Goal: Task Accomplishment & Management: Manage account settings

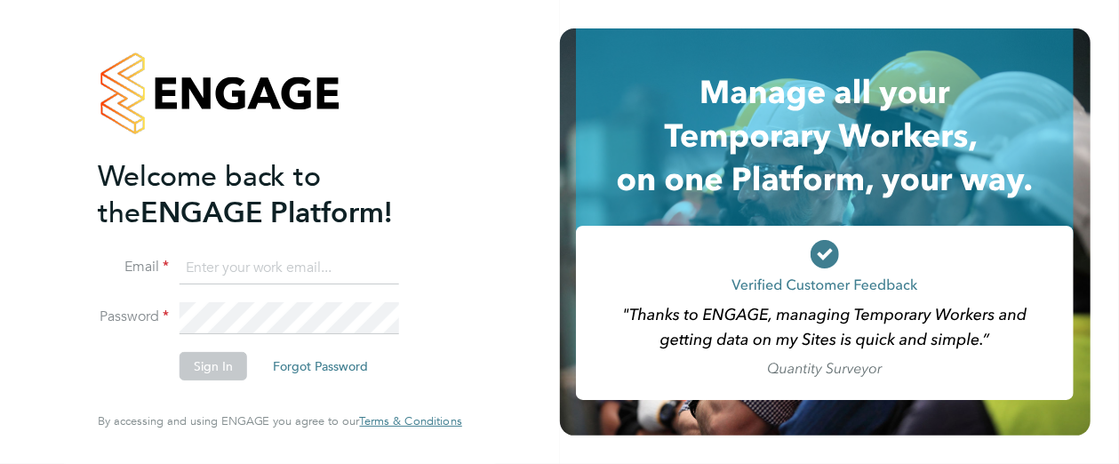
type input "Leanne.Rayner@setsquarerecruitment.com"
click at [203, 370] on button "Sign In" at bounding box center [213, 366] width 68 height 28
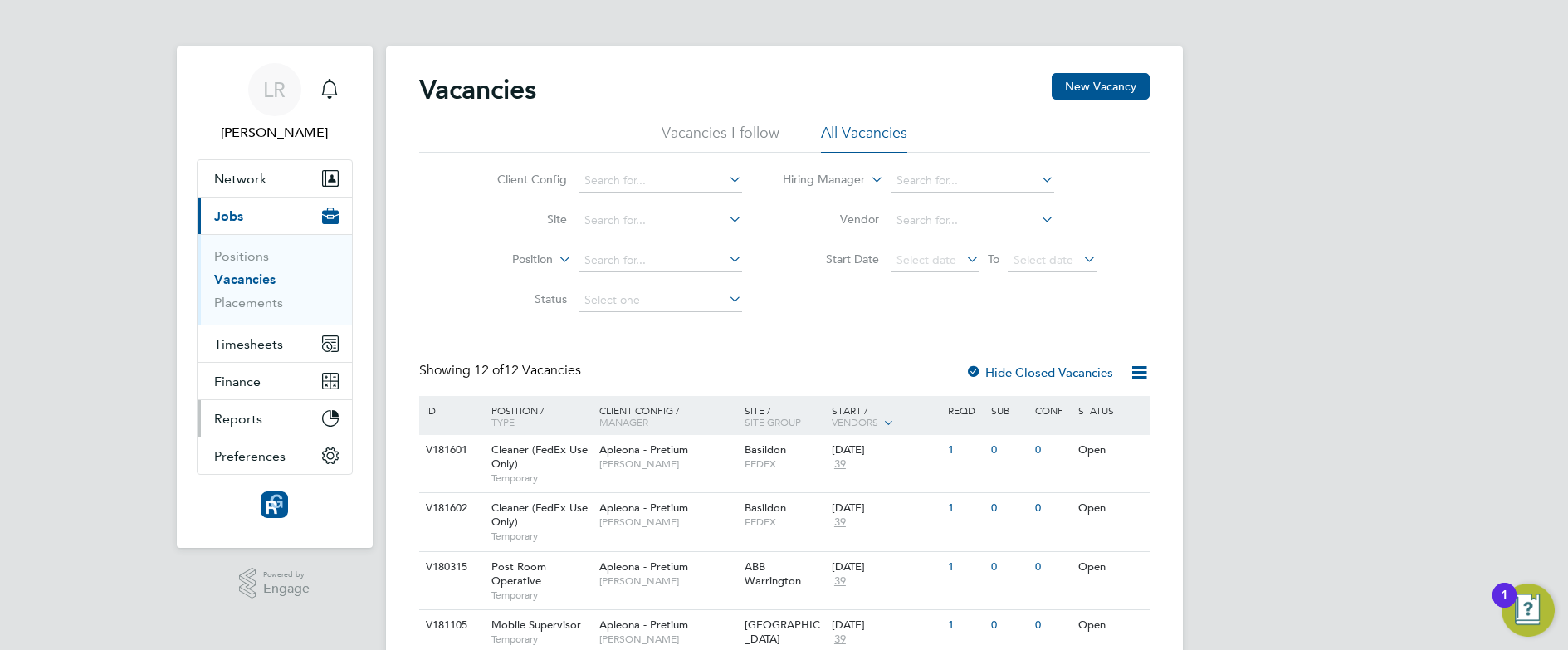
click at [311, 420] on button "Reports" at bounding box center [274, 417] width 154 height 36
click at [521, 245] on li "Position" at bounding box center [606, 261] width 312 height 40
click at [249, 349] on span "Timesheets" at bounding box center [249, 344] width 69 height 16
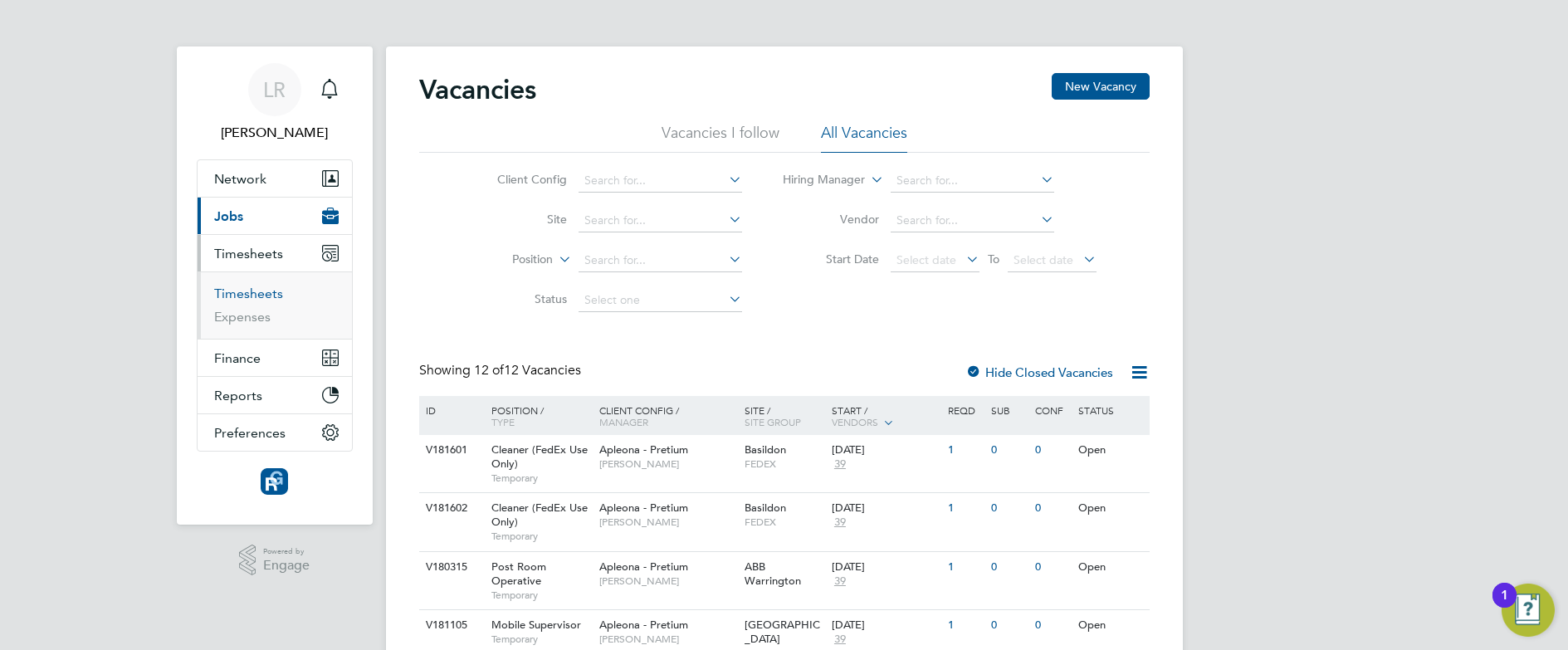
click at [265, 289] on link "Timesheets" at bounding box center [249, 293] width 69 height 16
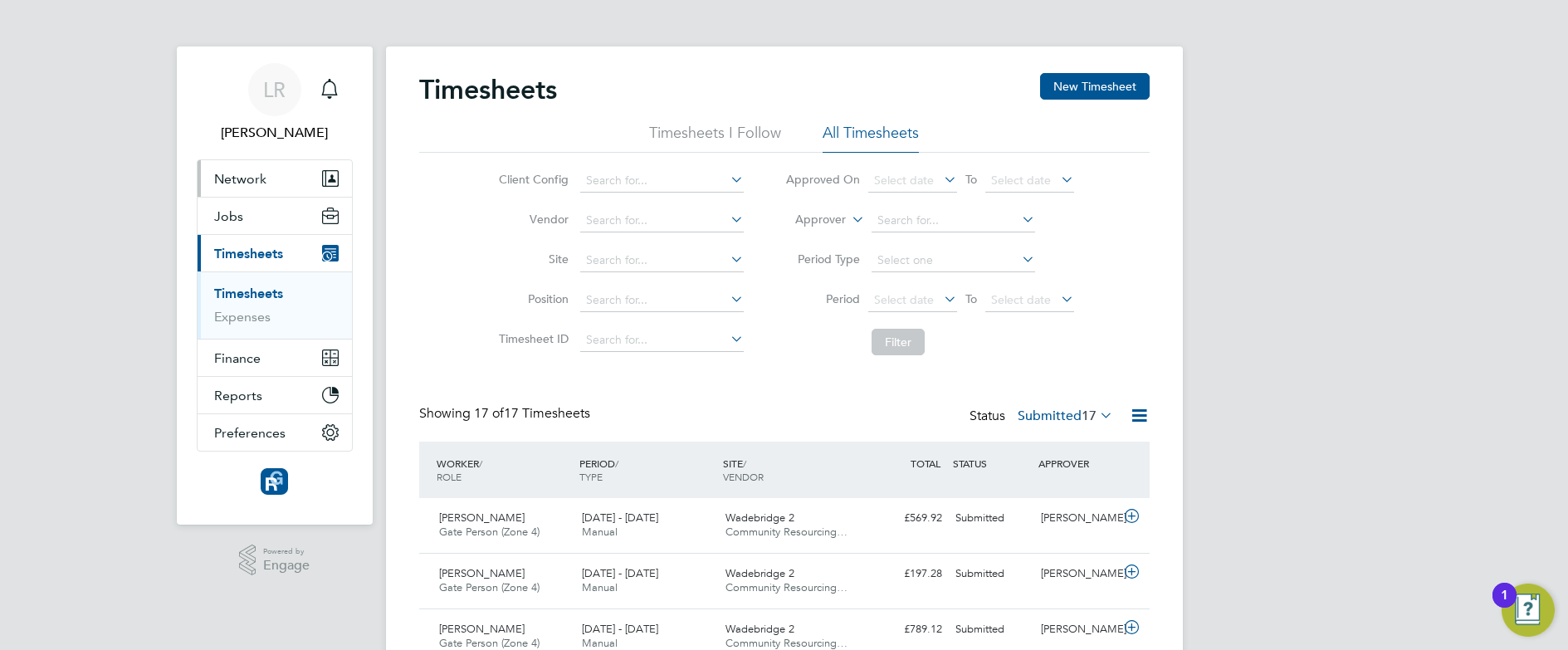
click at [235, 182] on span "Network" at bounding box center [240, 178] width 52 height 16
click at [260, 179] on span "Network" at bounding box center [240, 178] width 52 height 16
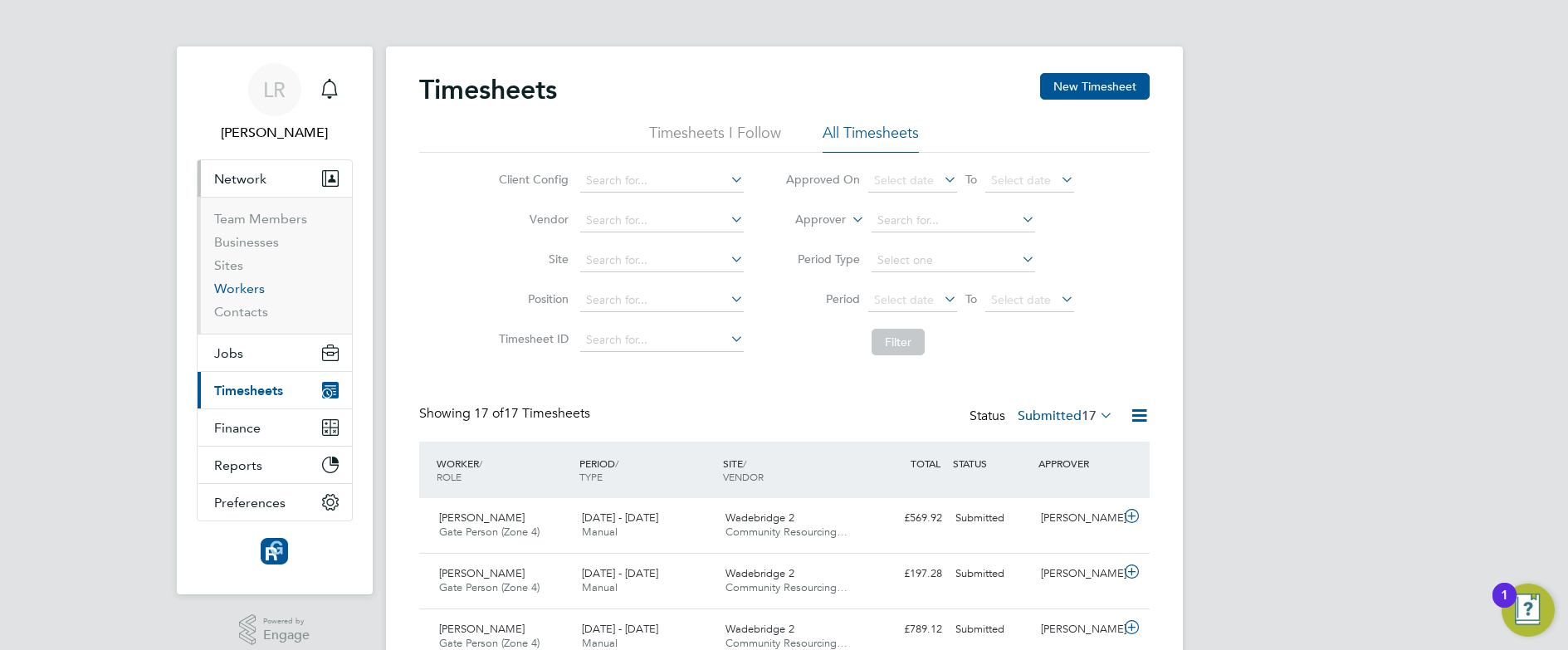
click at [227, 291] on link "Workers" at bounding box center [239, 288] width 50 height 16
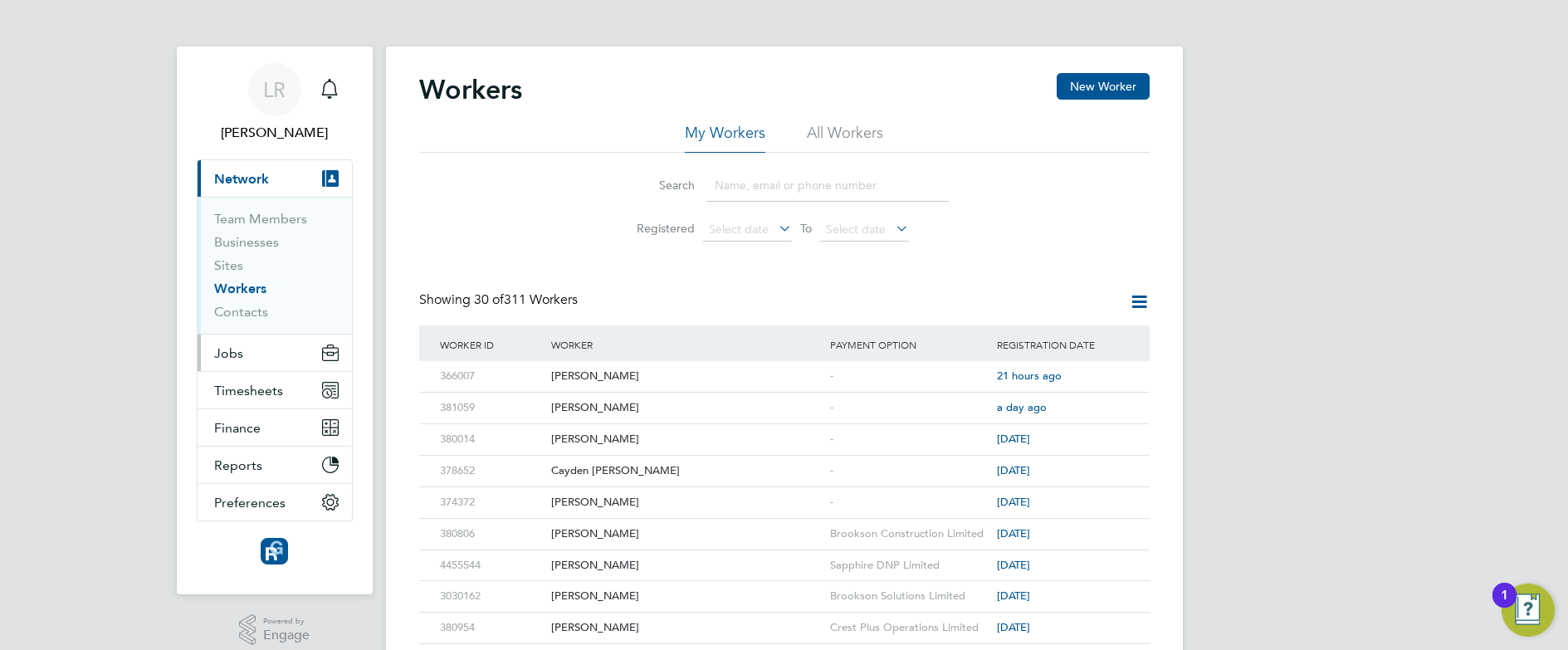
click at [230, 353] on span "Jobs" at bounding box center [228, 353] width 29 height 16
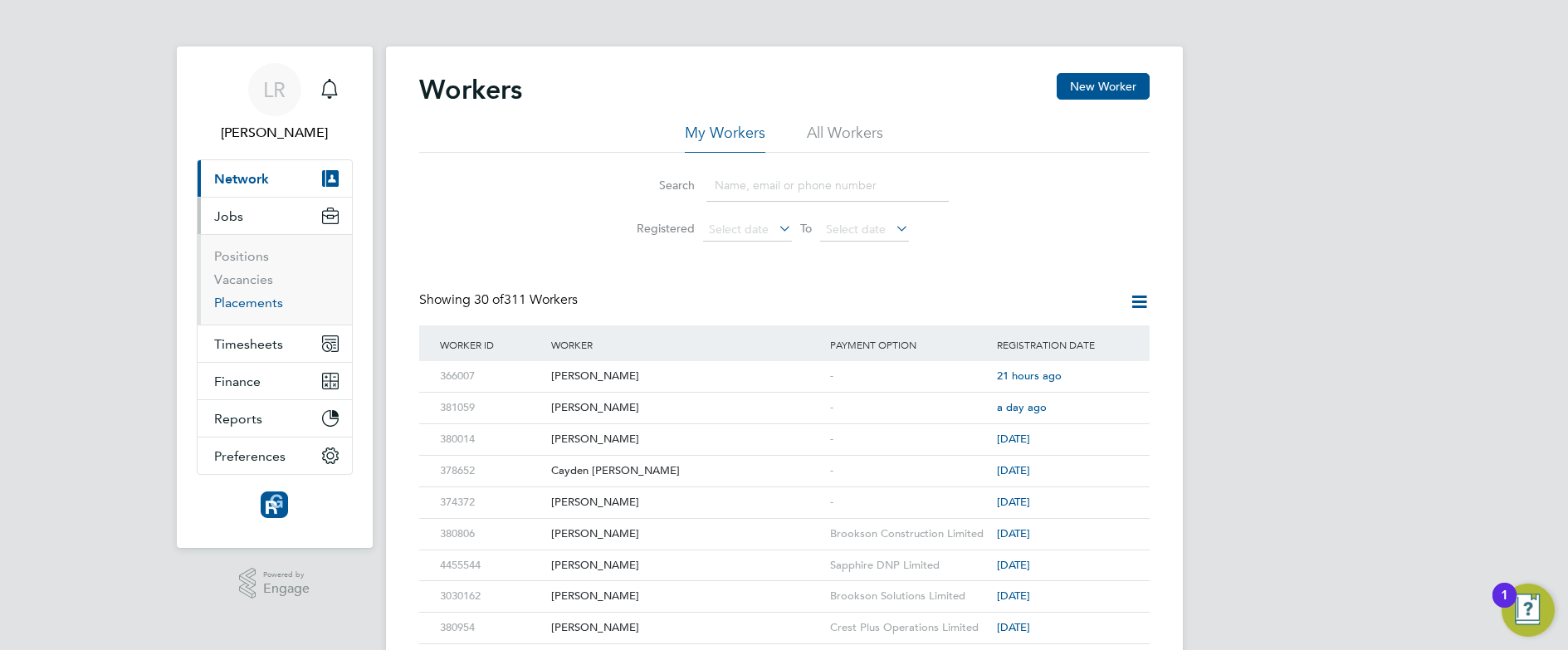
click at [231, 298] on link "Placements" at bounding box center [249, 302] width 69 height 16
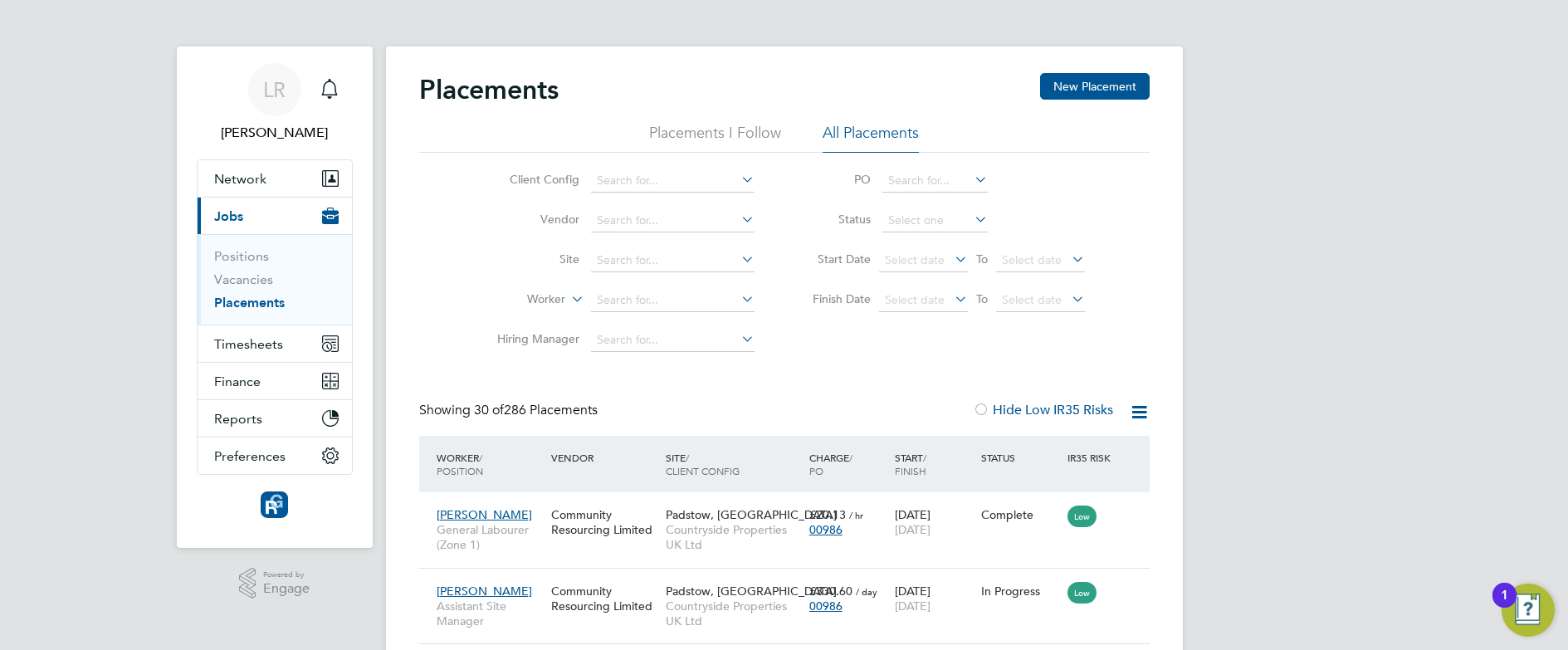
scroll to position [63, 145]
click at [646, 304] on input at bounding box center [673, 300] width 164 height 23
type input "jeremy"
click at [621, 299] on input at bounding box center [673, 300] width 164 height 23
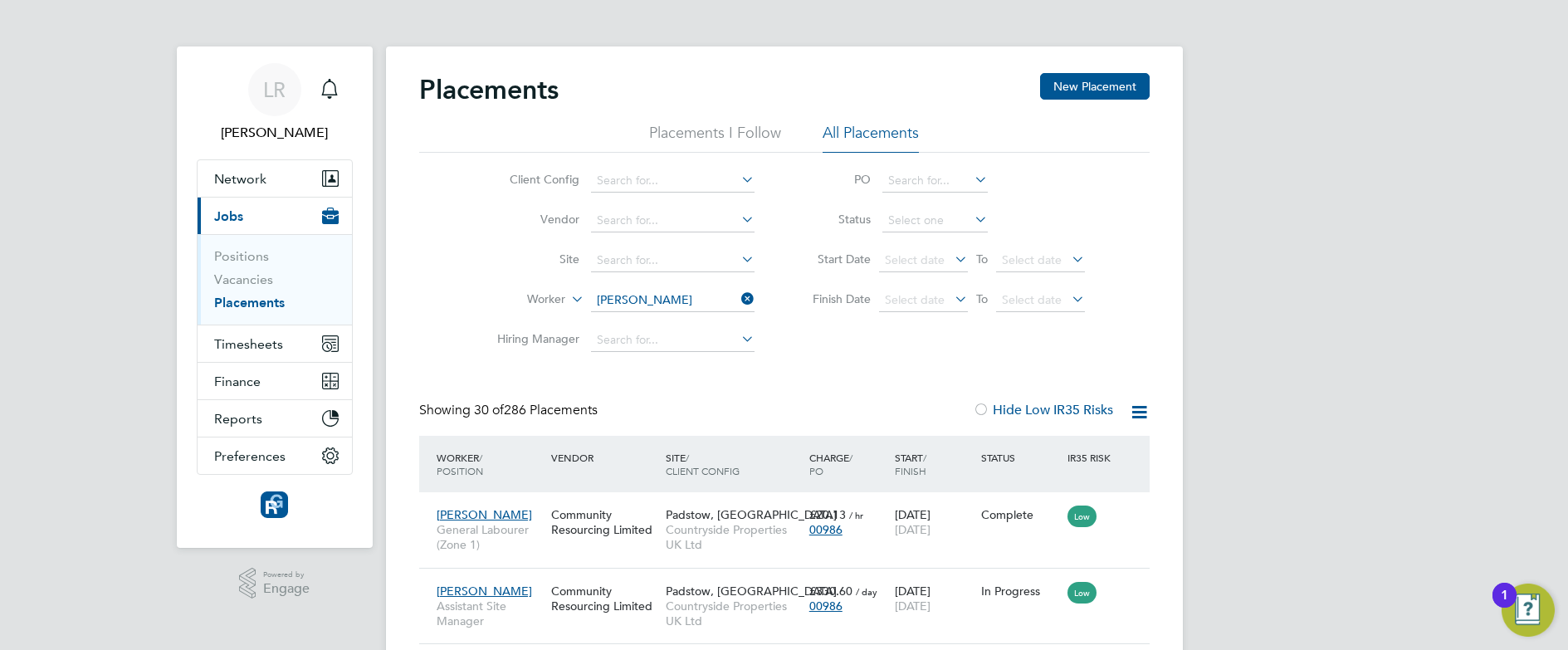
click at [619, 320] on b "Jeremy" at bounding box center [644, 323] width 96 height 14
type input "[PERSON_NAME]"
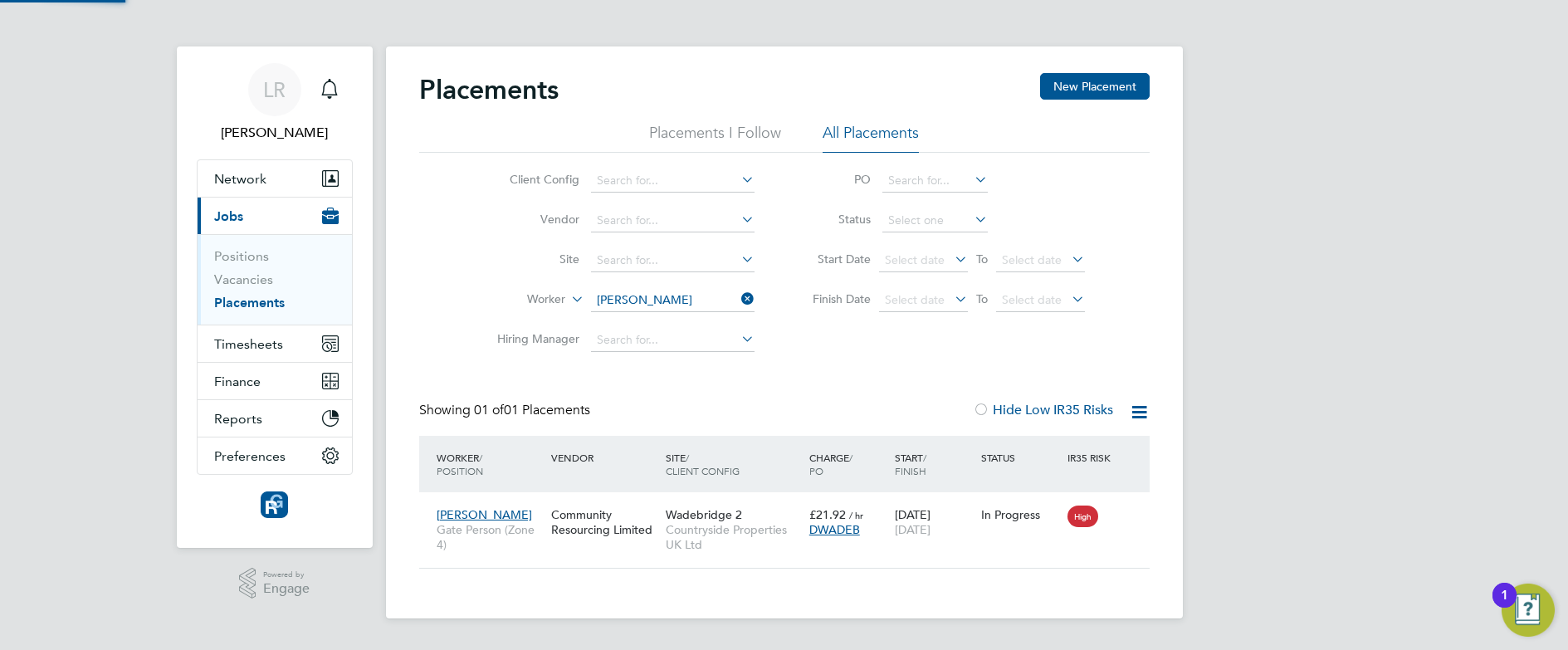
scroll to position [16, 78]
click at [614, 515] on div "Community Resourcing Limited" at bounding box center [605, 522] width 115 height 47
click at [738, 297] on icon at bounding box center [738, 298] width 0 height 23
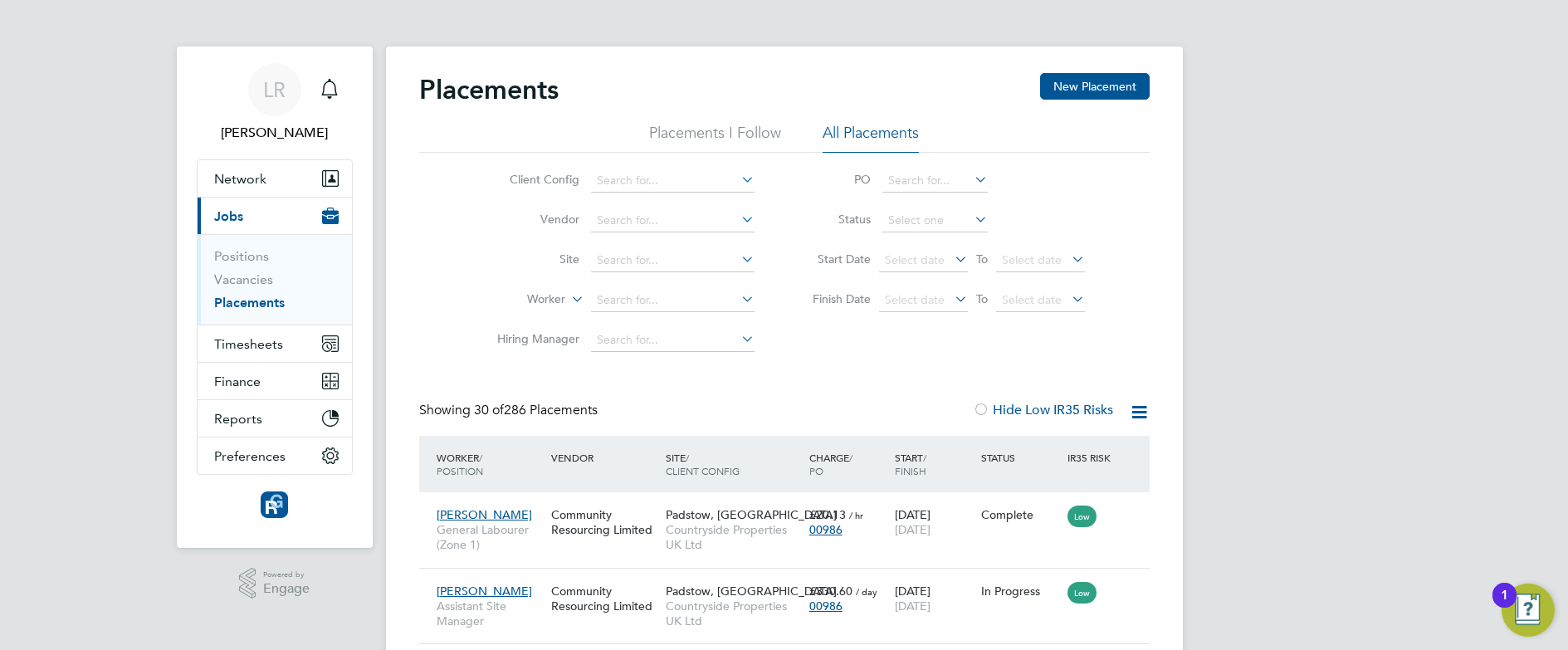
scroll to position [63, 145]
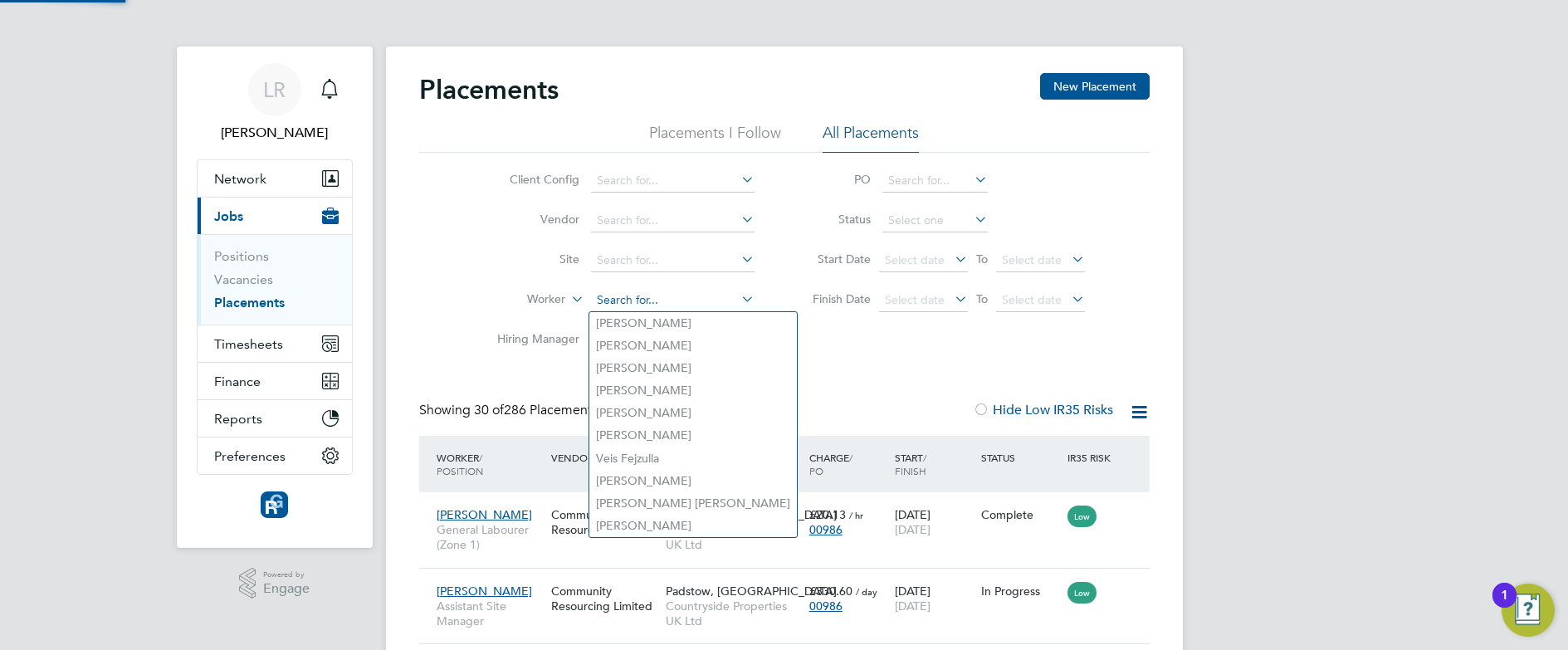
click at [667, 299] on input at bounding box center [673, 300] width 164 height 23
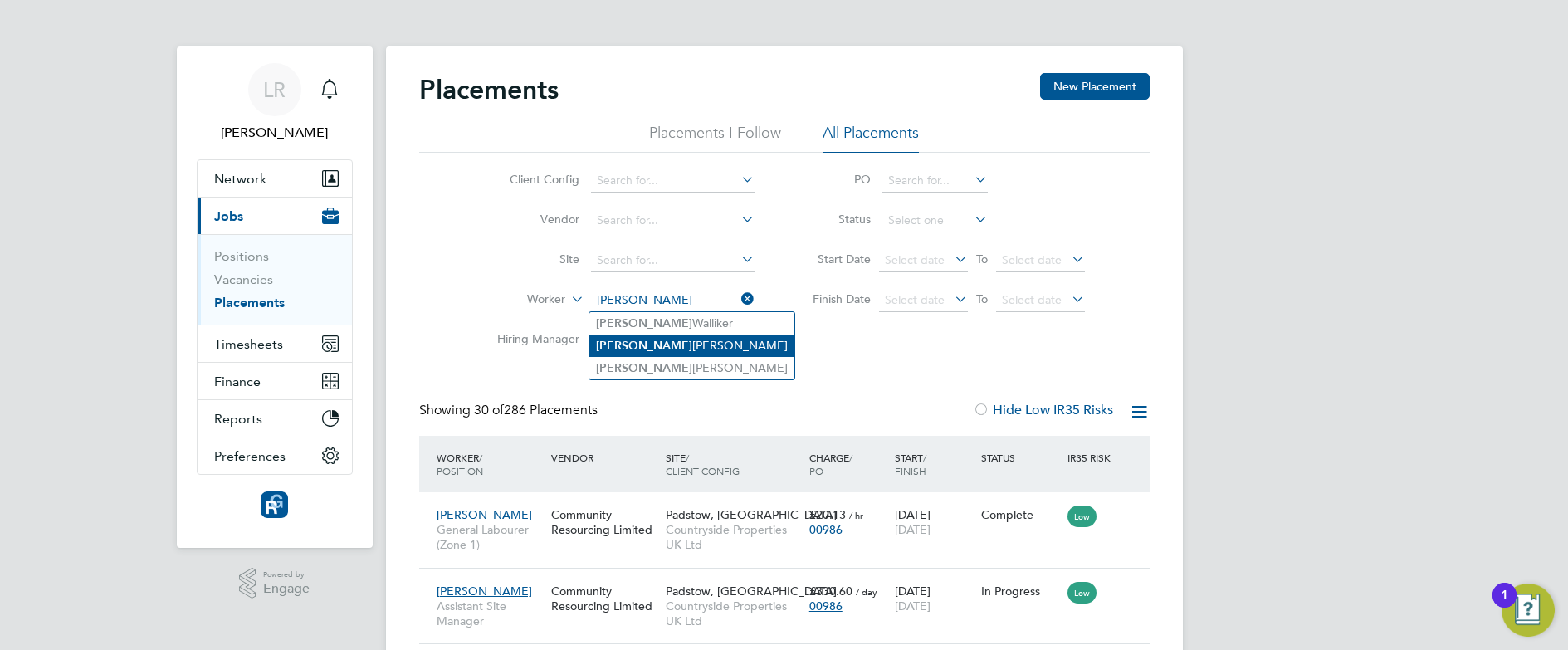
click at [623, 346] on li "Paul Carter" at bounding box center [691, 346] width 205 height 22
type input "Paul Carter"
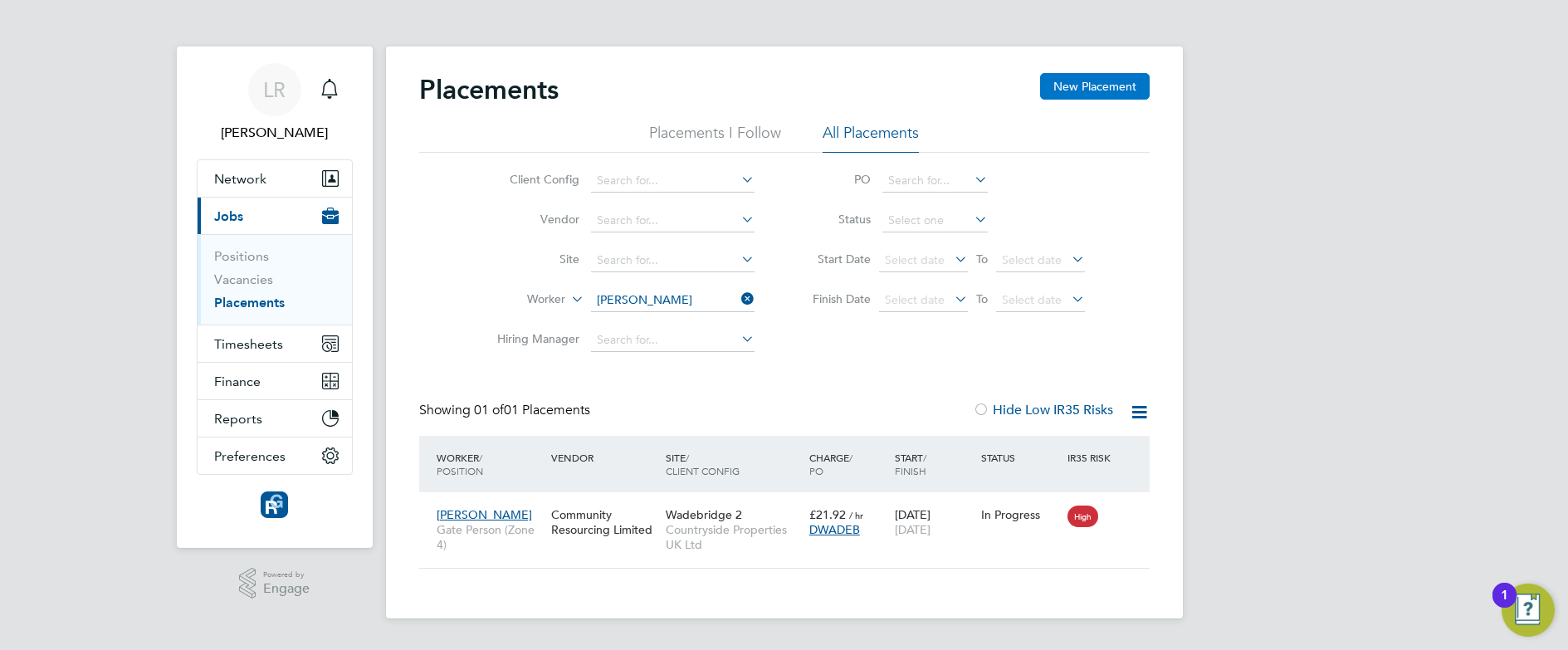
click at [1076, 81] on button "New Placement" at bounding box center [1094, 86] width 109 height 26
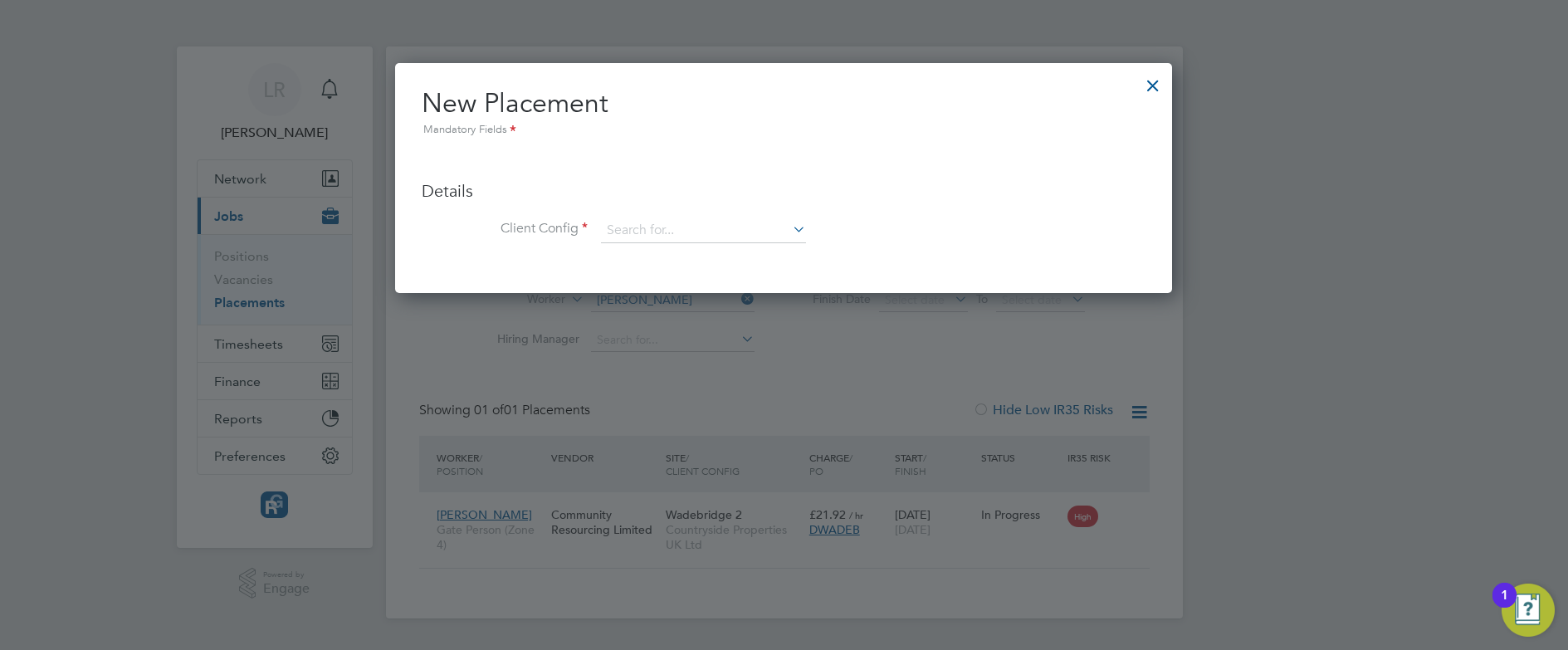
click at [1158, 84] on div at bounding box center [1153, 81] width 30 height 30
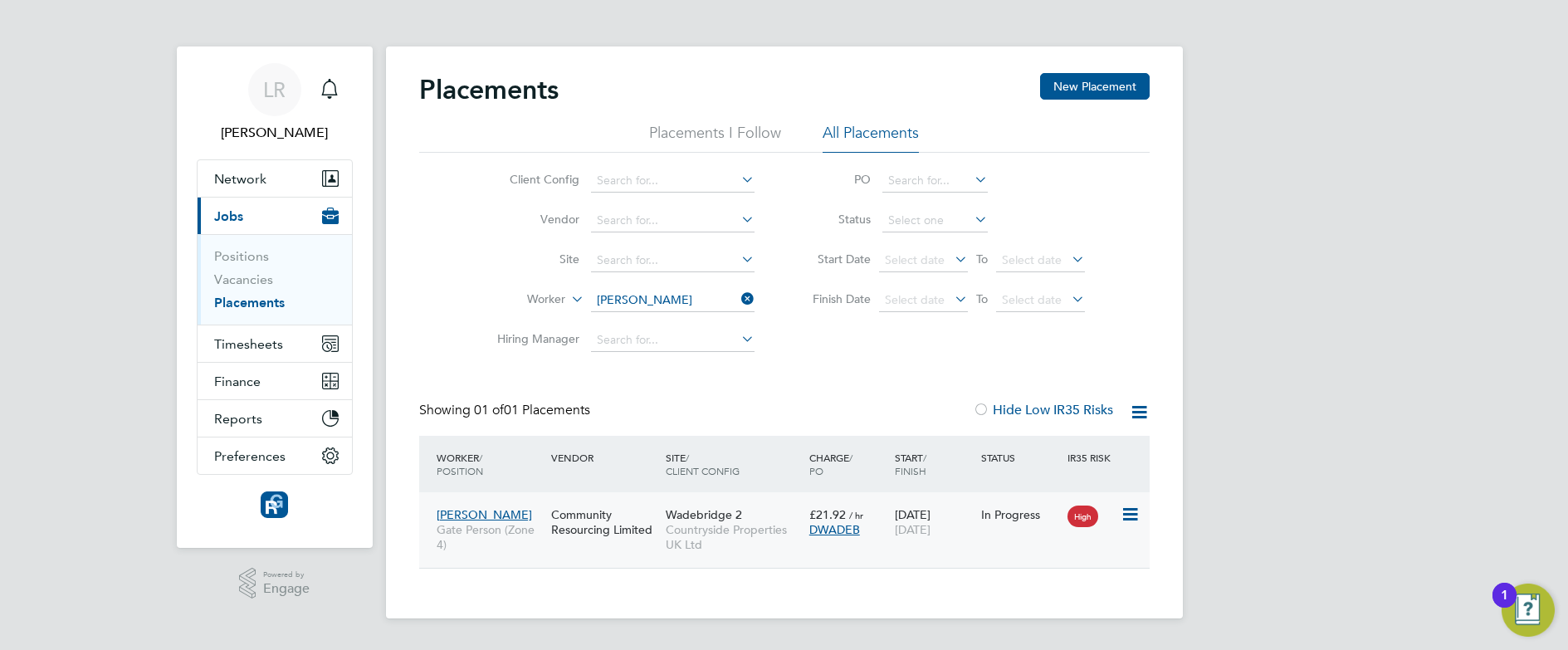
click at [644, 518] on div "Community Resourcing Limited" at bounding box center [605, 522] width 115 height 47
click at [1089, 85] on button "New Placement" at bounding box center [1094, 86] width 109 height 26
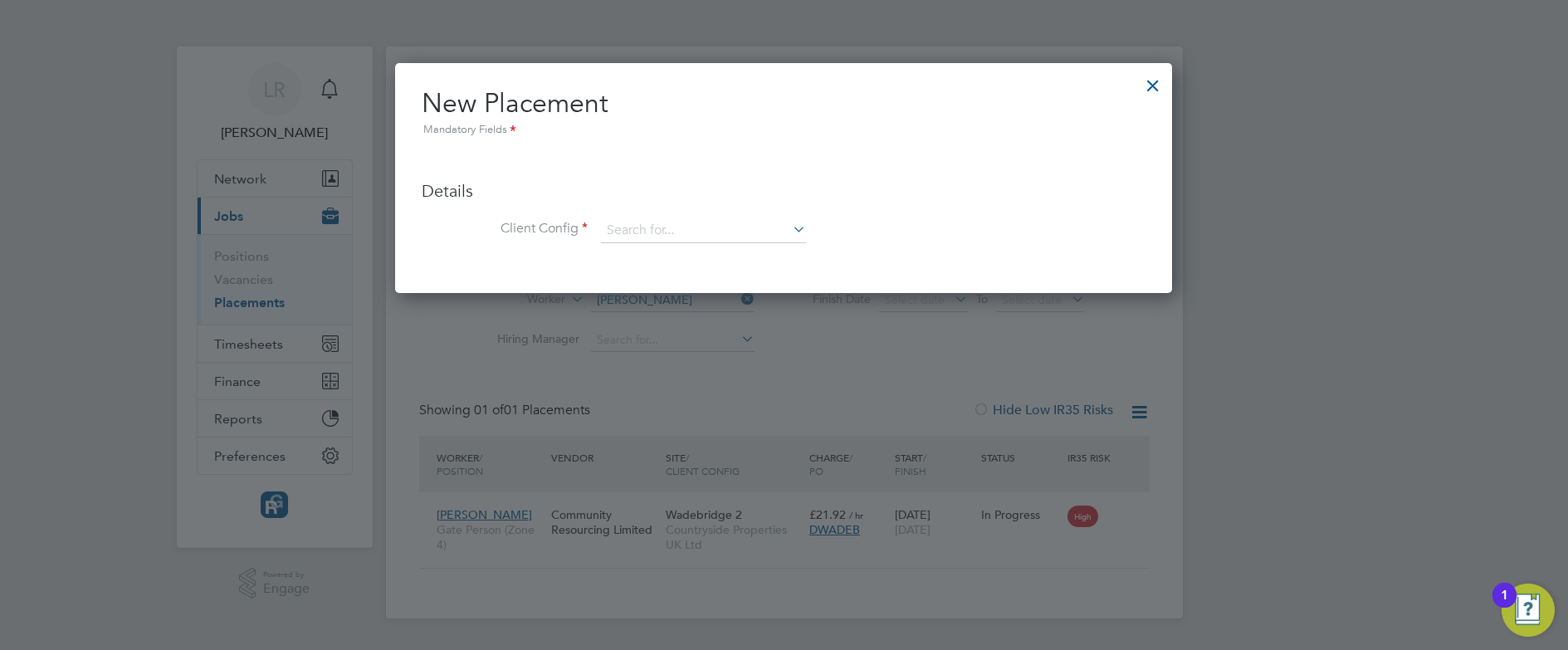
click at [1151, 82] on div at bounding box center [1153, 81] width 30 height 30
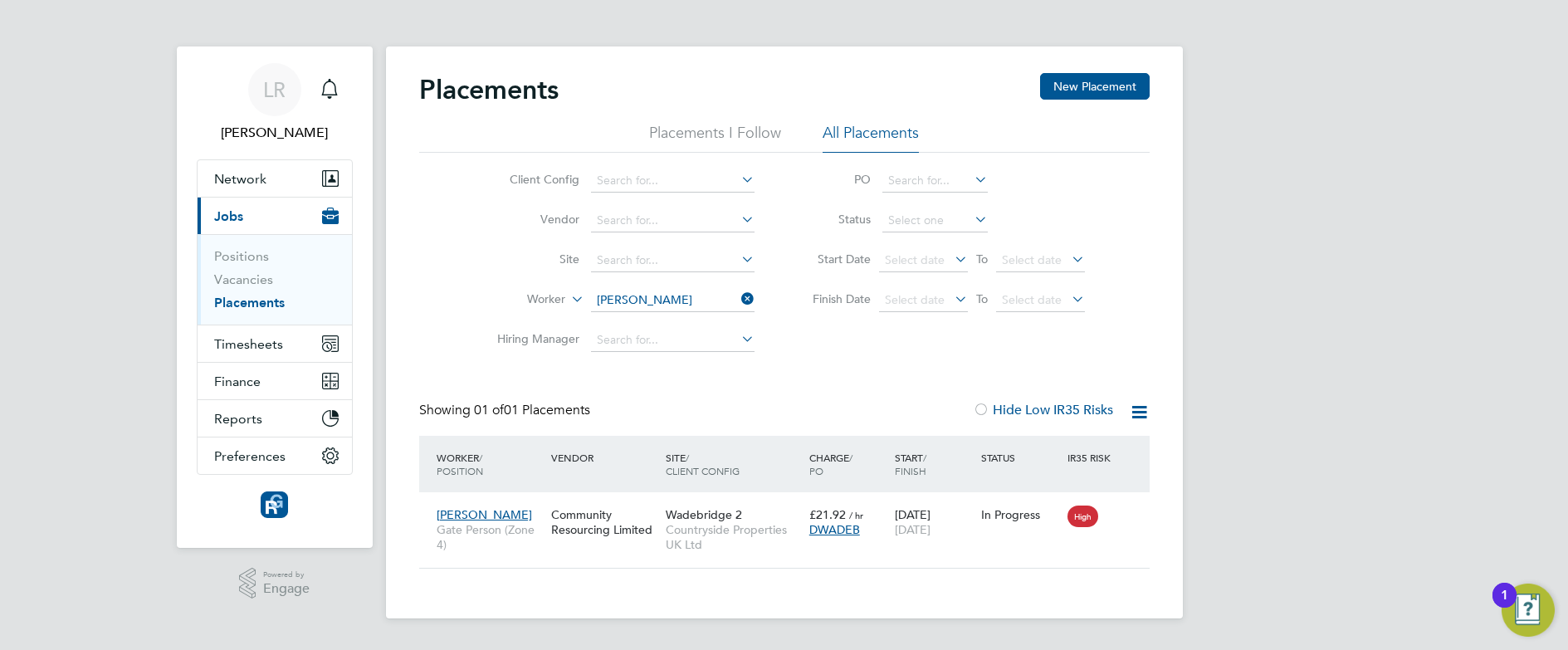
click at [1290, 429] on div "LR Leanne Rayner Notifications Applications: Network Team Members Businesses Si…" at bounding box center [784, 322] width 1568 height 644
click at [235, 182] on span "Network" at bounding box center [240, 178] width 52 height 16
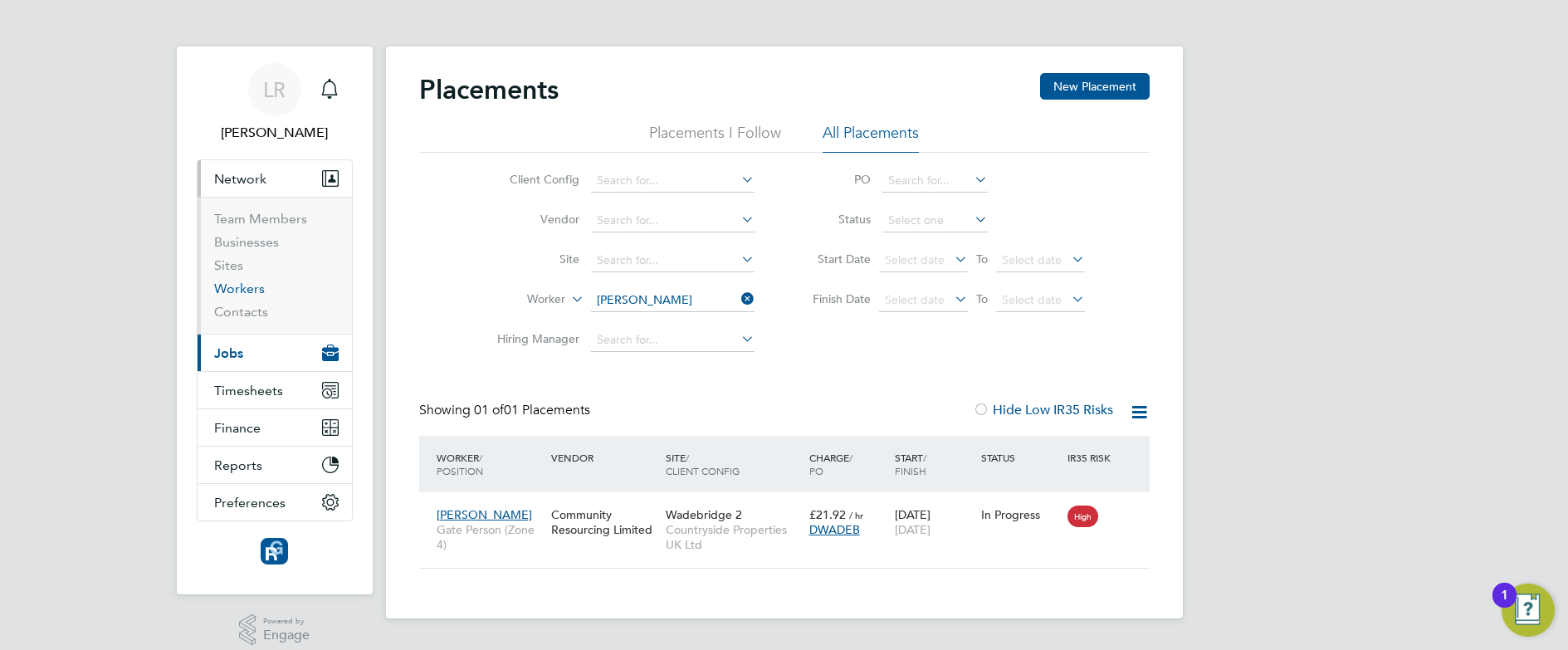
click at [253, 292] on link "Workers" at bounding box center [239, 288] width 50 height 16
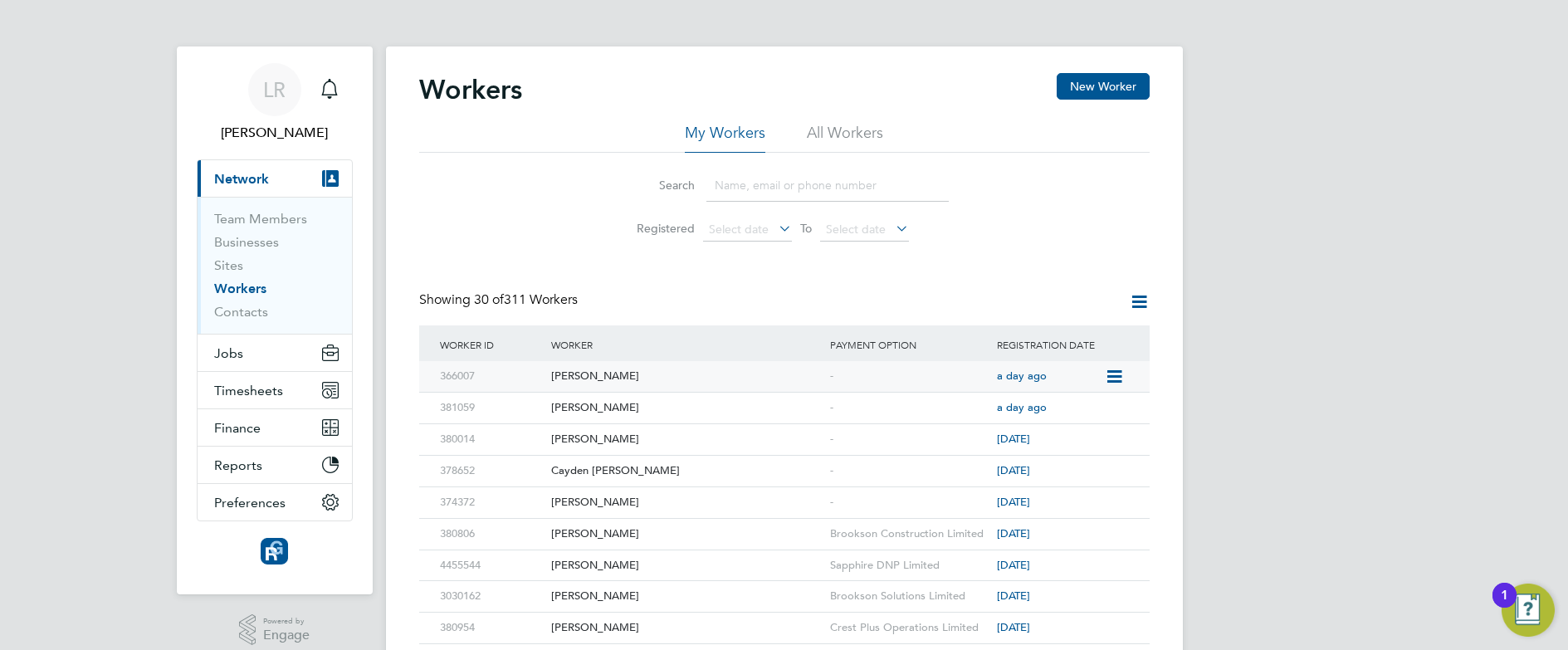
click at [567, 375] on div "Paul Carter" at bounding box center [687, 375] width 279 height 31
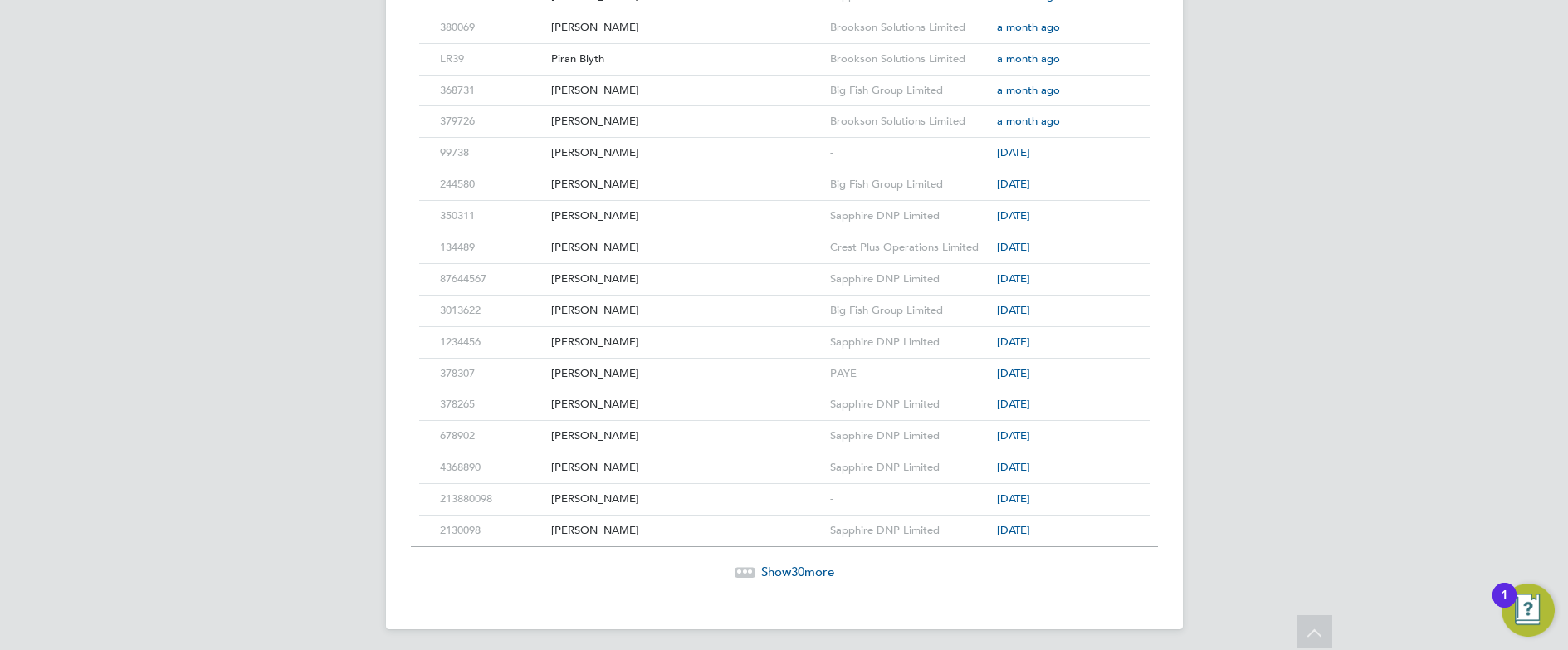
scroll to position [758, 0]
click at [784, 574] on span "Show 30 more" at bounding box center [798, 570] width 73 height 16
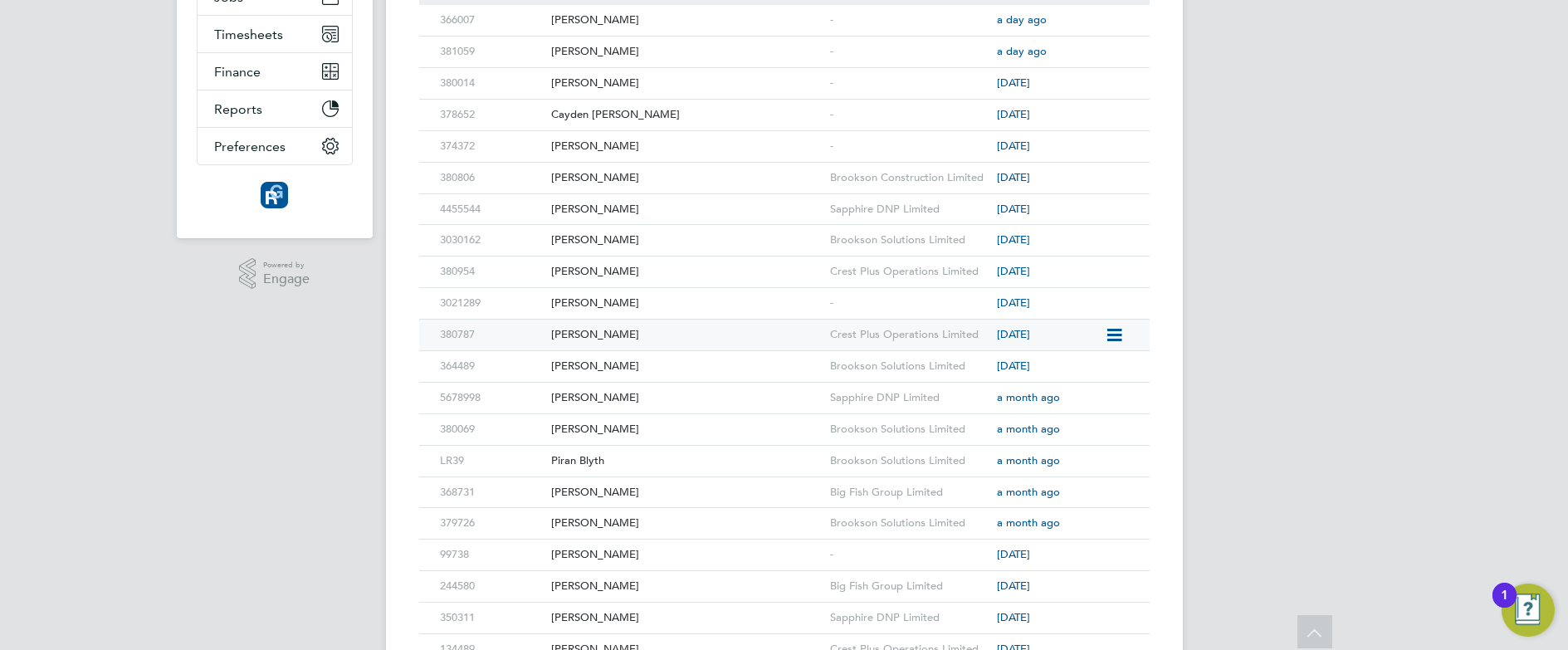
scroll to position [0, 0]
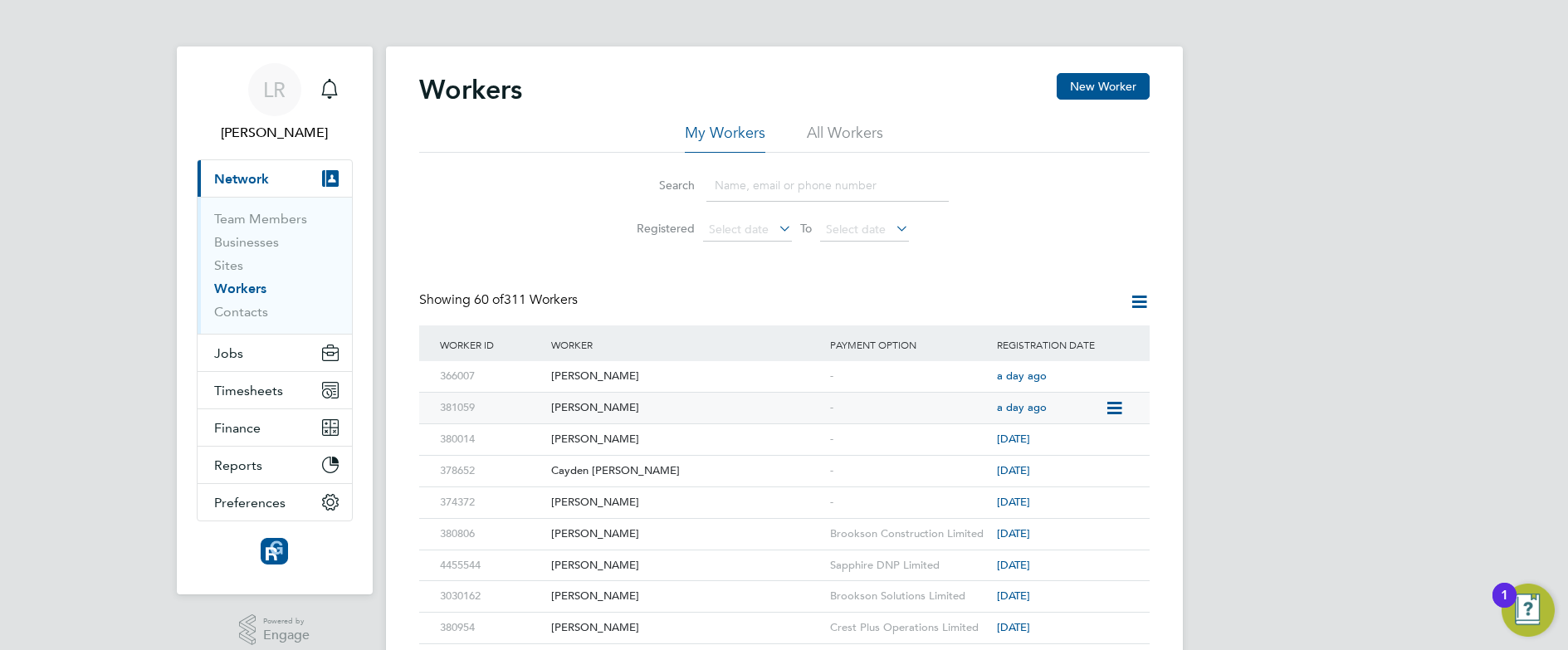
click at [587, 406] on div "Gareth Bennett" at bounding box center [687, 407] width 279 height 31
click at [239, 356] on span "Jobs" at bounding box center [228, 353] width 29 height 16
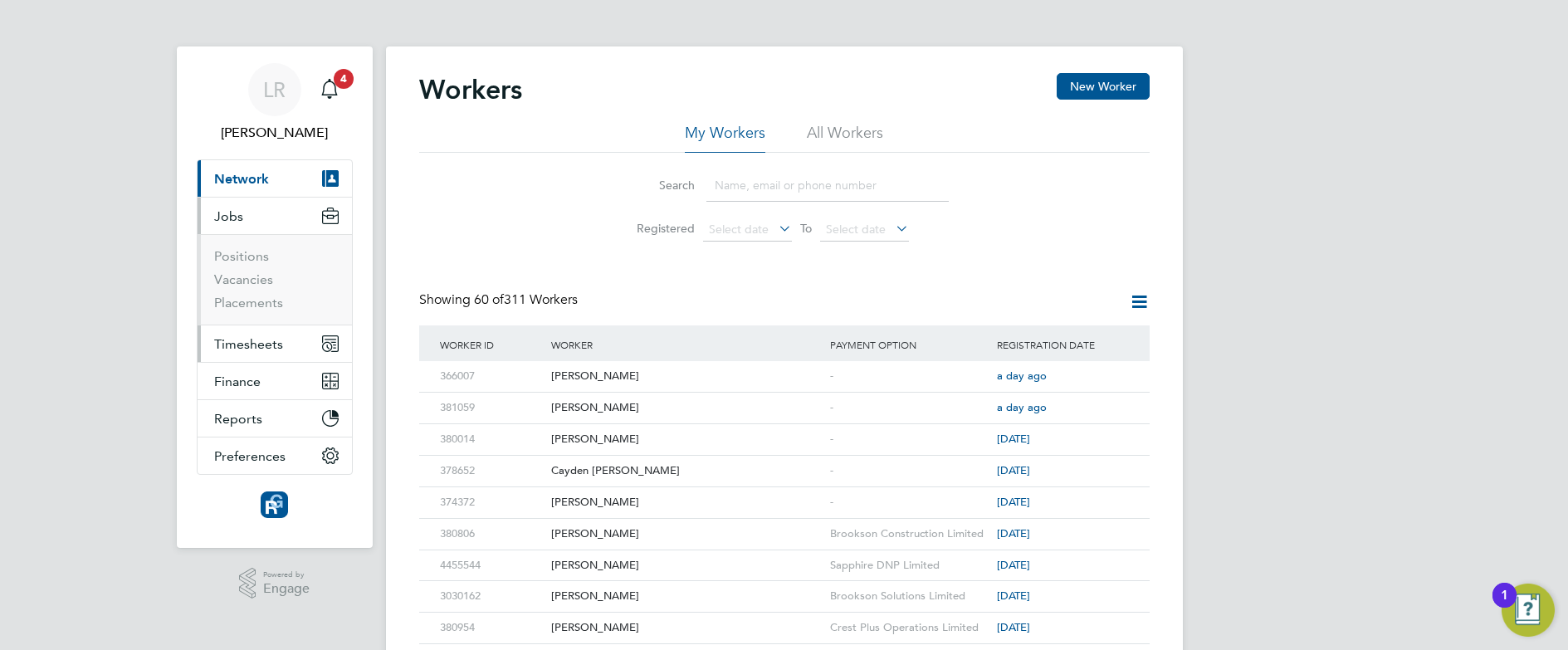
click at [237, 339] on span "Timesheets" at bounding box center [249, 344] width 69 height 16
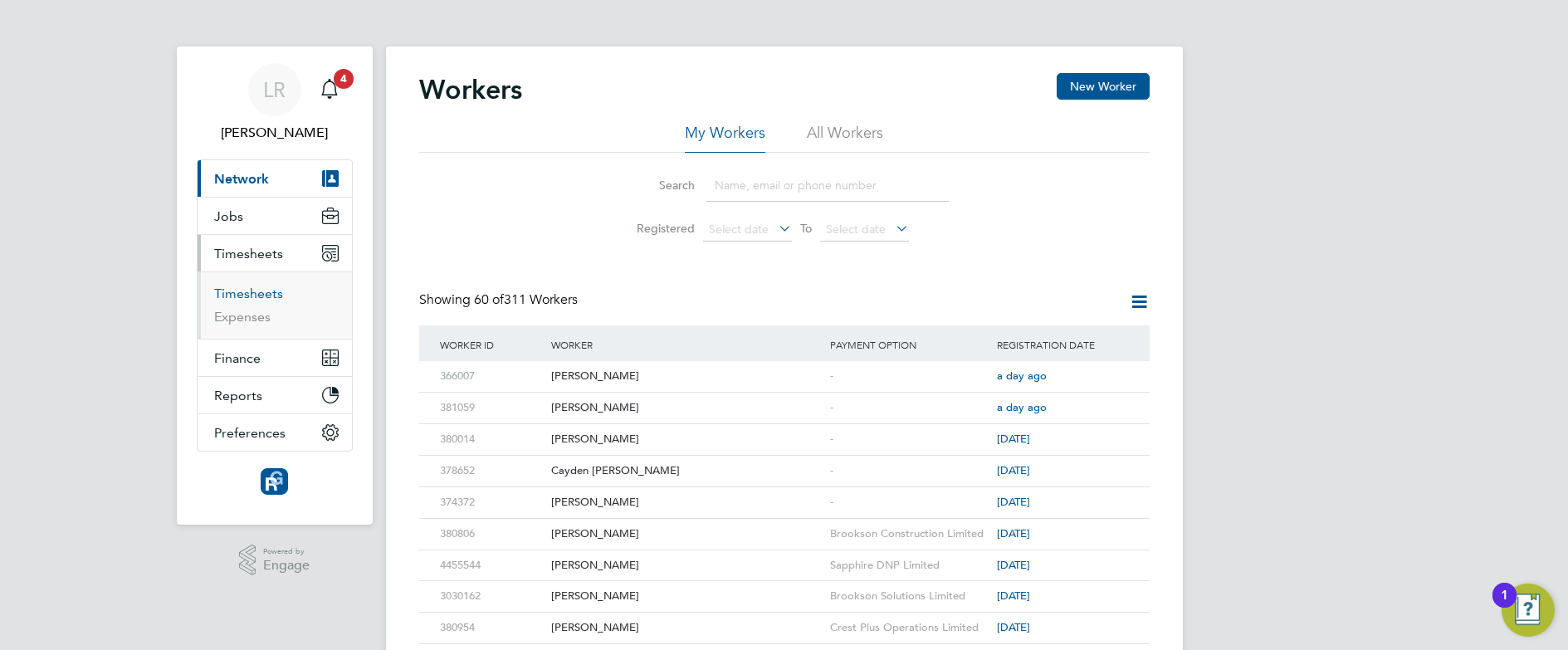
click at [235, 290] on link "Timesheets" at bounding box center [249, 293] width 69 height 16
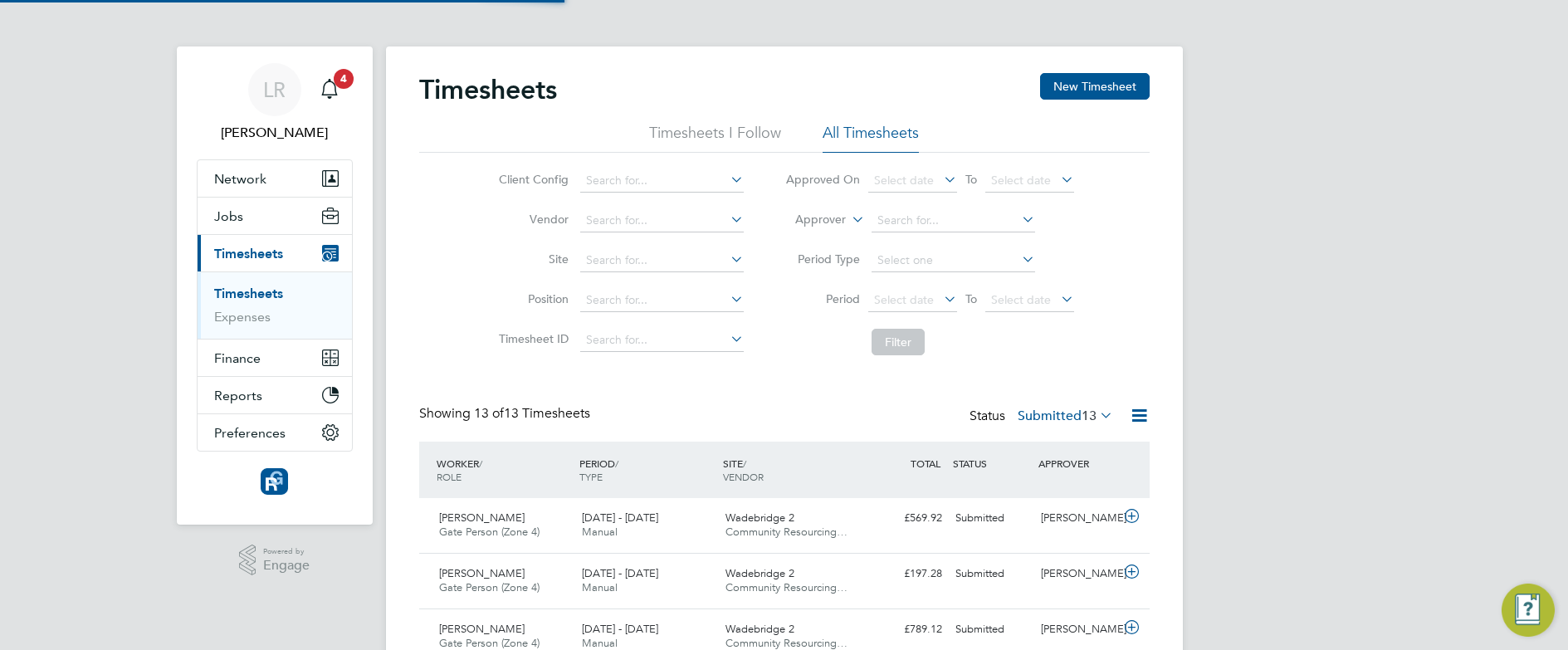
scroll to position [42, 145]
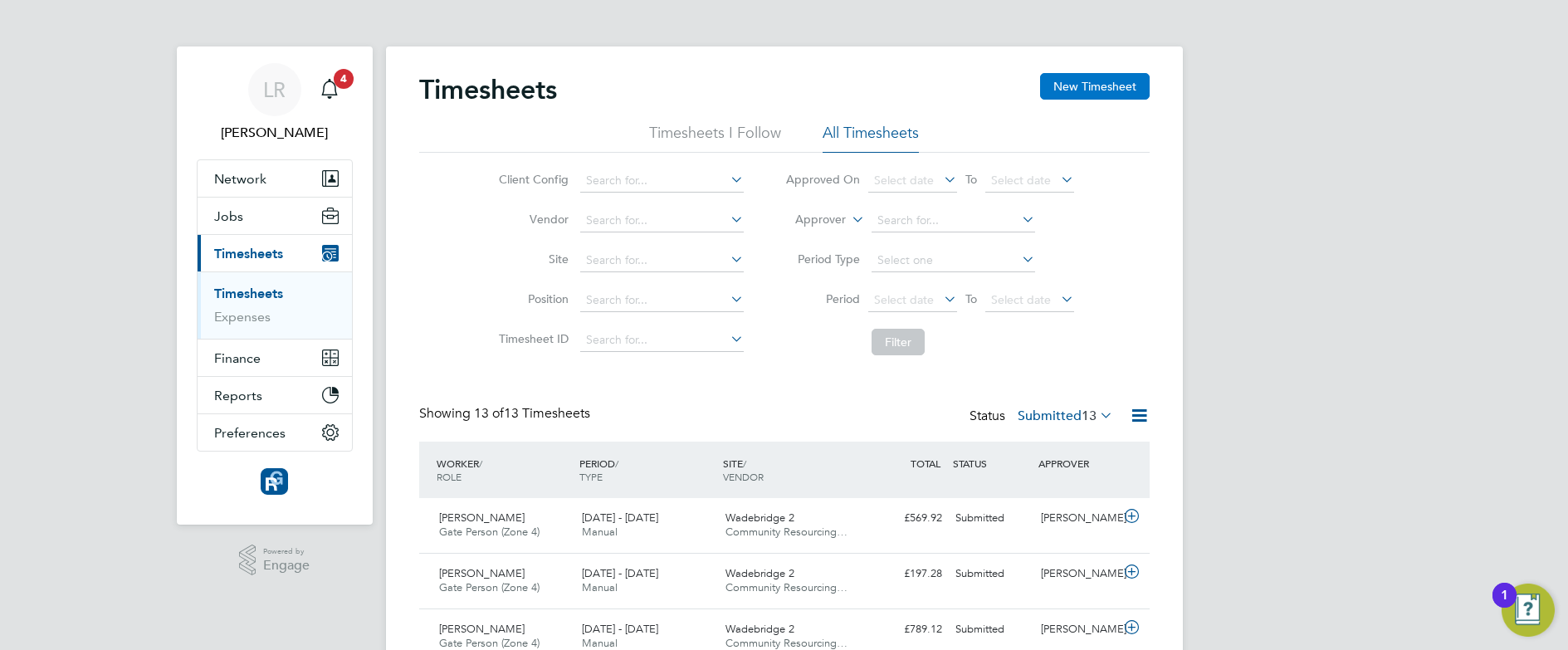
click at [1066, 92] on button "New Timesheet" at bounding box center [1094, 86] width 109 height 26
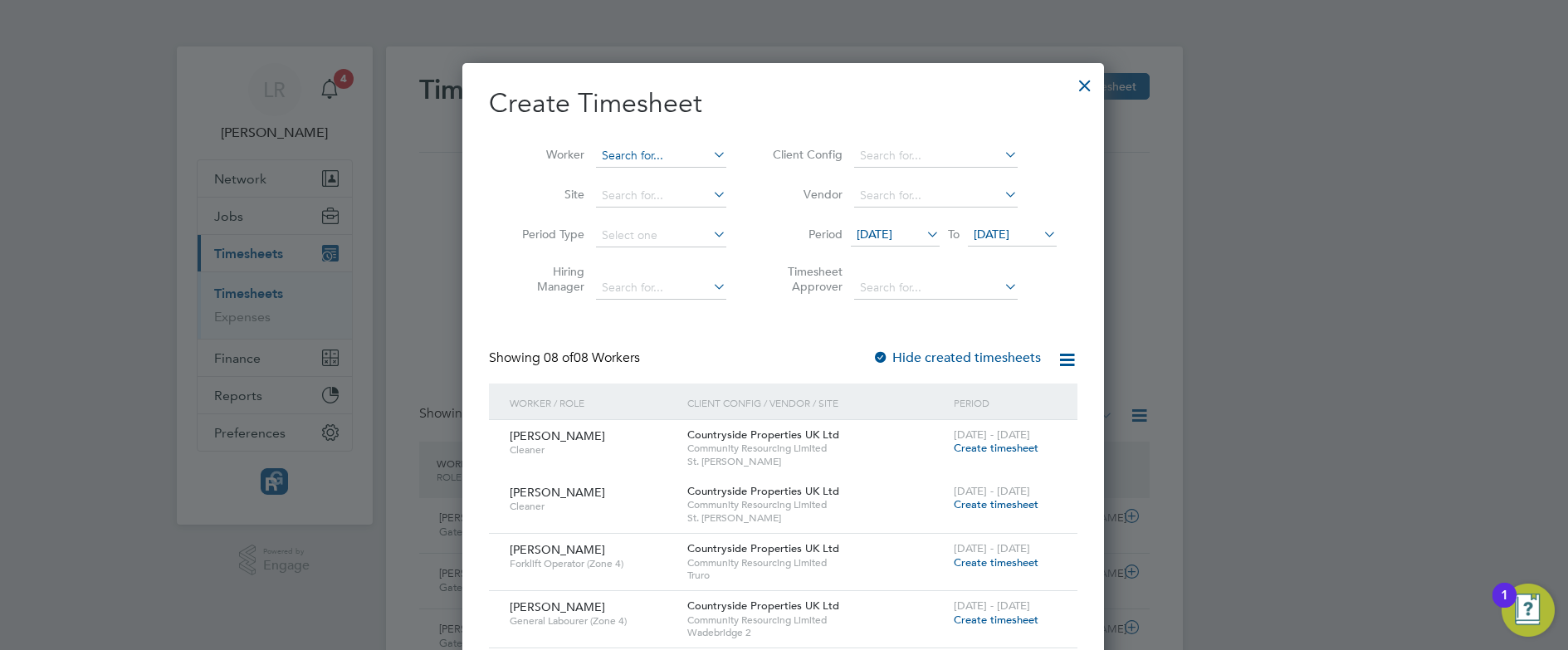
click at [658, 160] on input at bounding box center [661, 156] width 130 height 23
click at [621, 177] on b "Cayden" at bounding box center [622, 177] width 41 height 14
type input "Cayden [PERSON_NAME]"
click at [1083, 79] on div at bounding box center [1085, 81] width 30 height 30
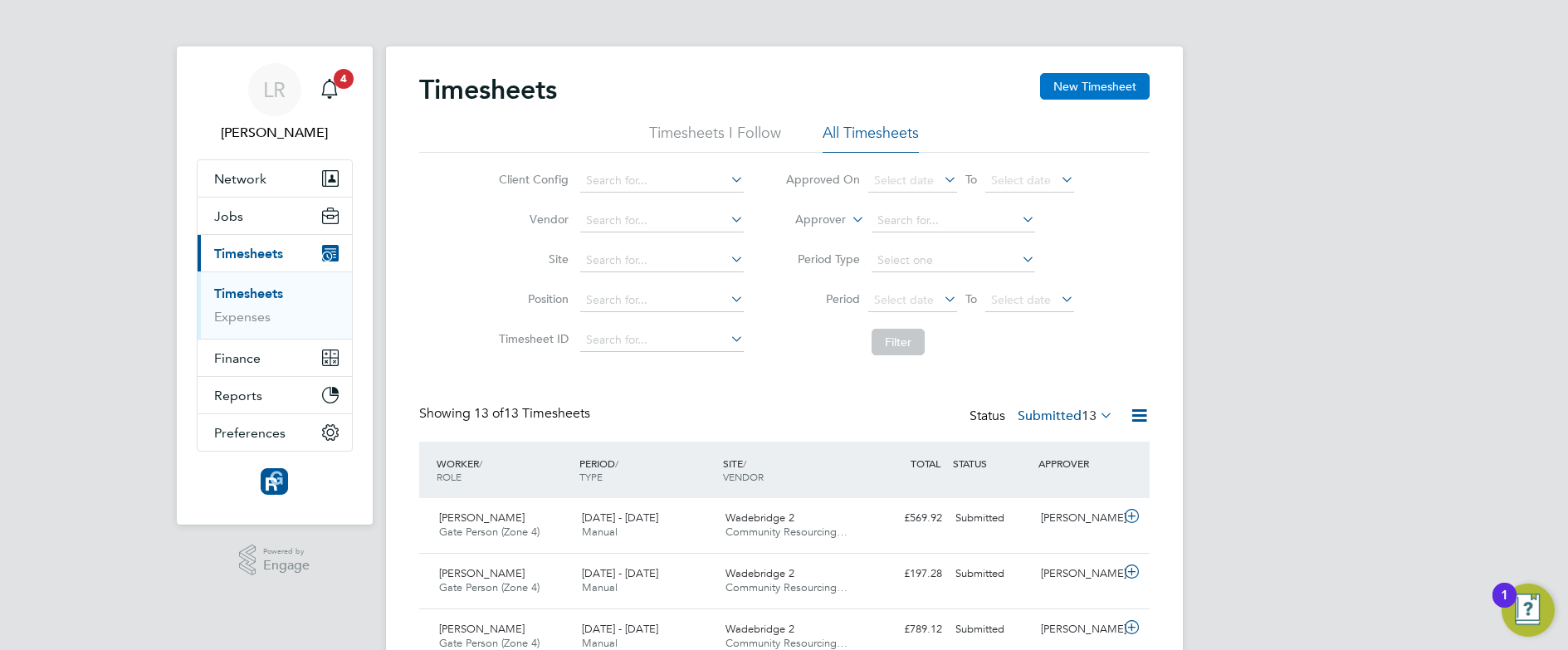
click at [1083, 78] on button "New Timesheet" at bounding box center [1094, 86] width 109 height 26
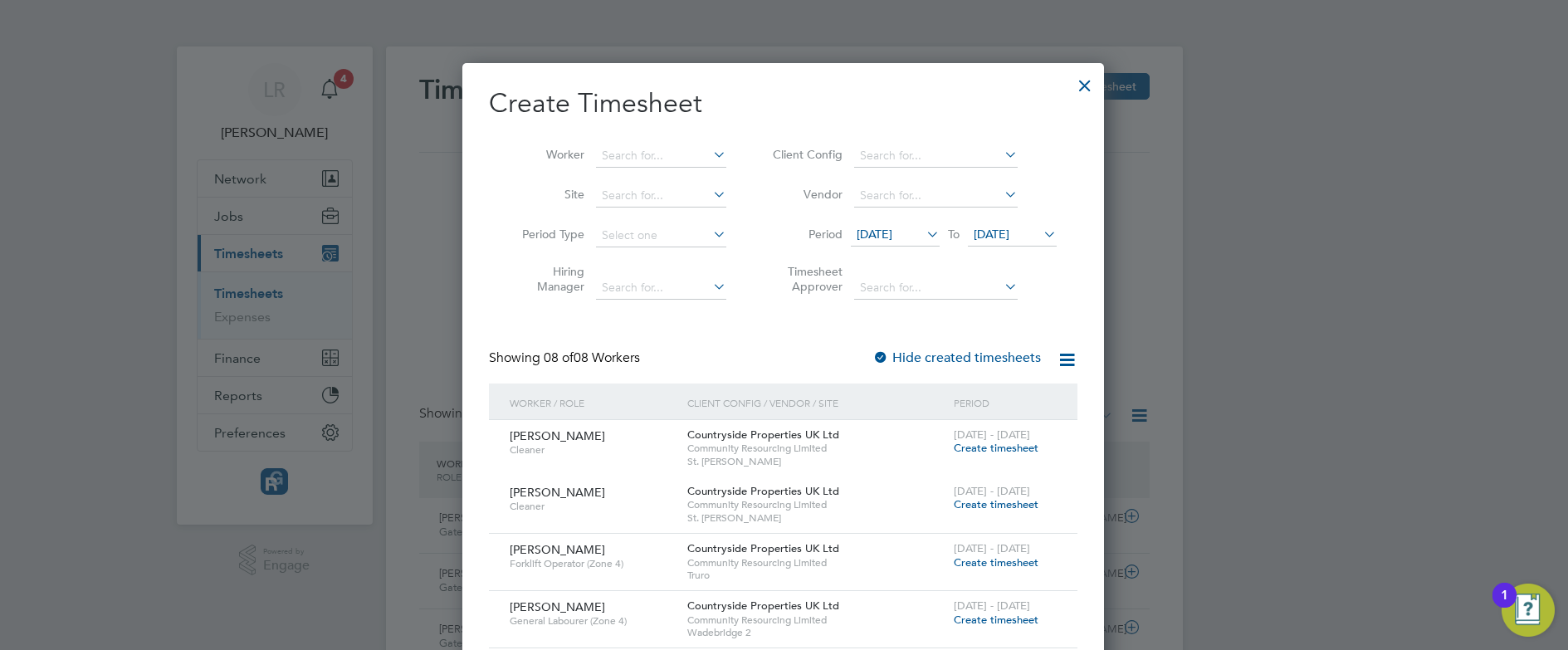
click at [266, 172] on div at bounding box center [784, 325] width 1568 height 650
click at [1086, 88] on div at bounding box center [1085, 81] width 30 height 30
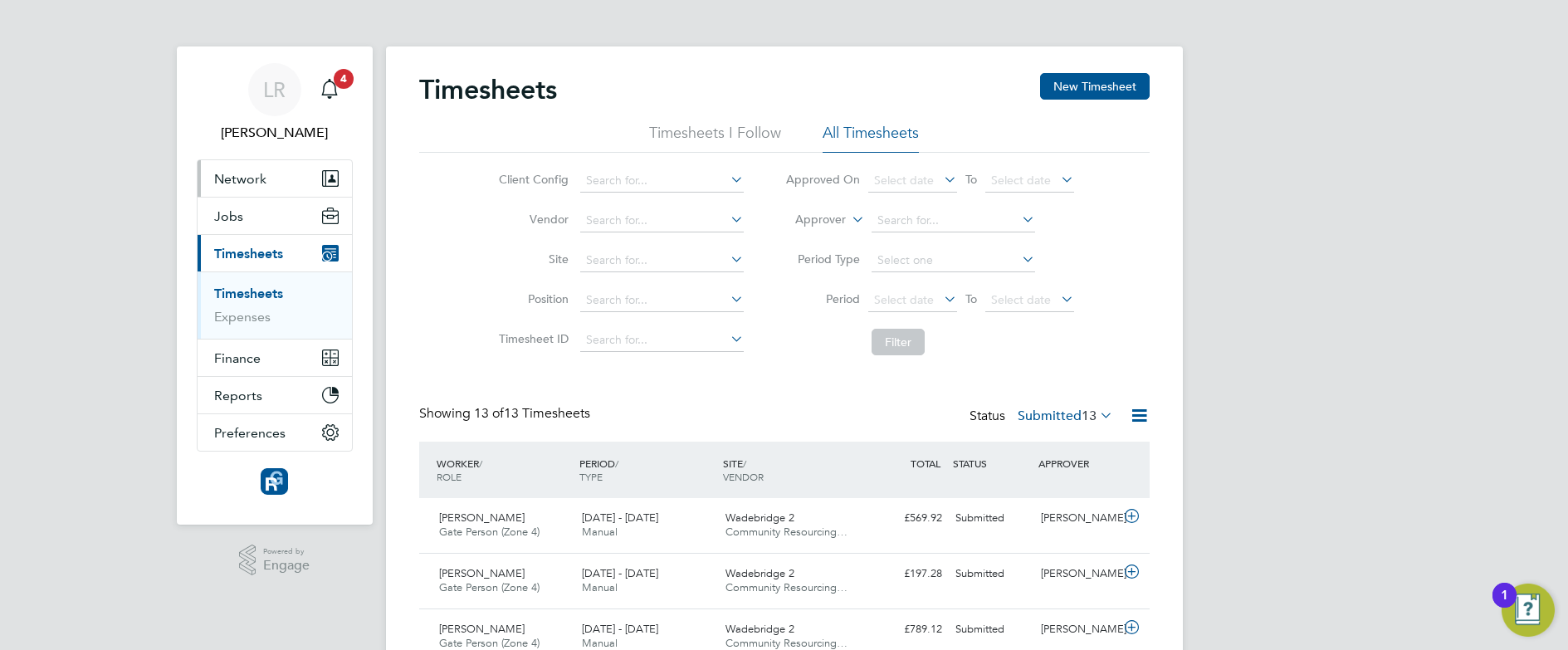
click at [253, 180] on span "Network" at bounding box center [240, 178] width 52 height 16
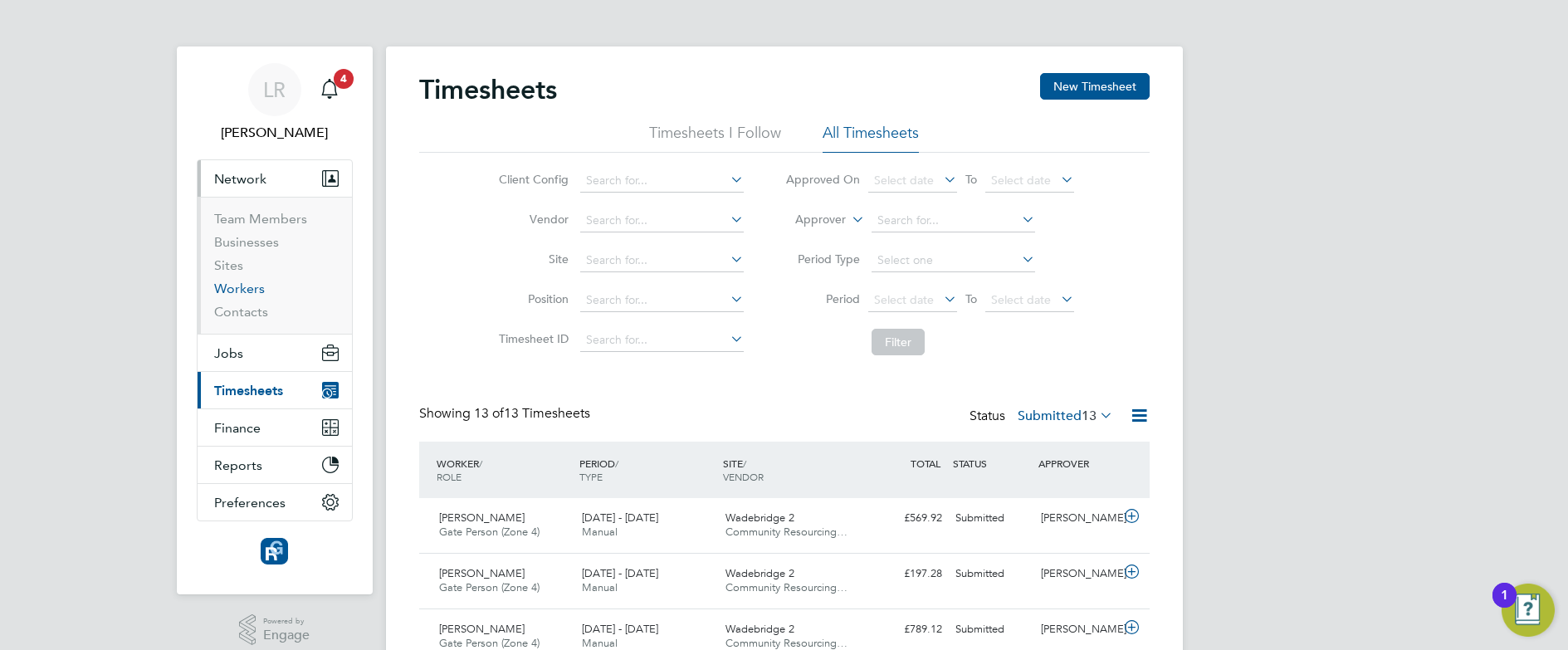
click at [240, 290] on link "Workers" at bounding box center [239, 288] width 50 height 16
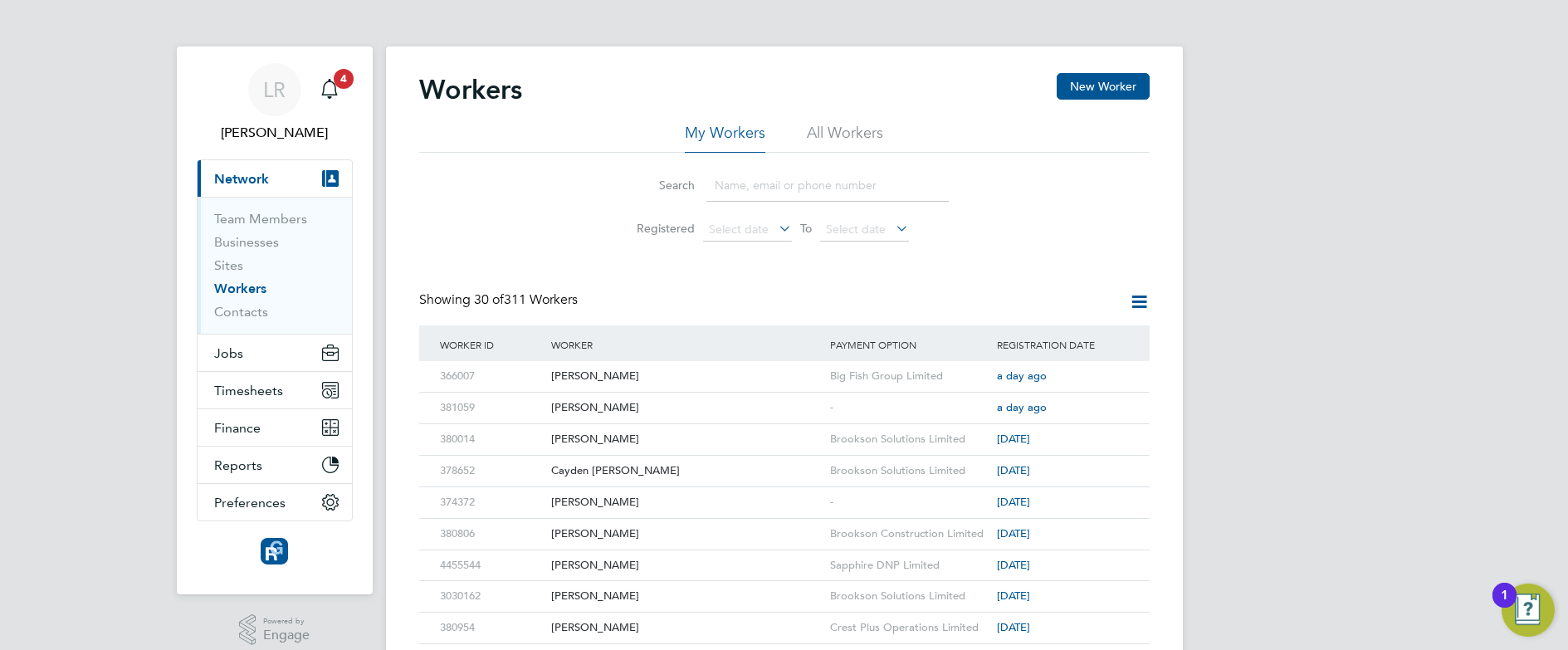
click at [1137, 302] on icon at bounding box center [1139, 302] width 21 height 21
click at [575, 405] on div "Gareth Bennett" at bounding box center [687, 407] width 279 height 31
click at [254, 390] on span "Timesheets" at bounding box center [249, 390] width 69 height 16
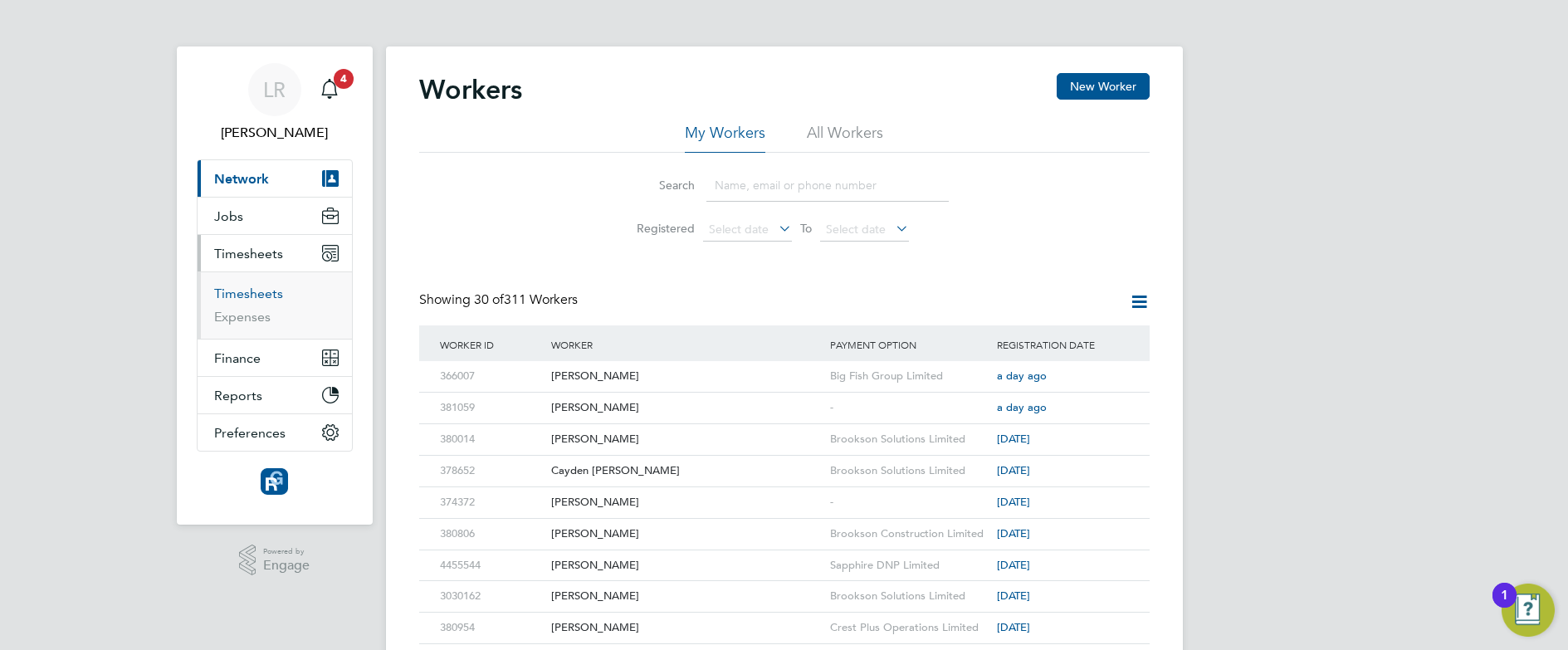
click at [249, 292] on link "Timesheets" at bounding box center [249, 293] width 69 height 16
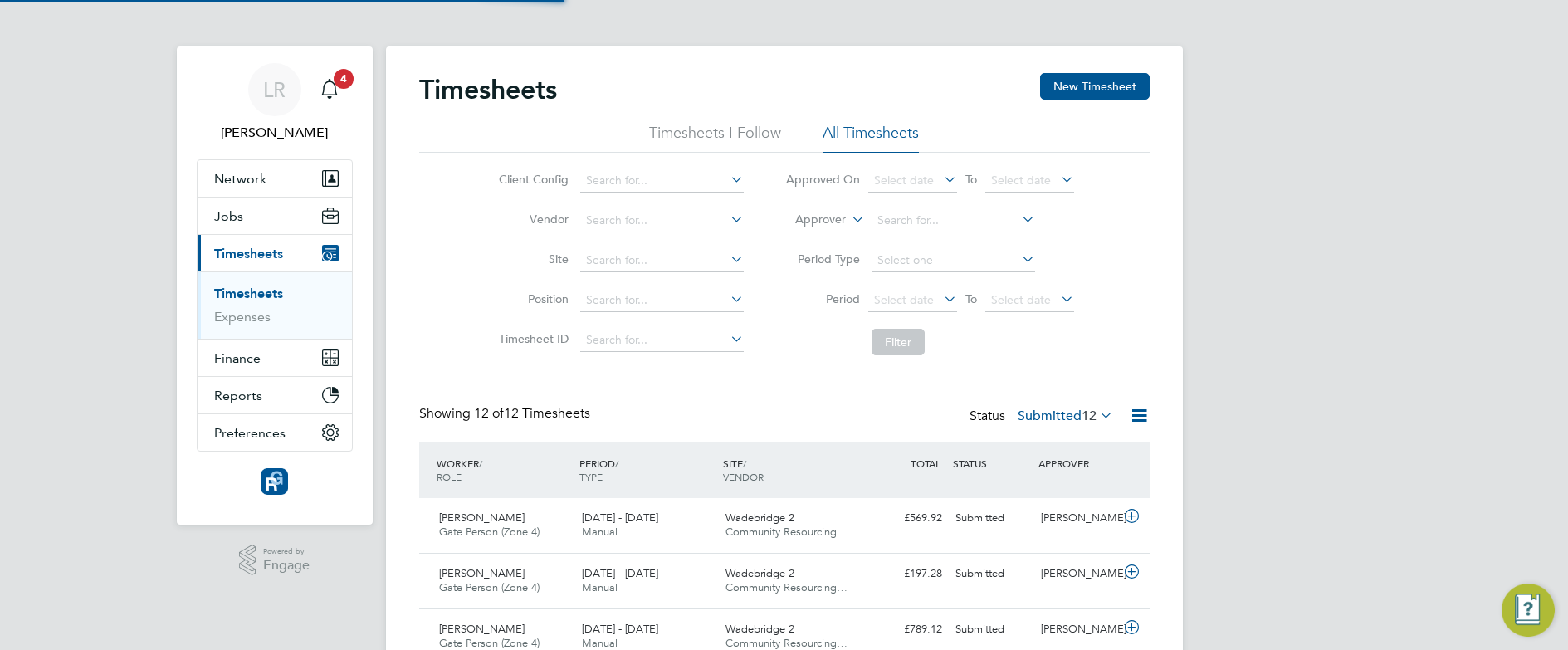
scroll to position [42, 145]
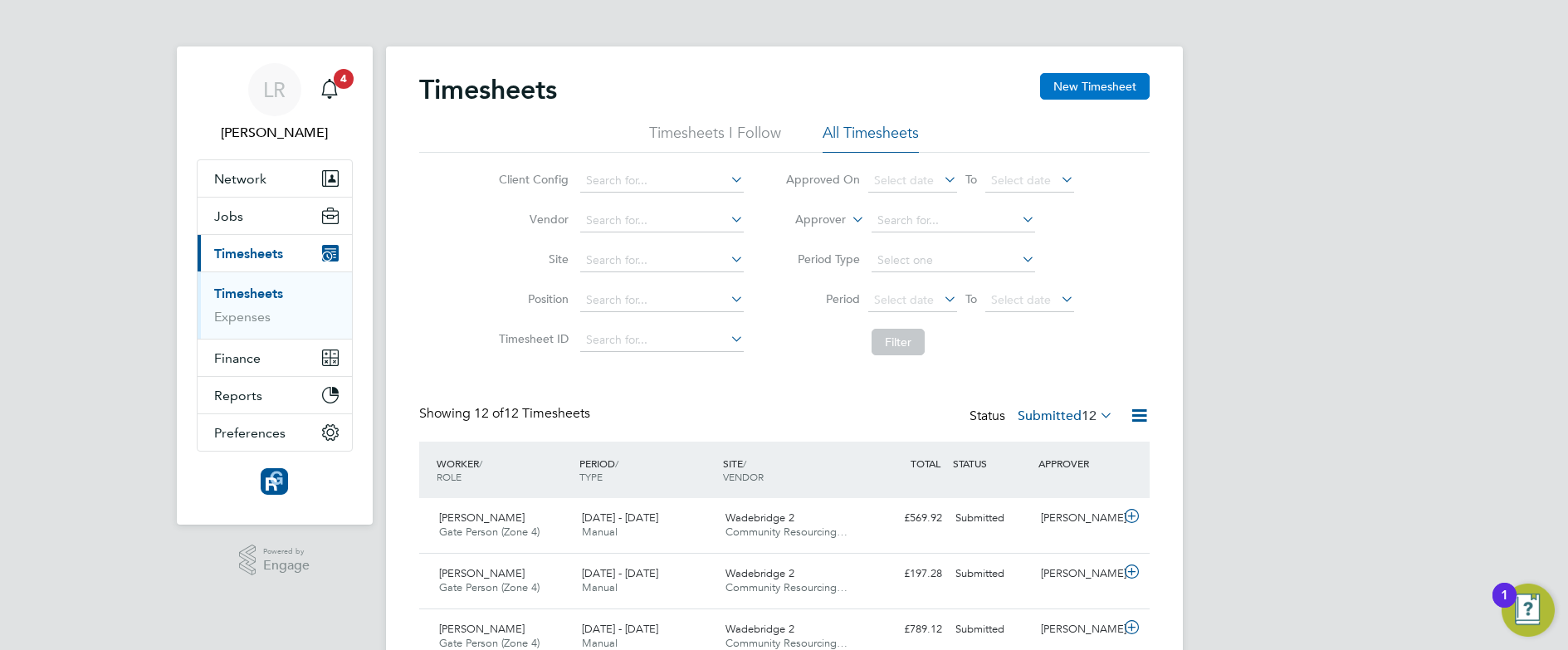
click at [1111, 86] on button "New Timesheet" at bounding box center [1094, 86] width 109 height 26
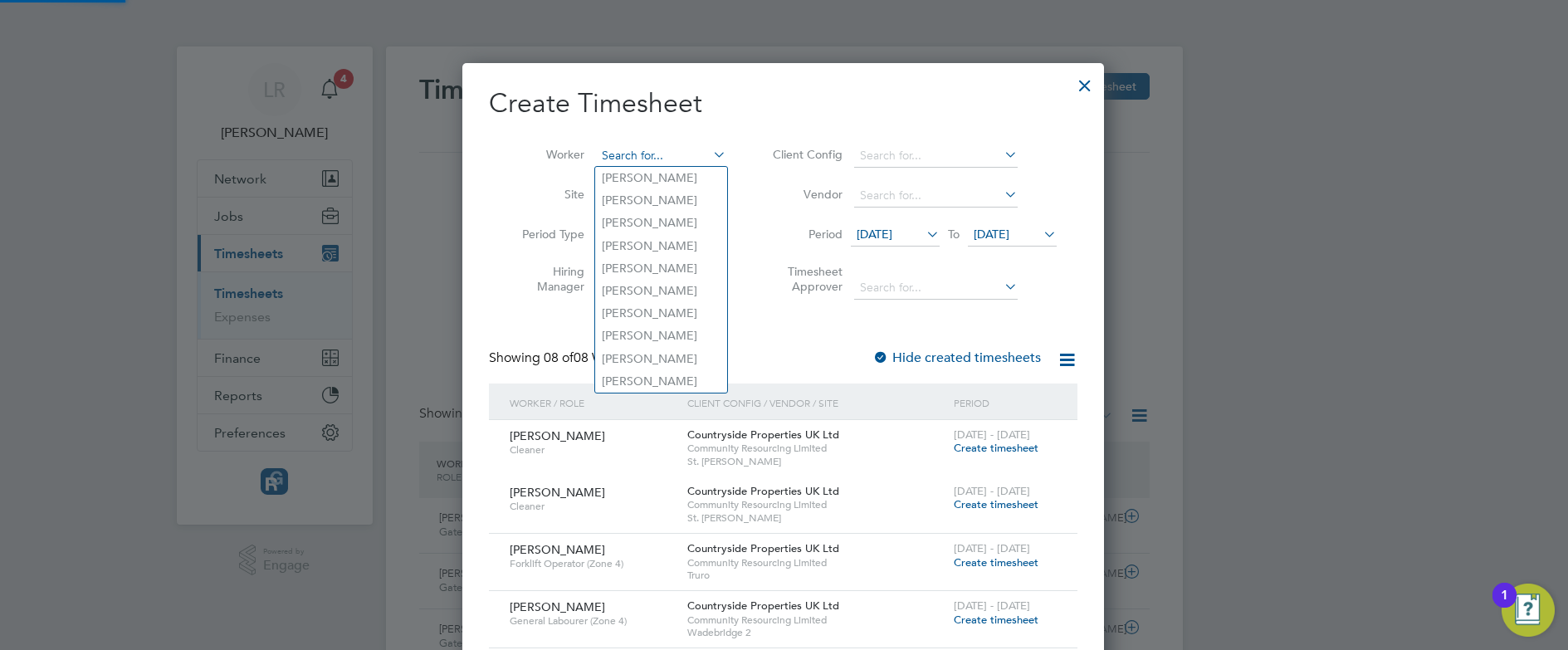
click at [621, 150] on input at bounding box center [661, 156] width 130 height 23
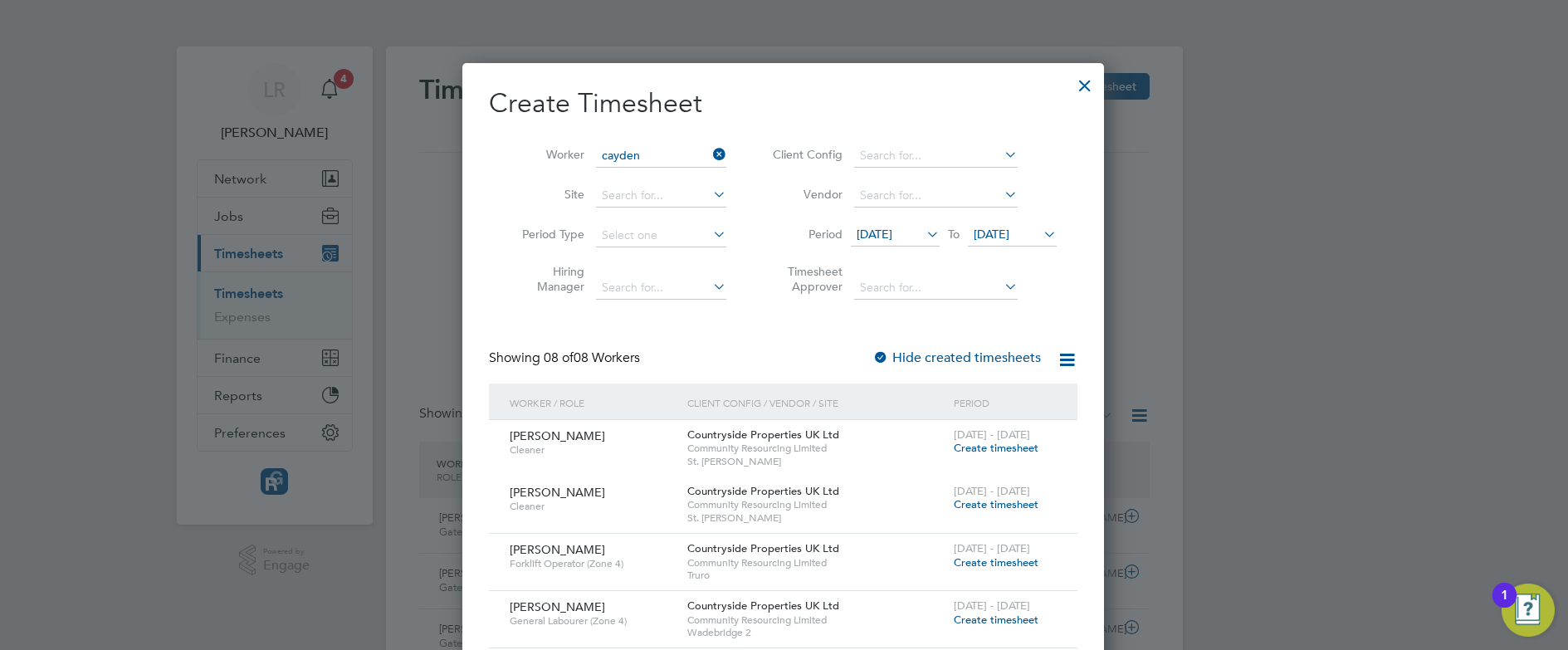
click at [643, 178] on li "Cayden Cahill" at bounding box center [670, 178] width 150 height 22
type input "Cayden [PERSON_NAME]"
click at [947, 353] on label "Hide created timesheets" at bounding box center [957, 358] width 168 height 17
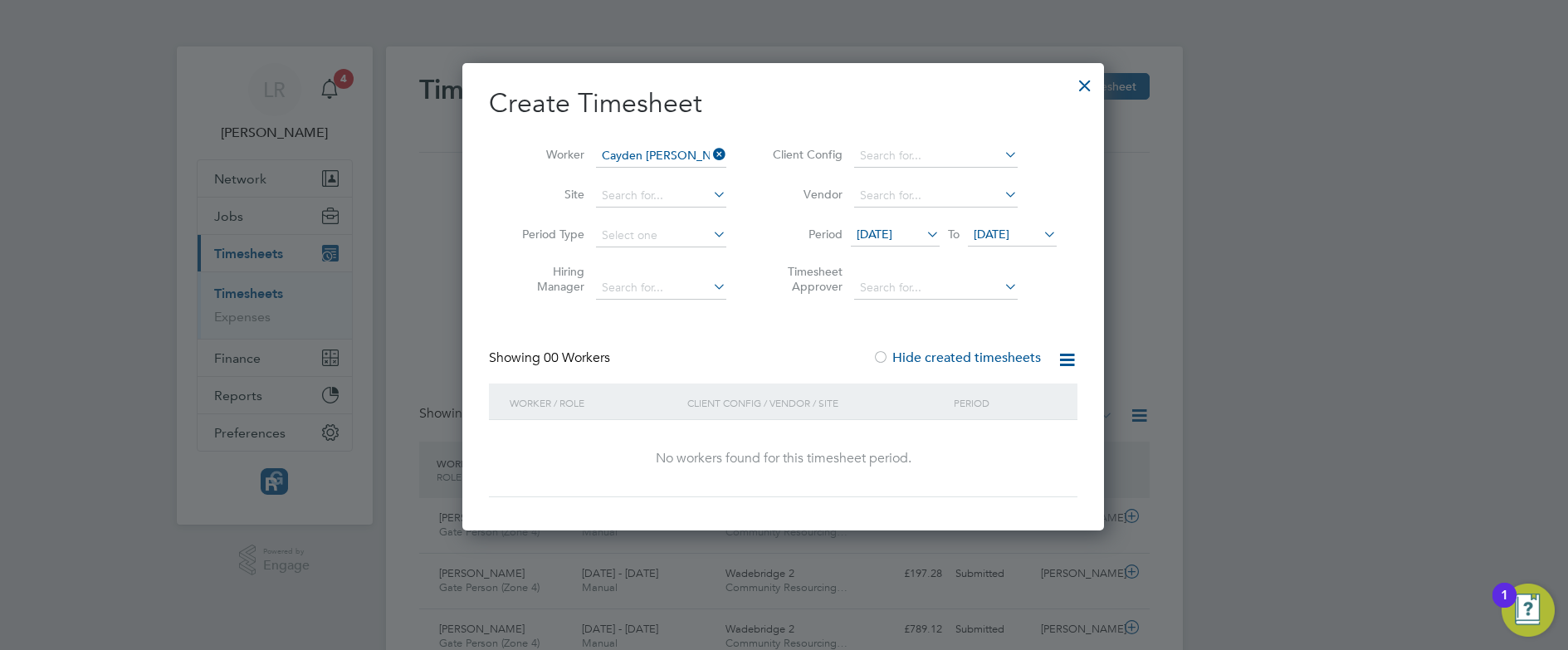
click at [947, 353] on label "Hide created timesheets" at bounding box center [957, 358] width 168 height 17
click at [892, 234] on span "17 Sep 2025" at bounding box center [875, 234] width 36 height 15
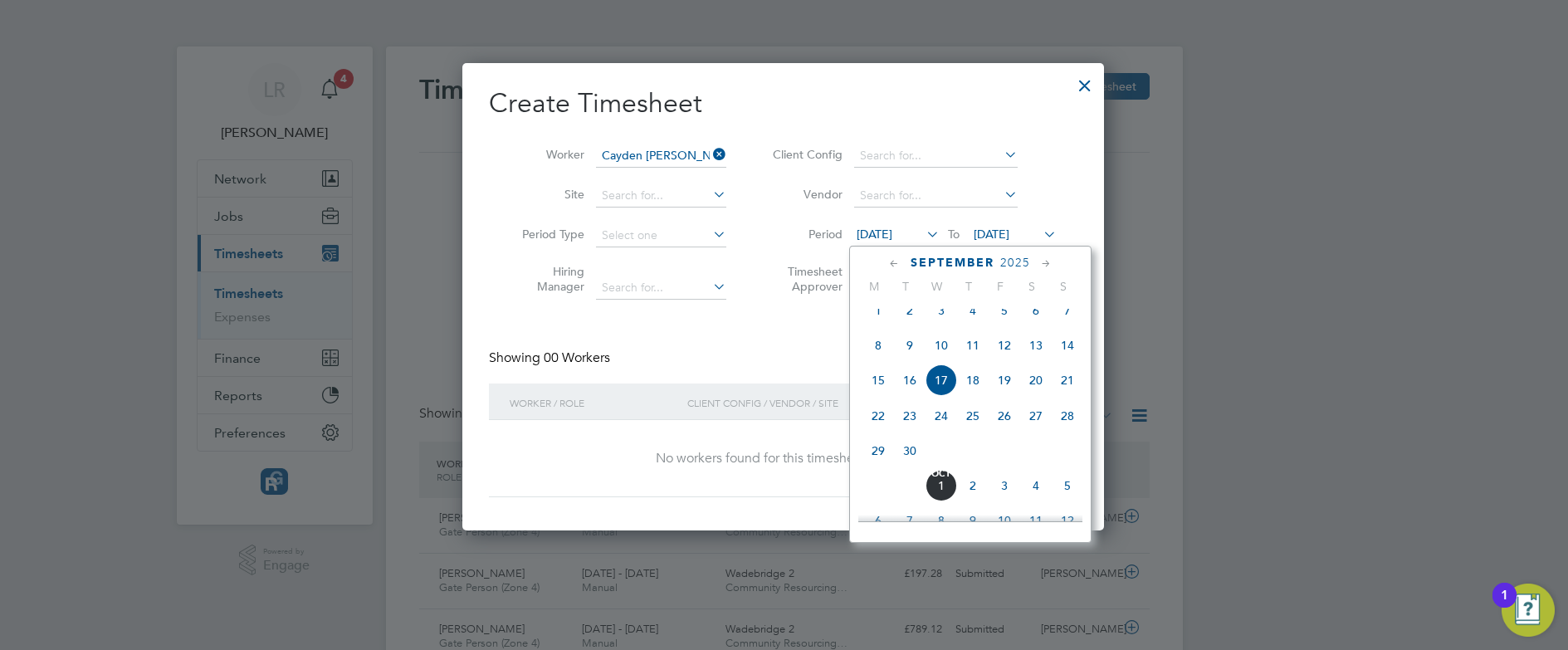
click at [870, 357] on span "8" at bounding box center [878, 346] width 32 height 32
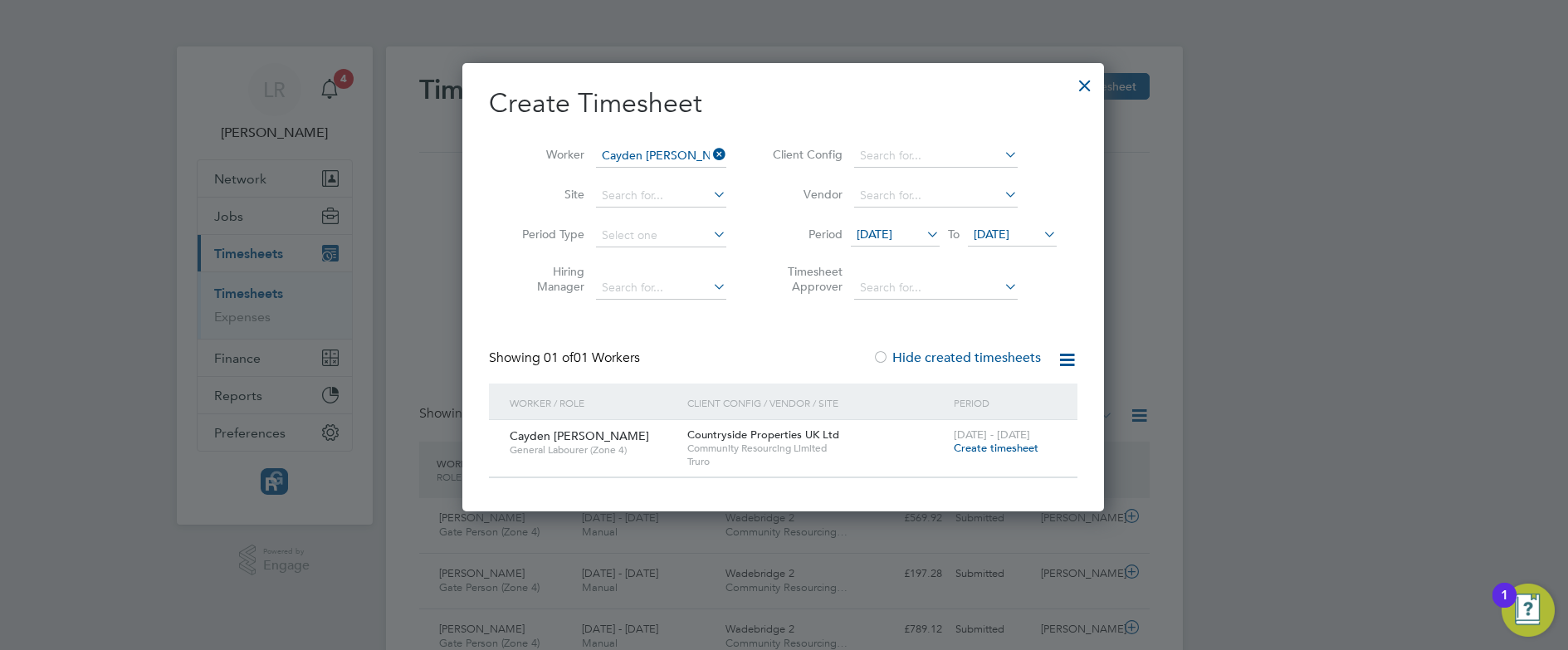
click at [976, 354] on label "Hide created timesheets" at bounding box center [957, 358] width 168 height 17
click at [996, 445] on span "Create timesheet" at bounding box center [996, 447] width 85 height 14
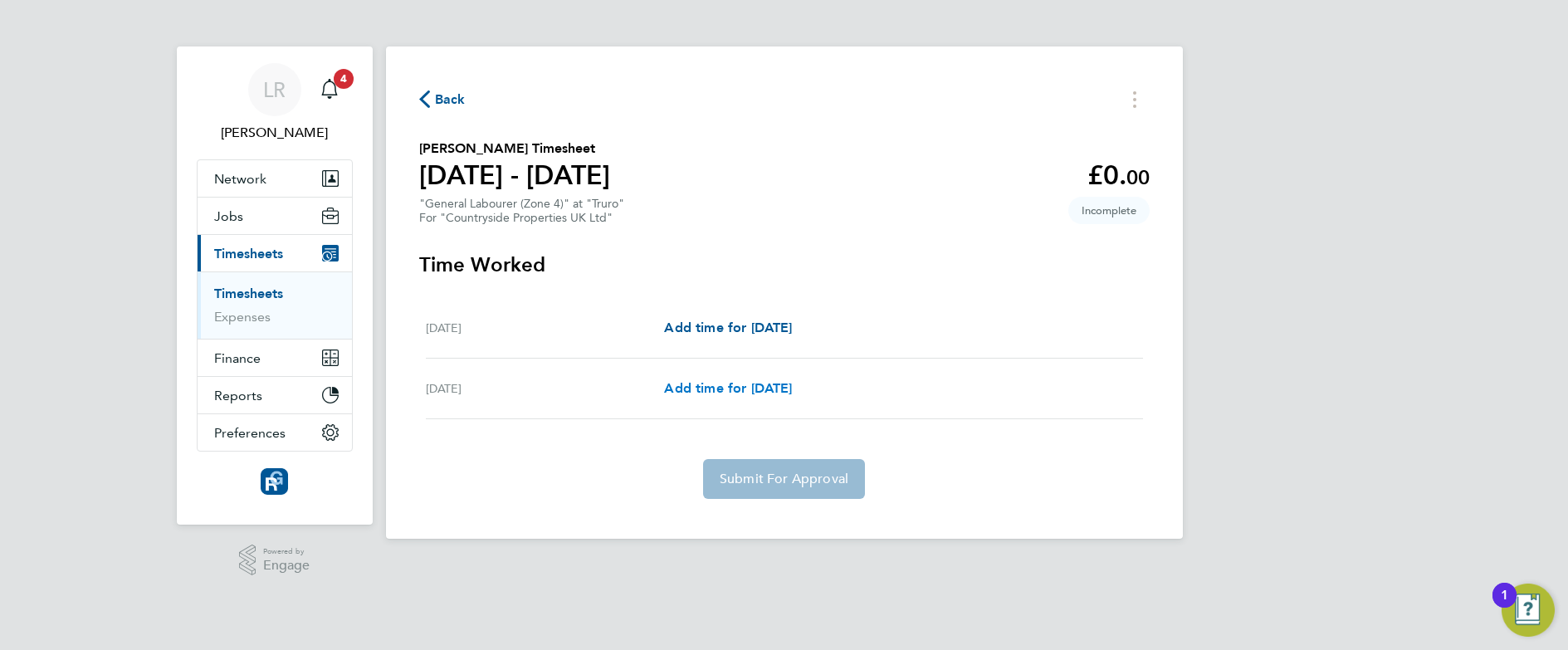
click at [734, 389] on span "Add time for Tue 16 Sep" at bounding box center [728, 388] width 128 height 16
select select "30"
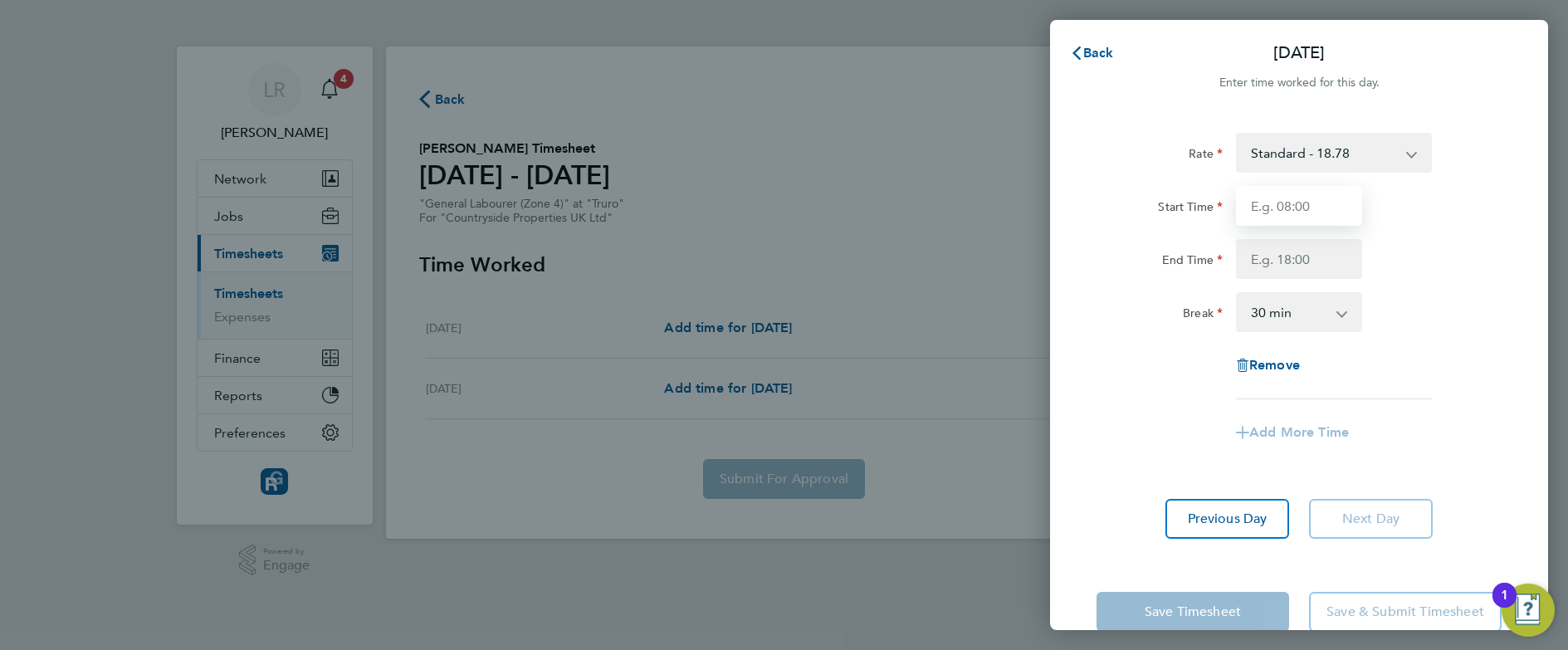
click at [1267, 209] on input "Start Time" at bounding box center [1299, 205] width 126 height 40
type input "07:30"
type input "17:00"
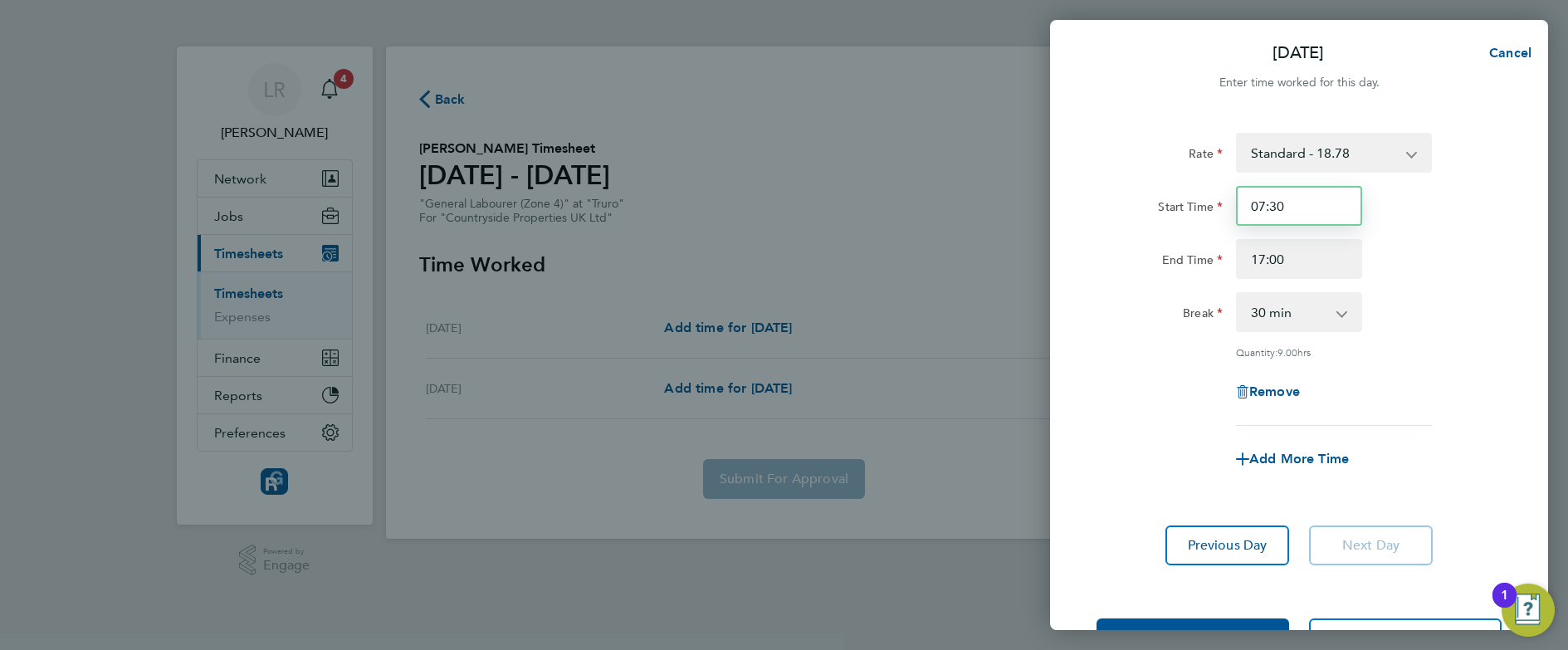
click at [1263, 207] on input "07:30" at bounding box center [1299, 205] width 126 height 40
type input "09:30"
click at [1119, 440] on div "Add More Time" at bounding box center [1300, 459] width 419 height 40
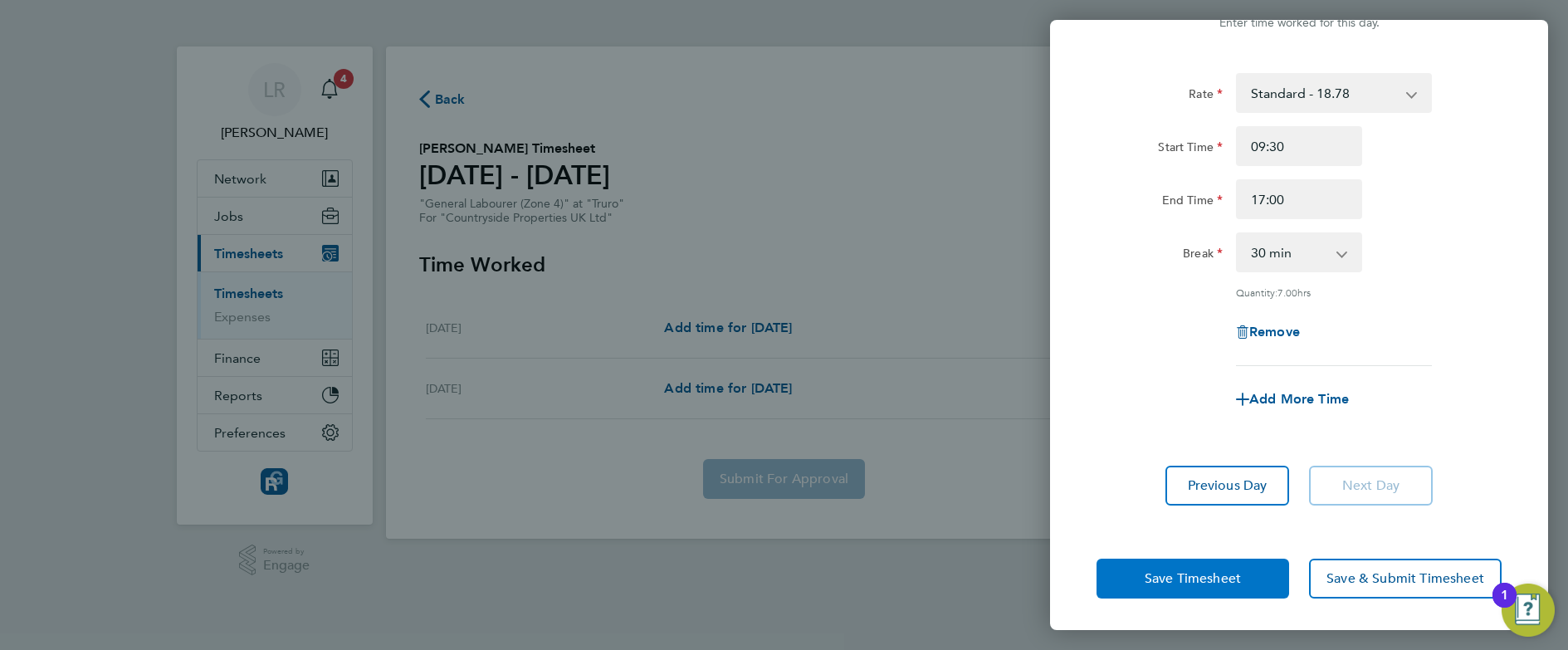
click at [1176, 589] on button "Save Timesheet" at bounding box center [1193, 578] width 192 height 40
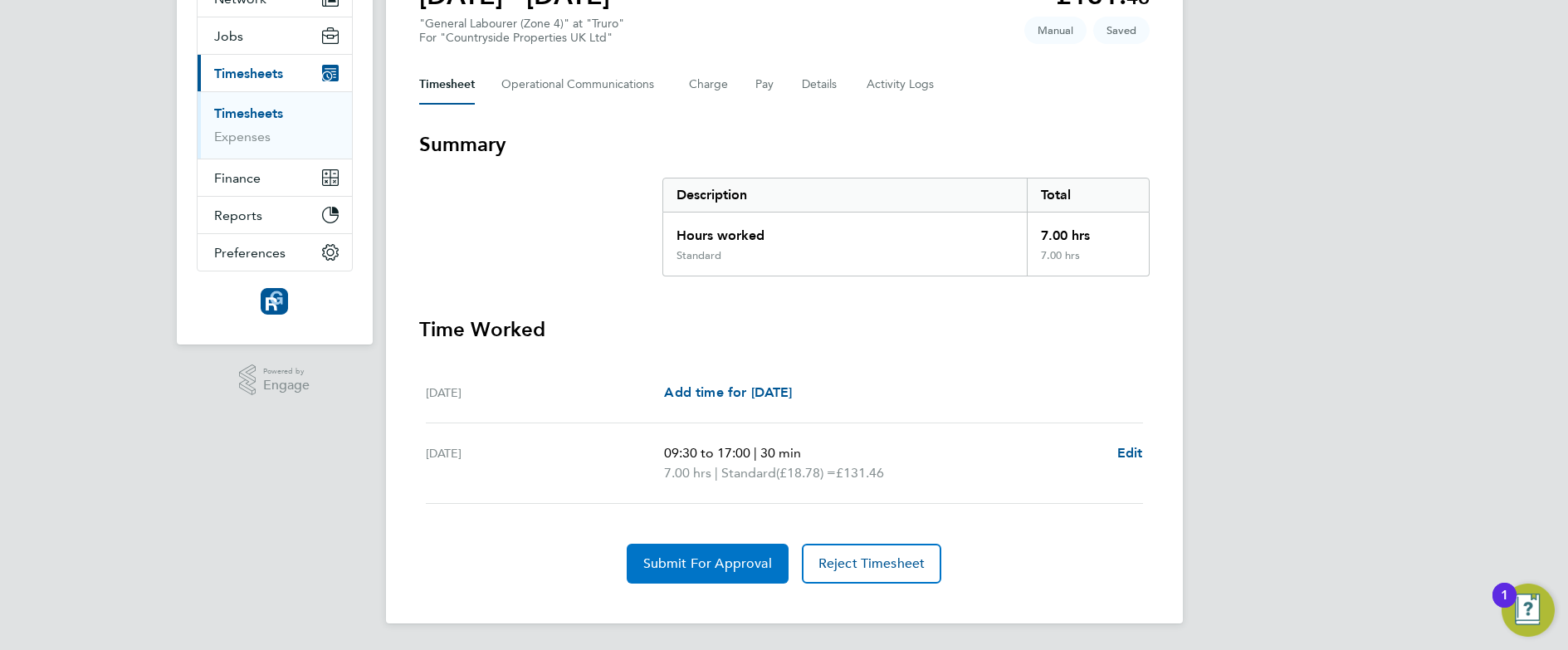
click at [689, 559] on span "Submit For Approval" at bounding box center [708, 563] width 129 height 17
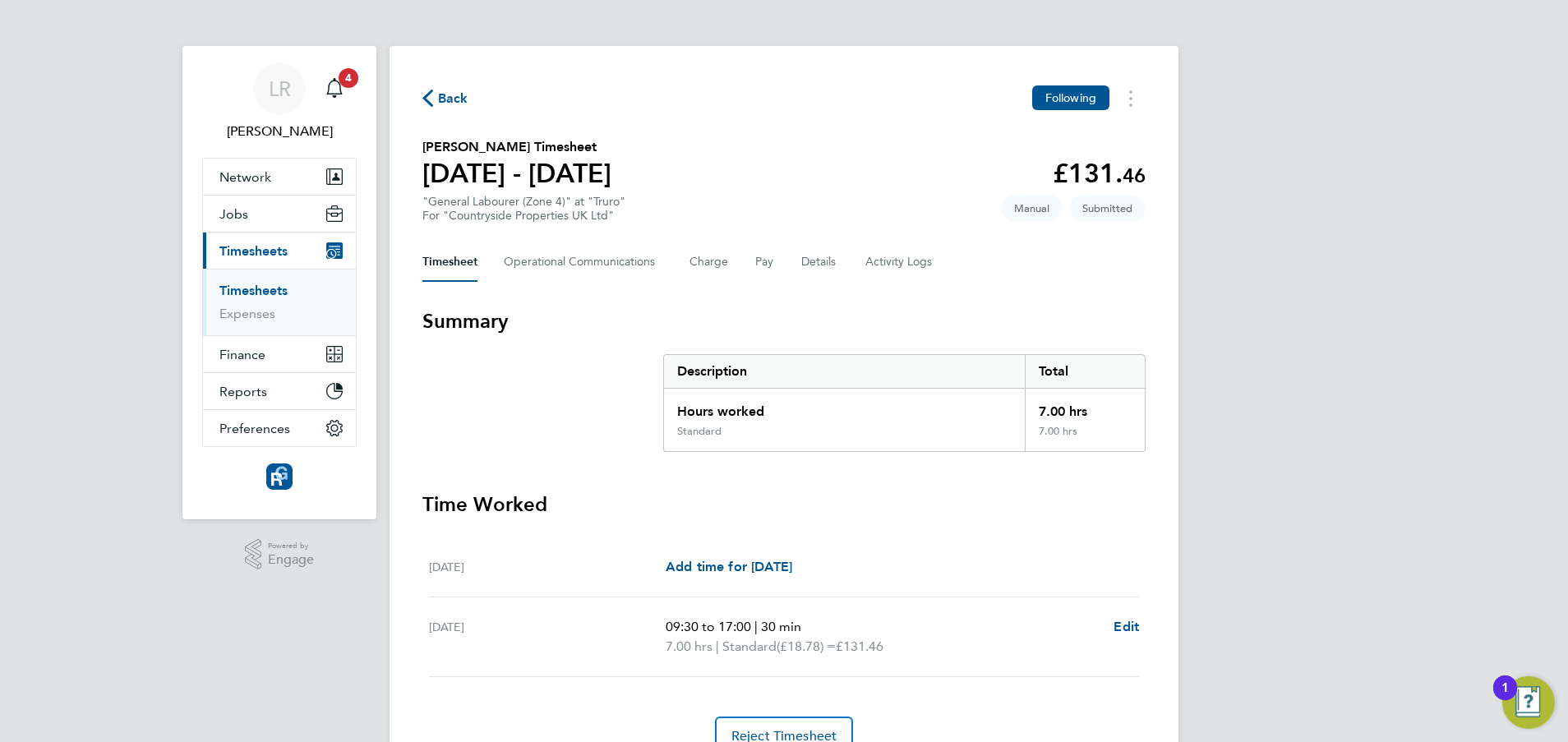
click at [438, 94] on span "Back" at bounding box center [453, 98] width 31 height 19
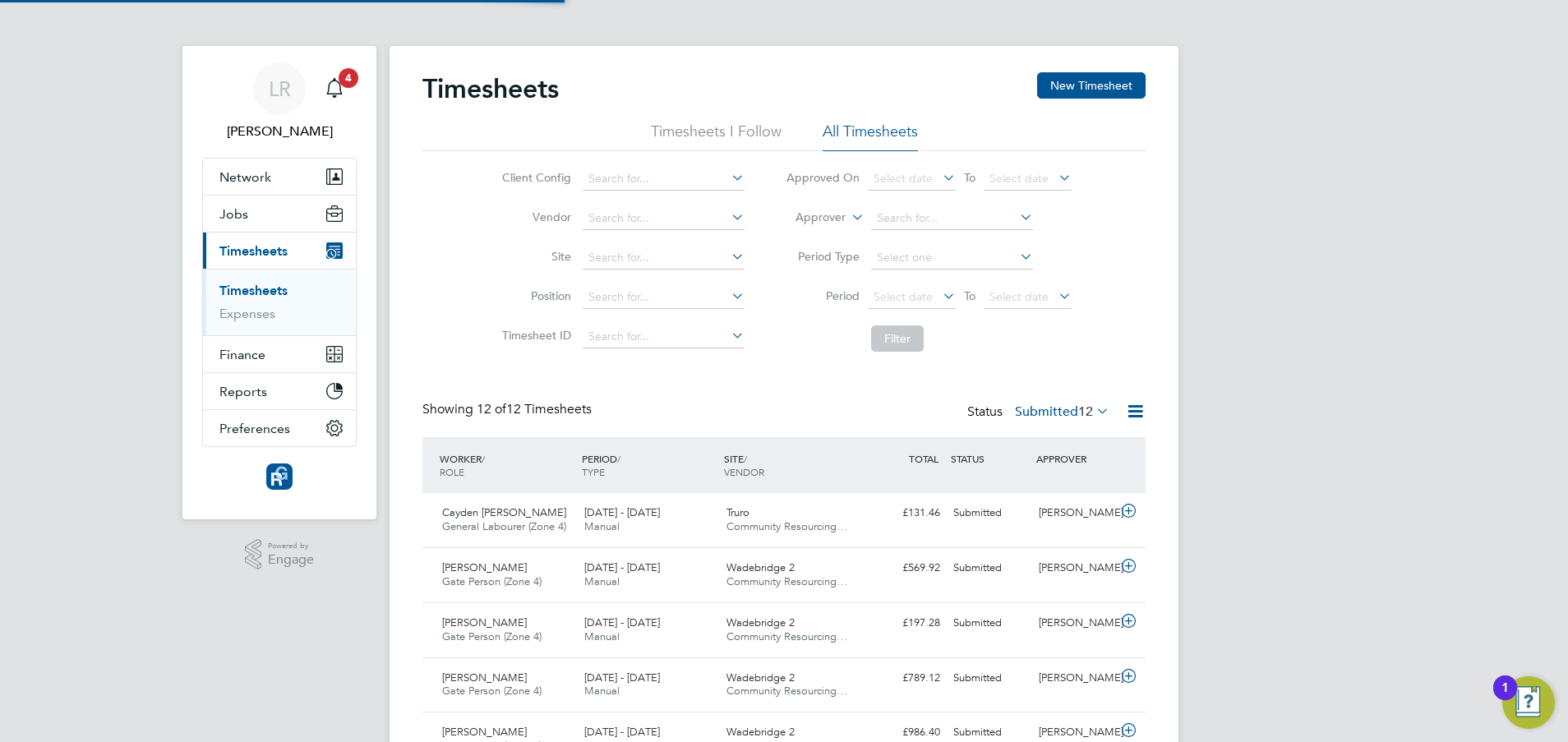
scroll to position [42, 143]
click at [241, 216] on span "Jobs" at bounding box center [233, 214] width 29 height 16
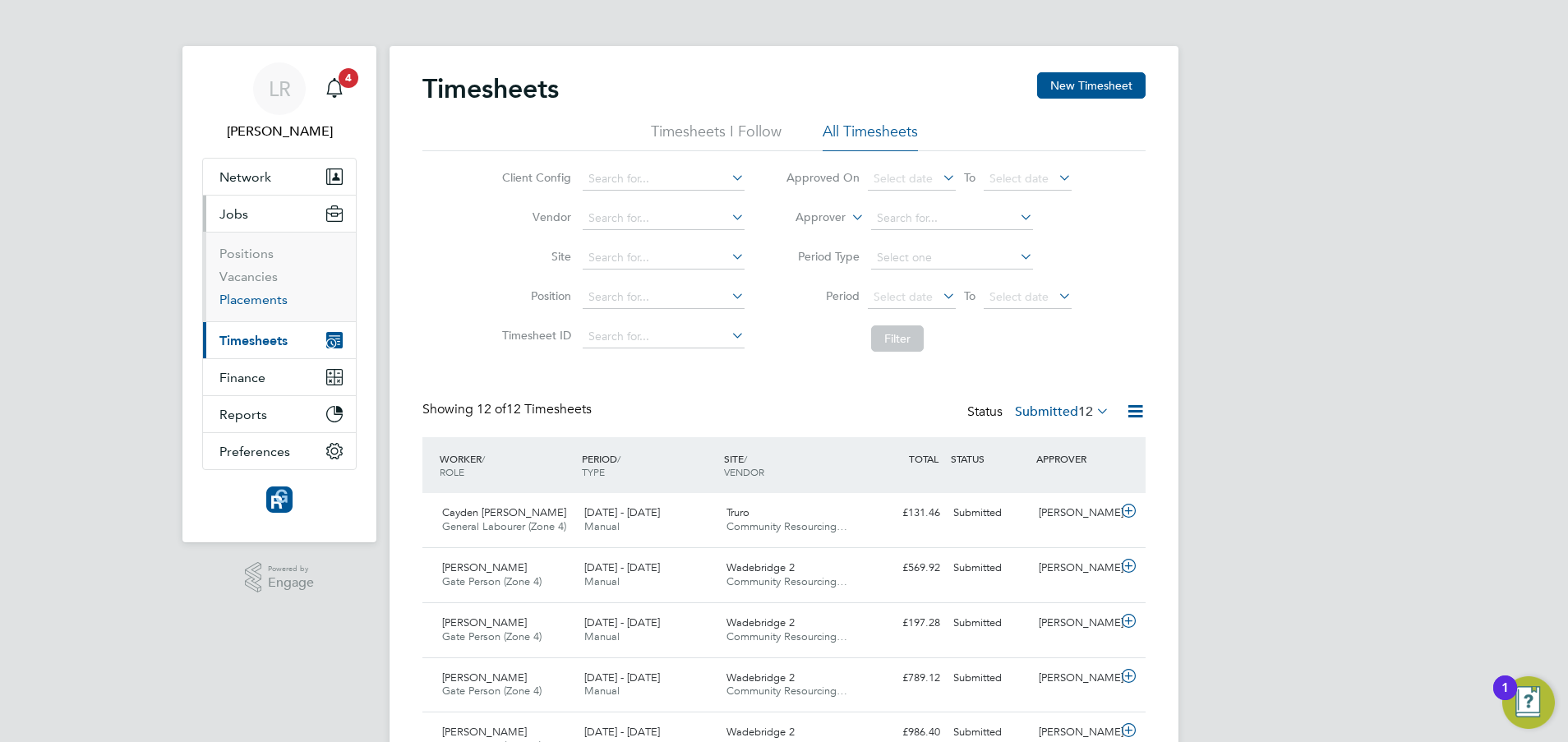
click at [243, 297] on link "Placements" at bounding box center [253, 299] width 68 height 16
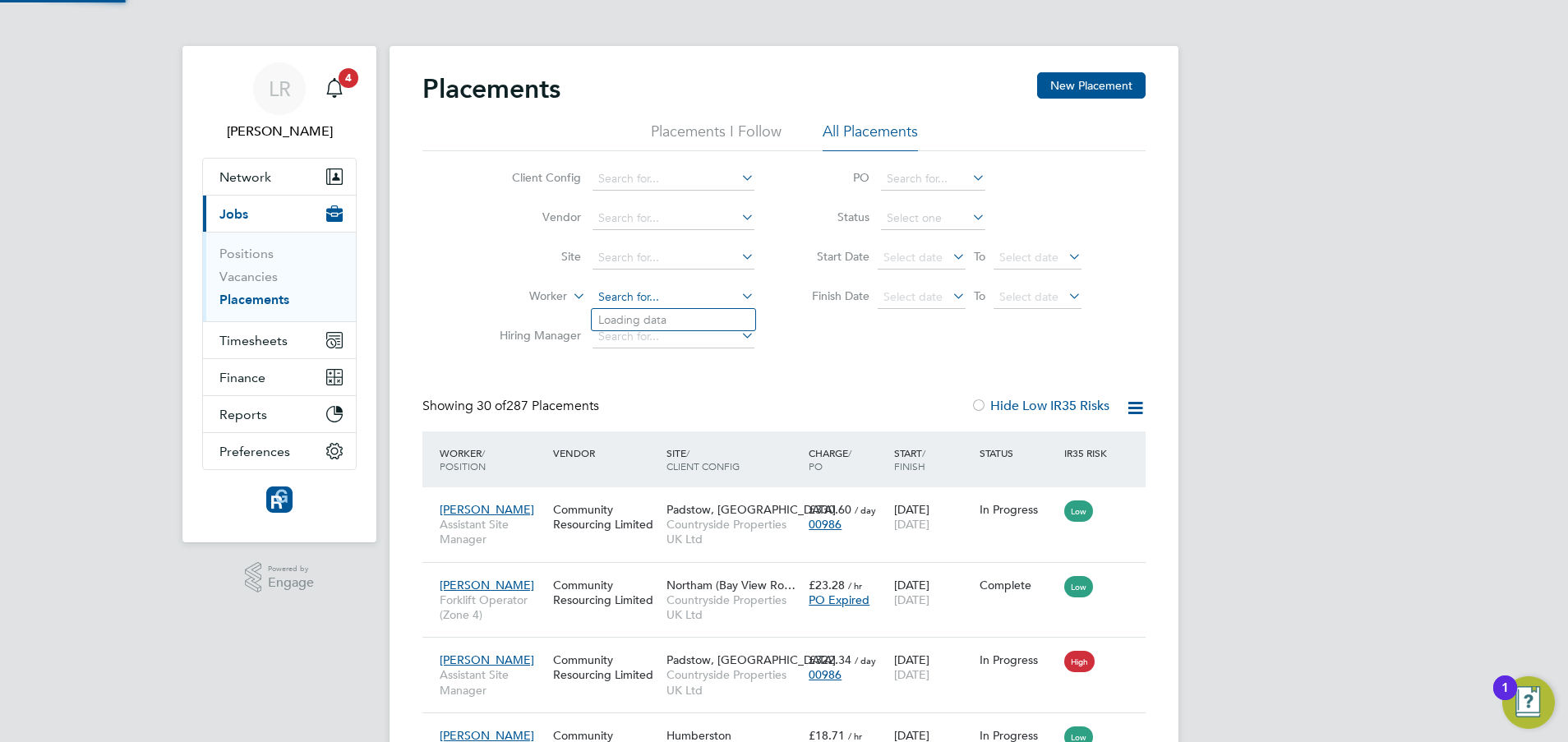
click at [622, 299] on input at bounding box center [673, 297] width 162 height 23
click at [637, 323] on li "Cayde n Cahill" at bounding box center [673, 320] width 164 height 22
type input "Cayden [PERSON_NAME]"
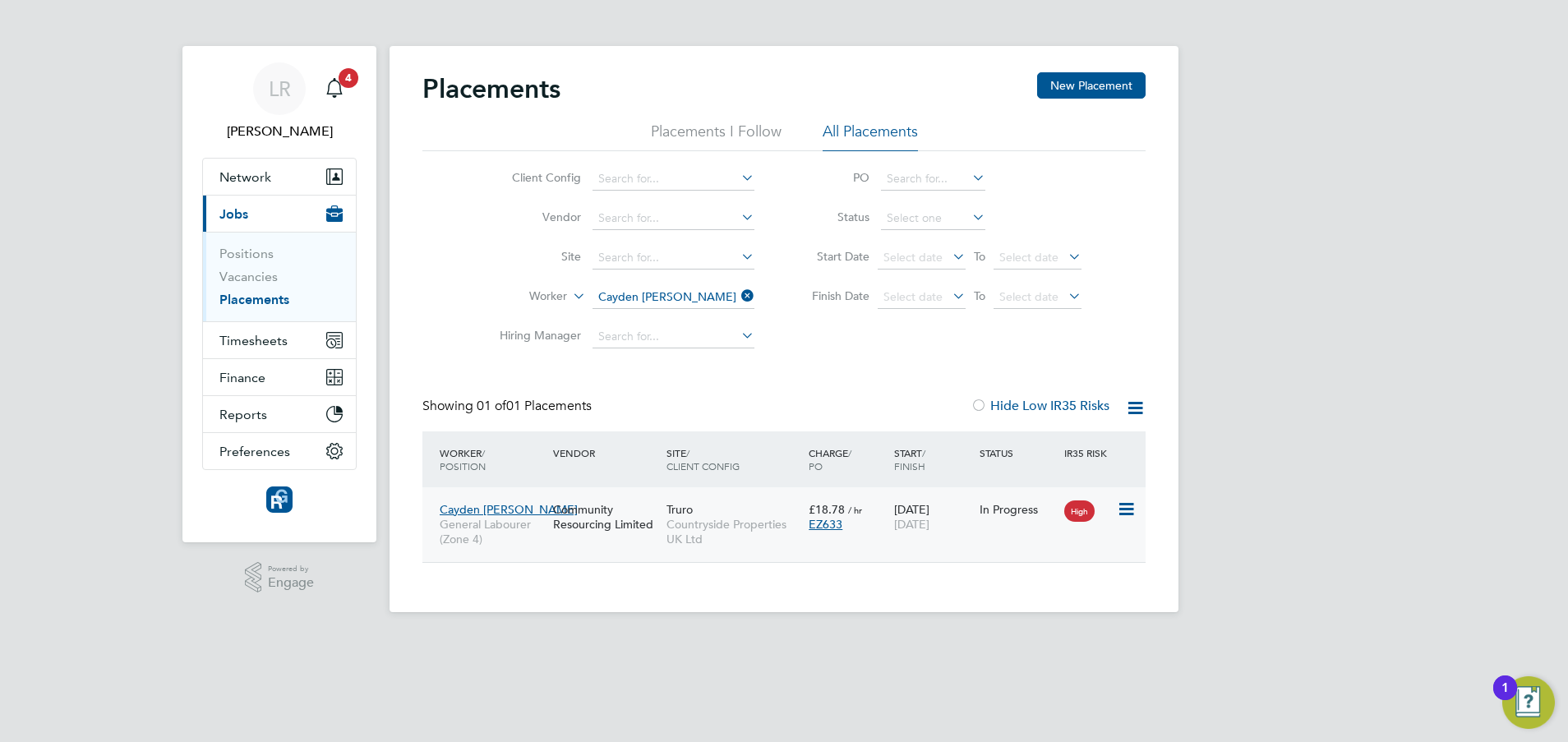
click at [755, 526] on span "Countryside Properties UK Ltd" at bounding box center [734, 532] width 134 height 30
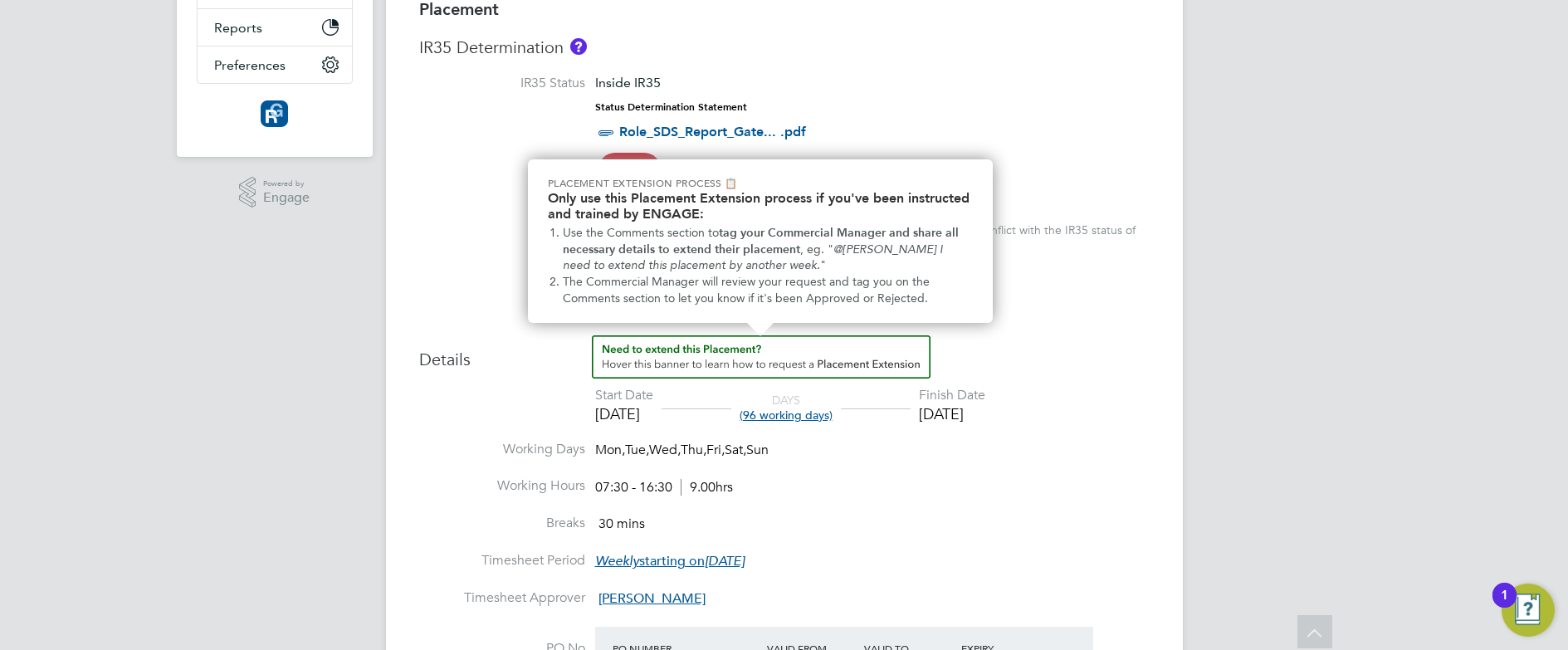
scroll to position [393, 0]
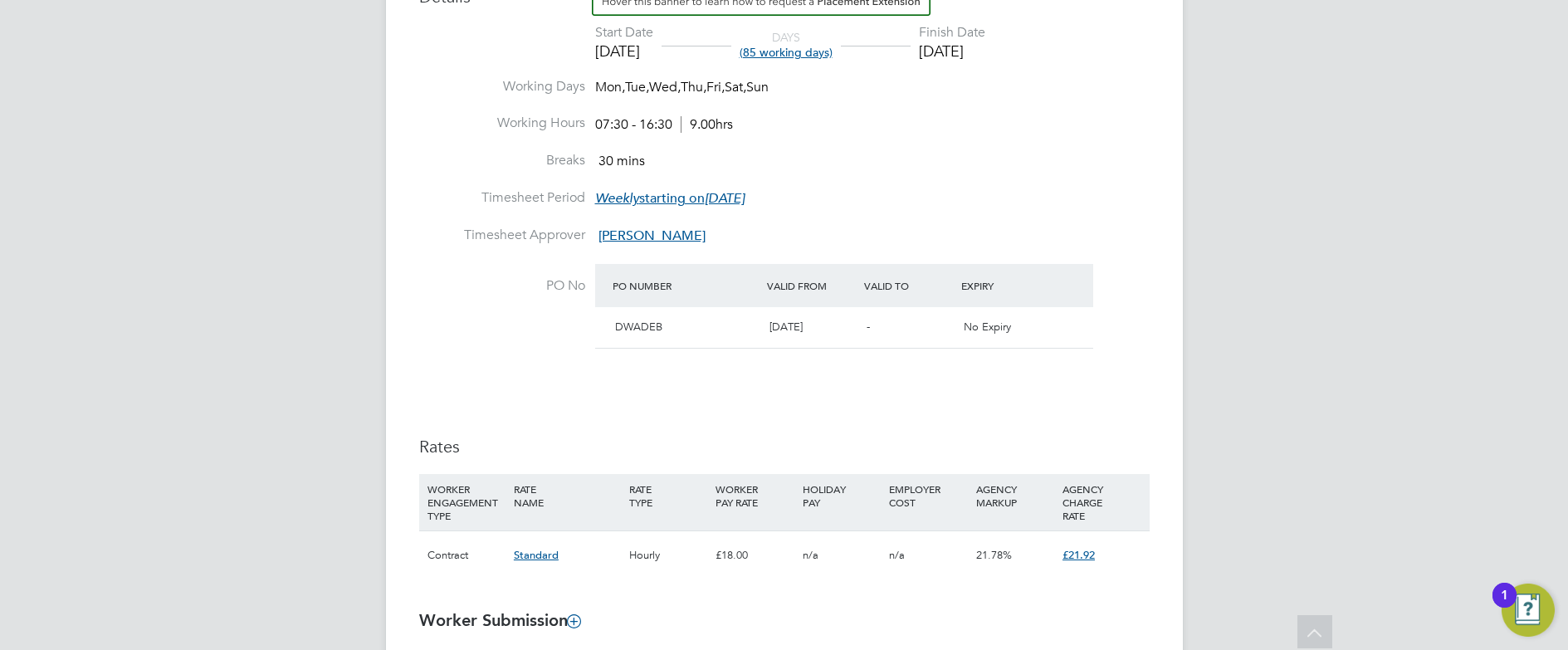
scroll to position [755, 0]
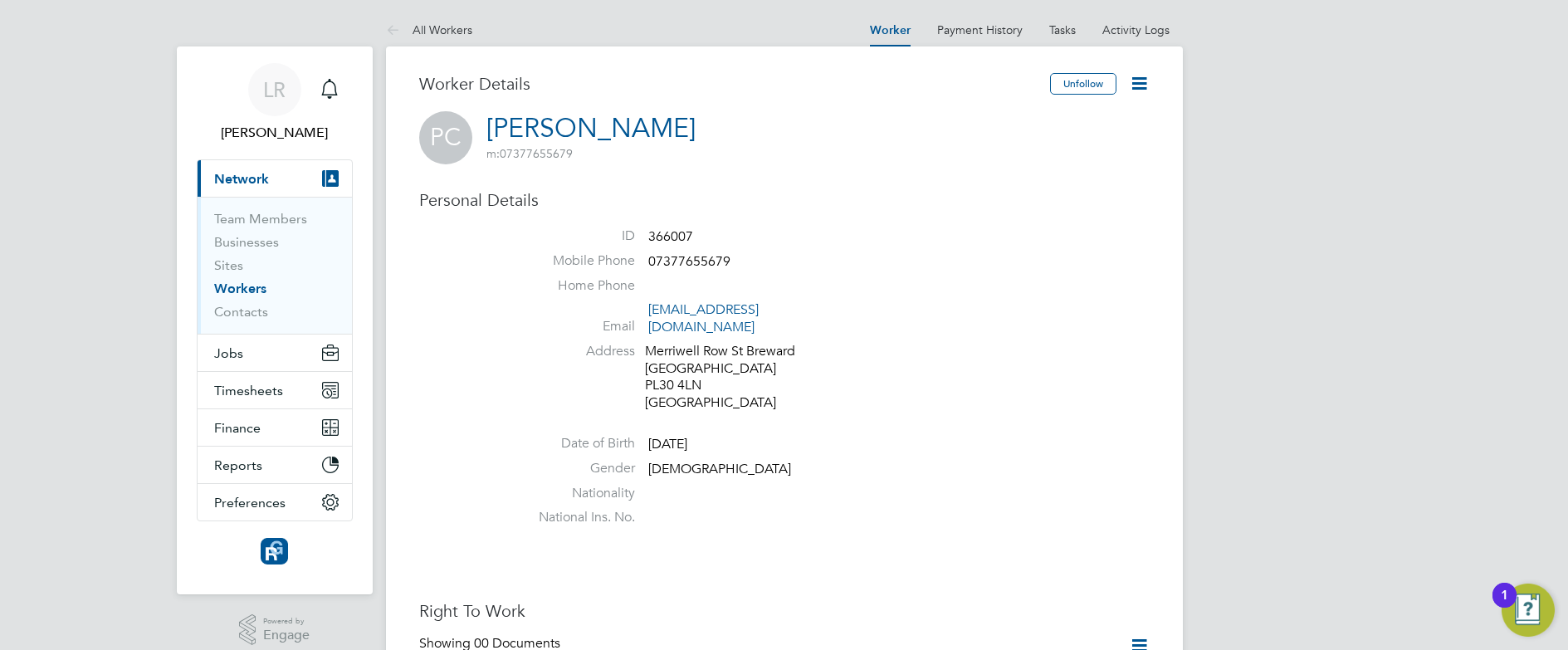
click at [1134, 79] on icon at bounding box center [1139, 83] width 21 height 21
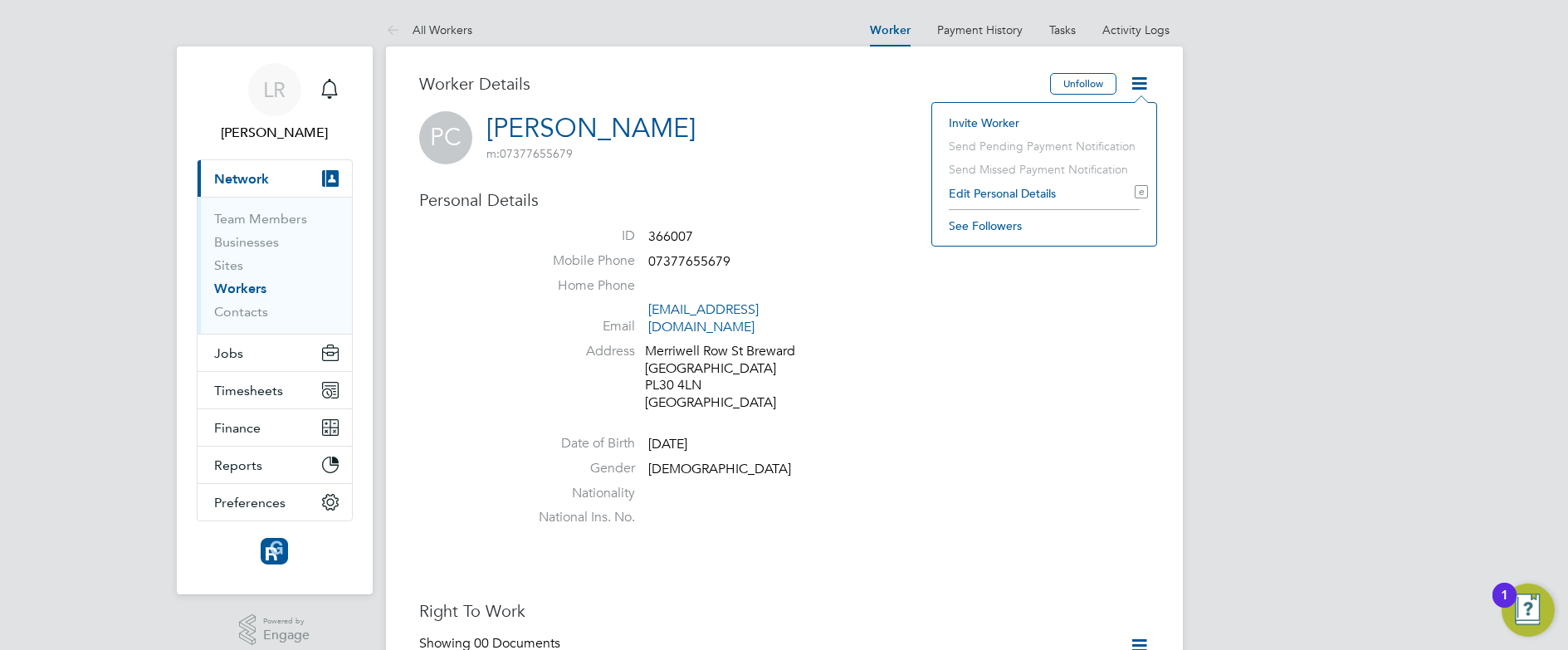
click at [980, 192] on li "Edit Personal Details e" at bounding box center [1045, 193] width 207 height 23
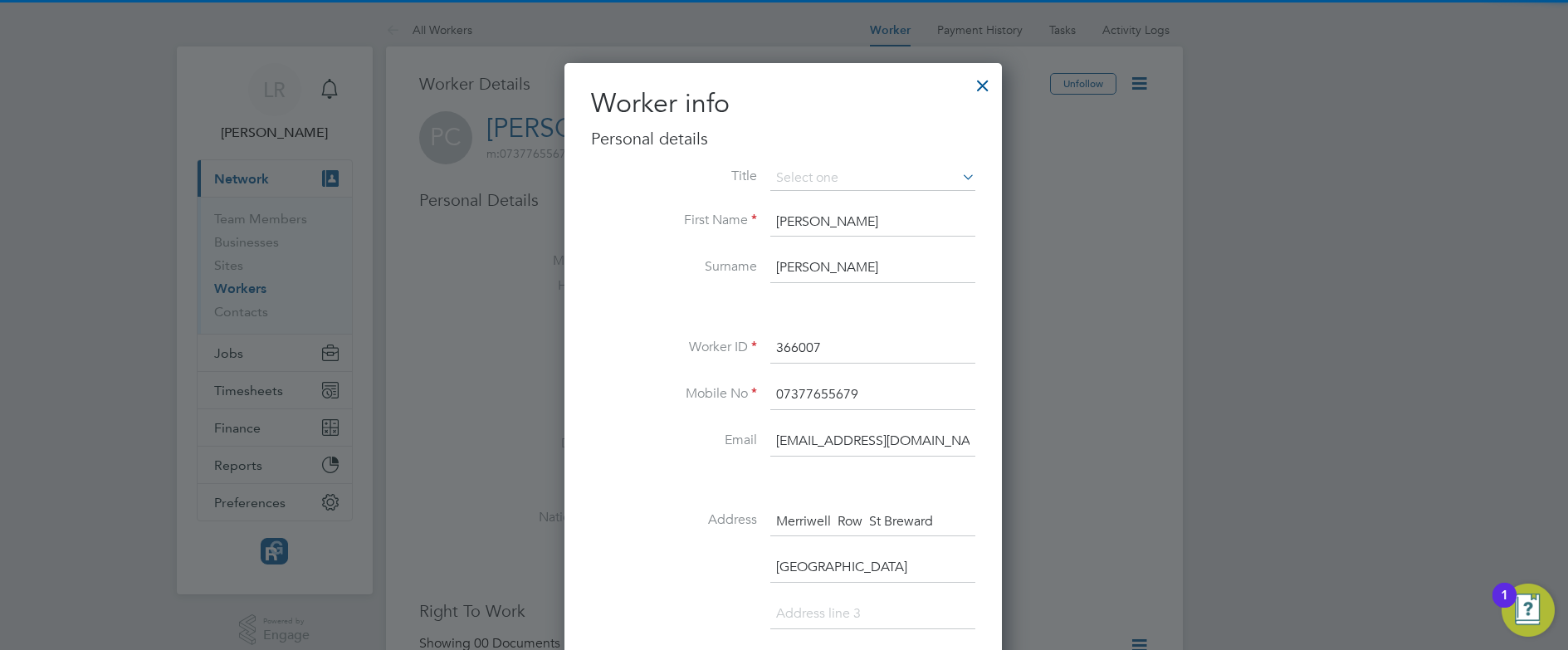
scroll to position [983, 439]
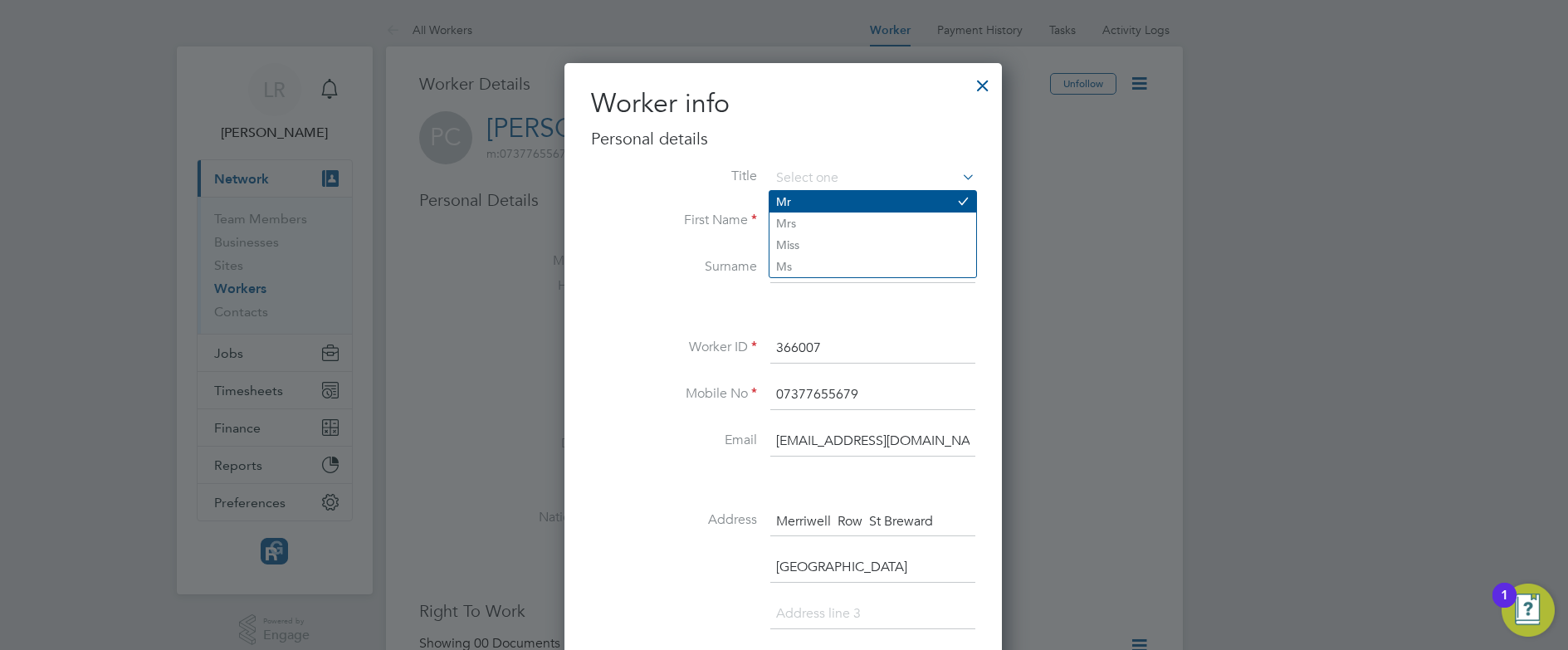
click at [803, 202] on li "Mr" at bounding box center [873, 201] width 207 height 21
type input "Mr"
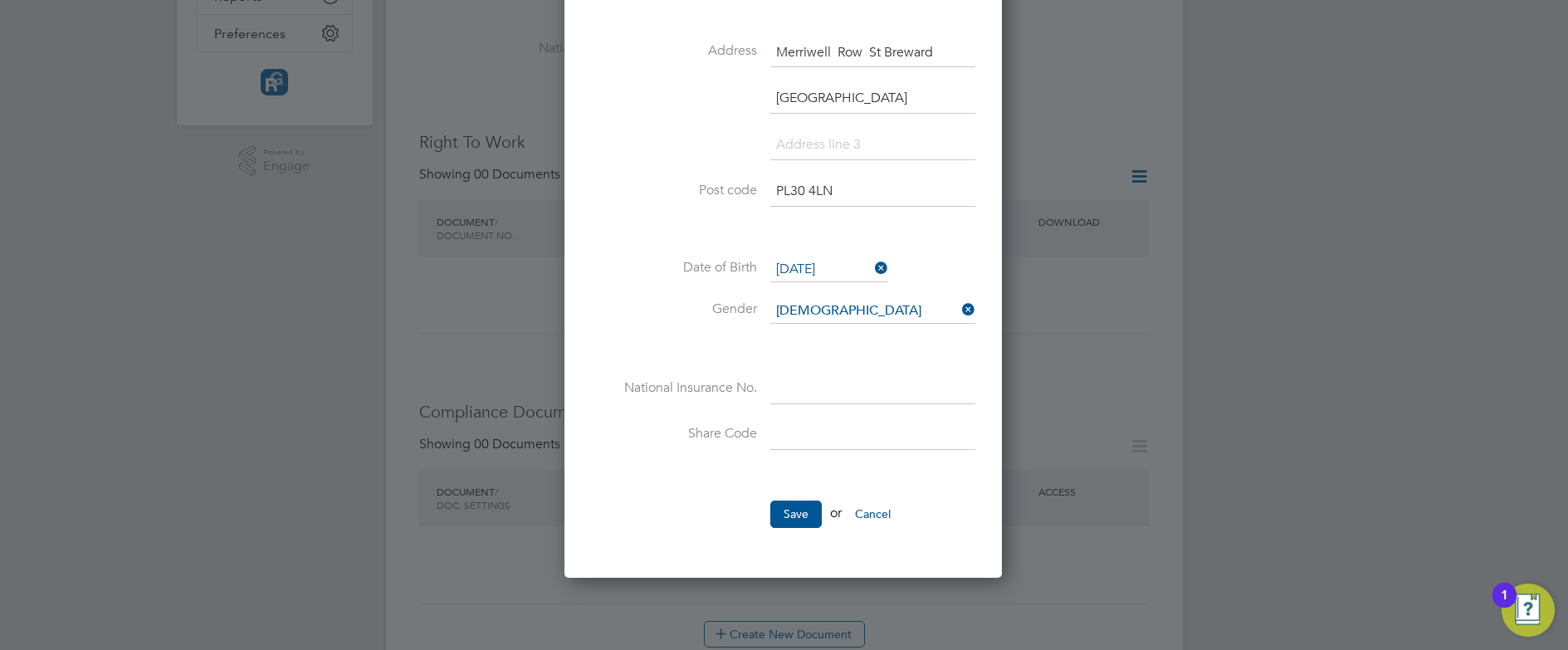
scroll to position [0, 0]
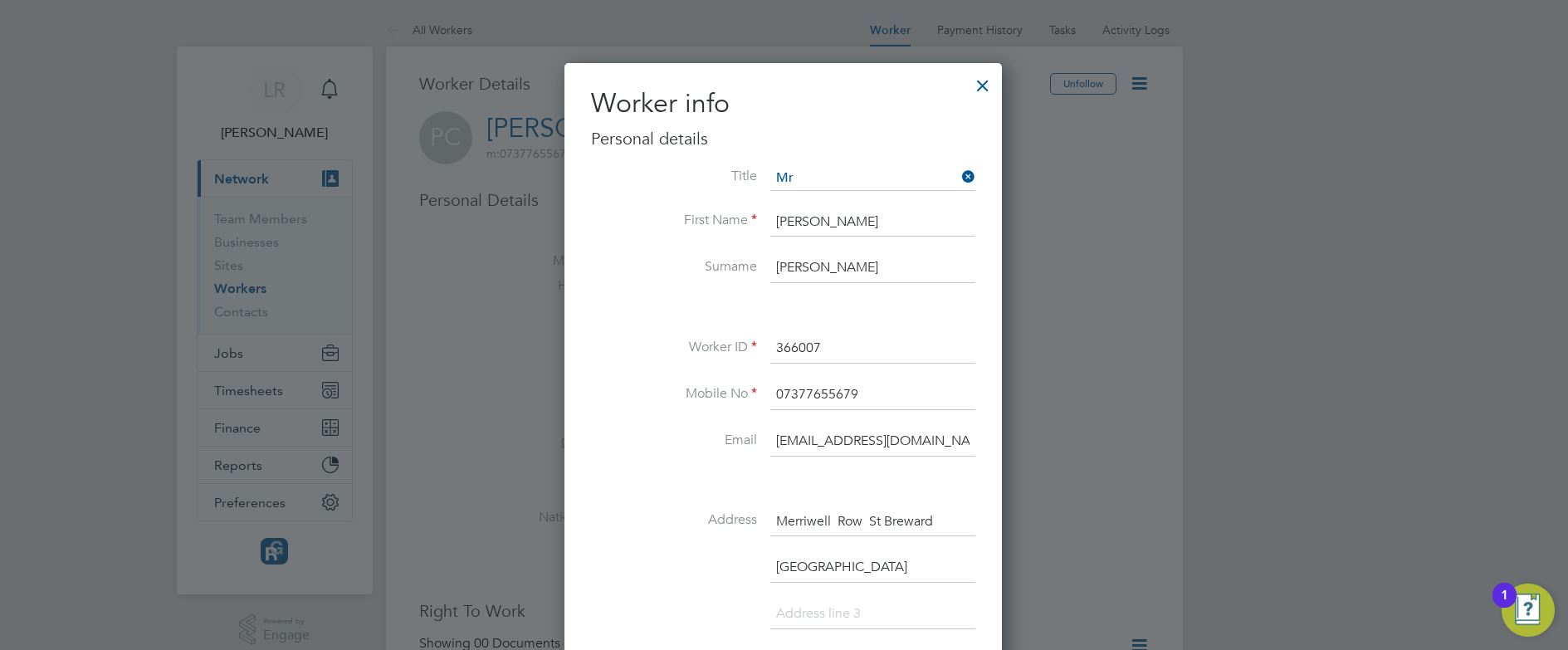
click at [979, 83] on div at bounding box center [983, 81] width 30 height 30
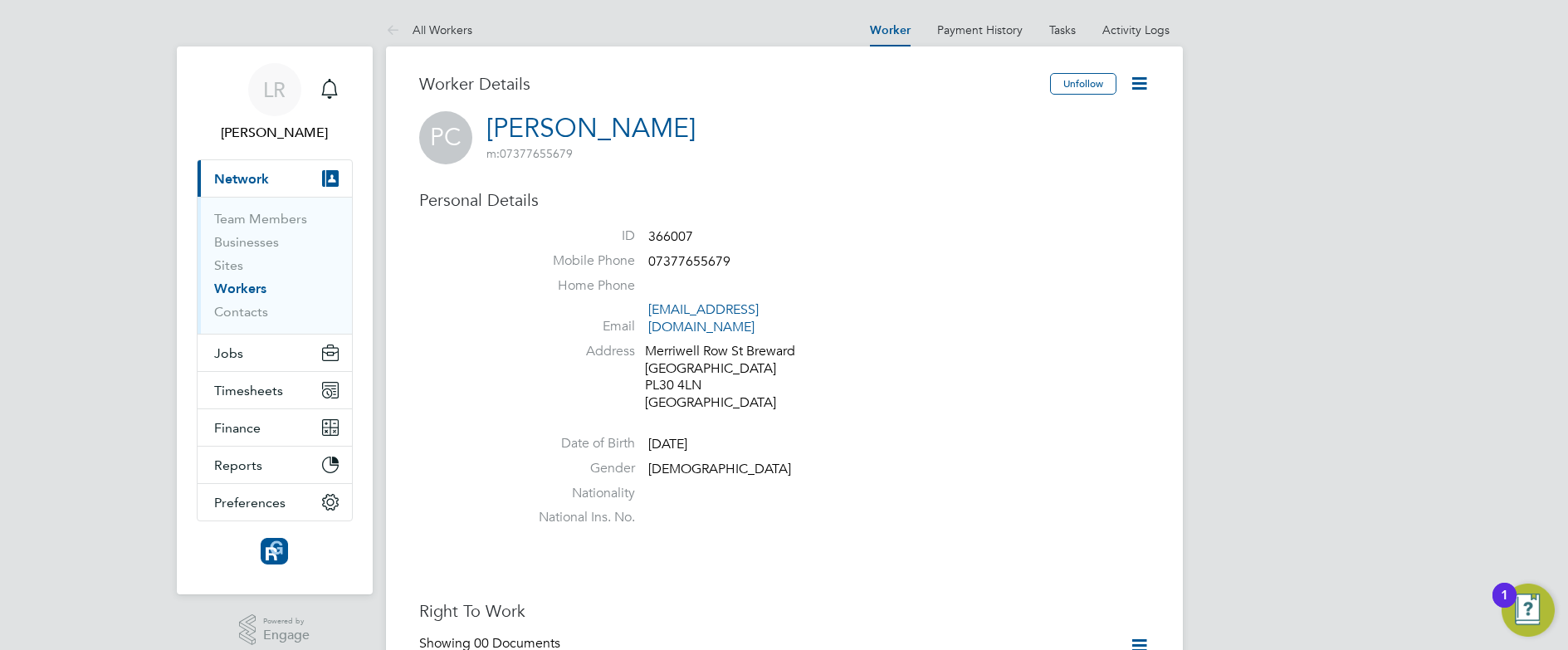
click at [980, 82] on h3 "Worker Details" at bounding box center [734, 83] width 631 height 21
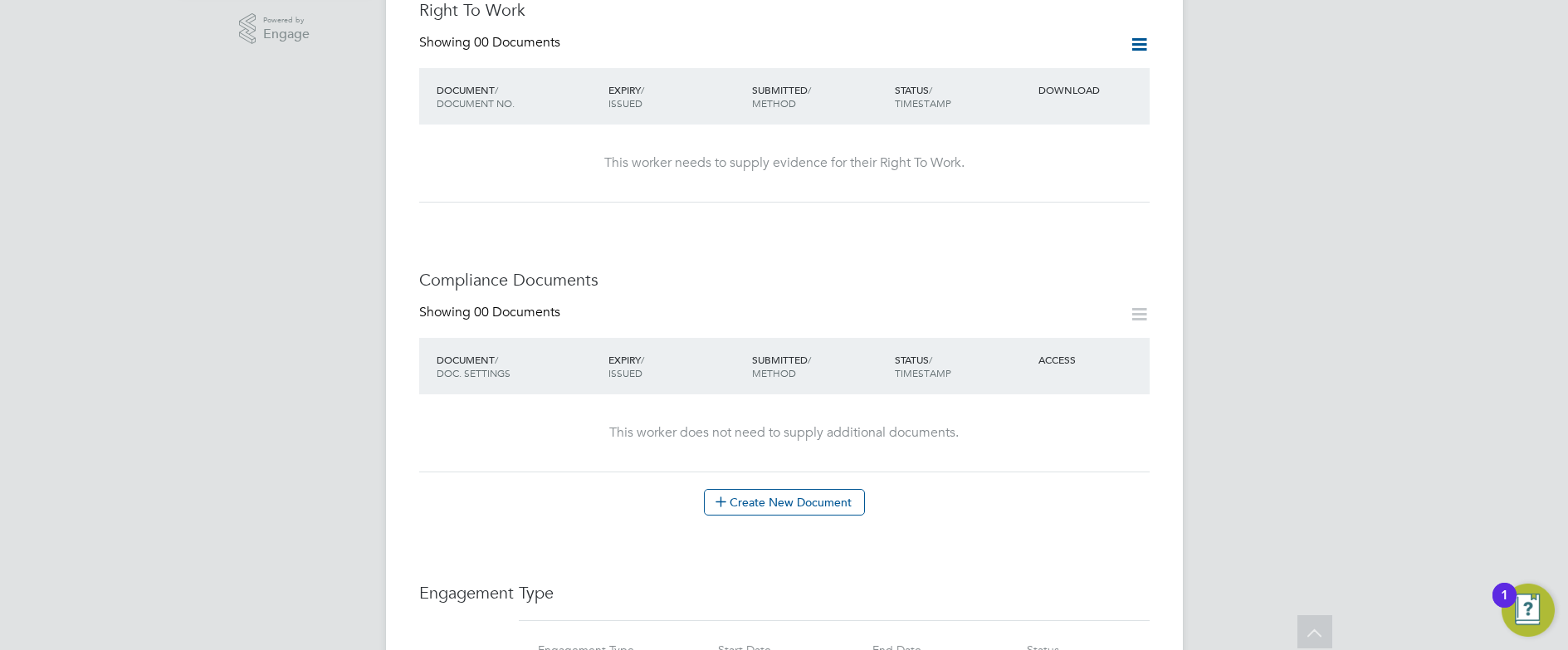
scroll to position [598, 0]
click at [781, 494] on button "Create New Document" at bounding box center [784, 505] width 161 height 26
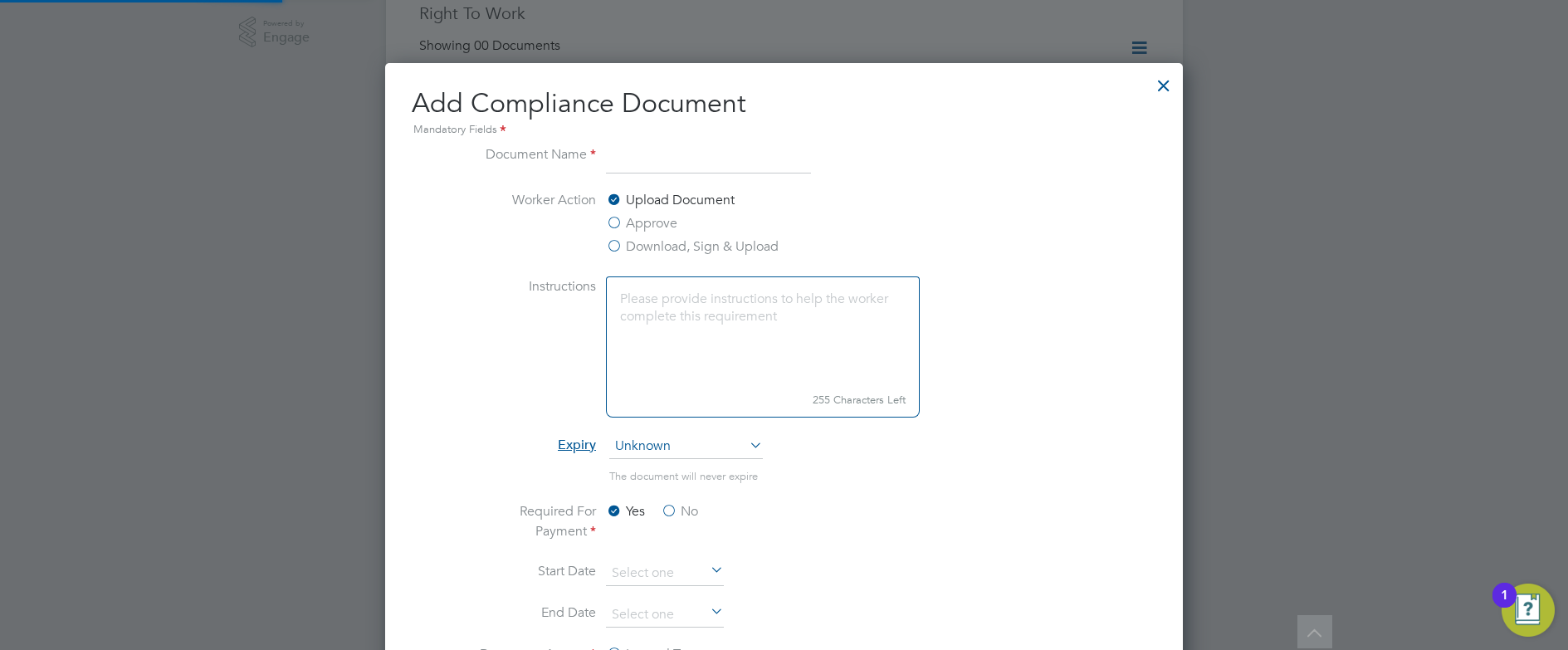
scroll to position [871, 798]
click at [1149, 174] on ng-form "Document Name Worker Action Upload Document Approve Download, Sign & Upload Ins…" at bounding box center [784, 522] width 745 height 756
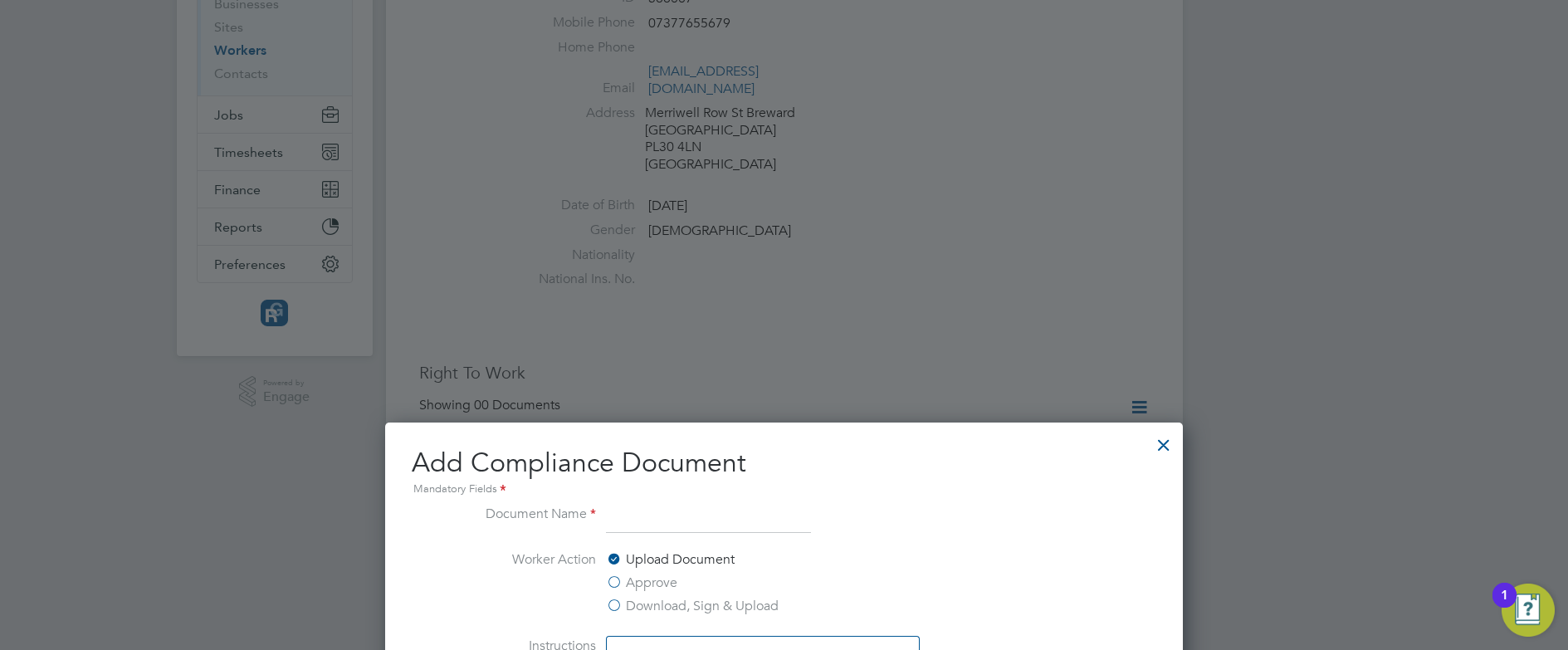
scroll to position [241, 0]
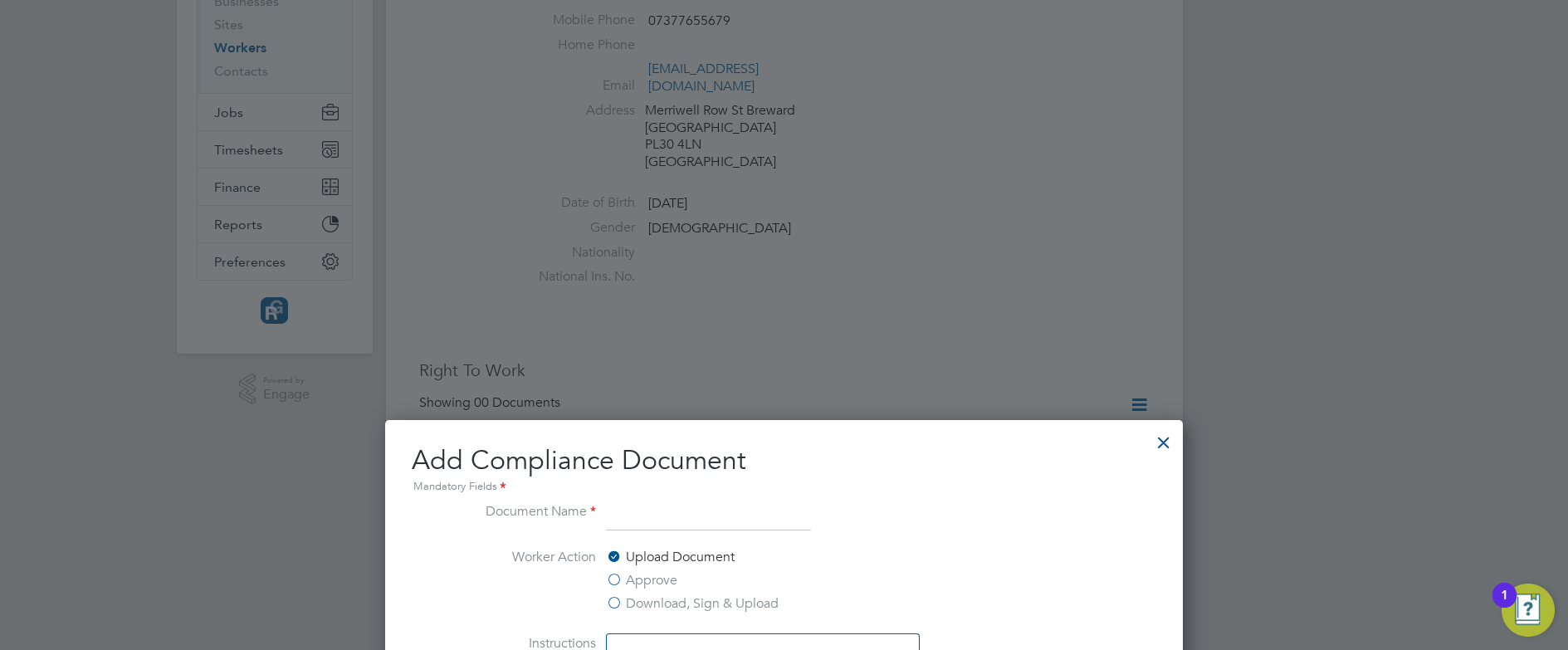
click at [1158, 443] on div at bounding box center [1164, 438] width 30 height 30
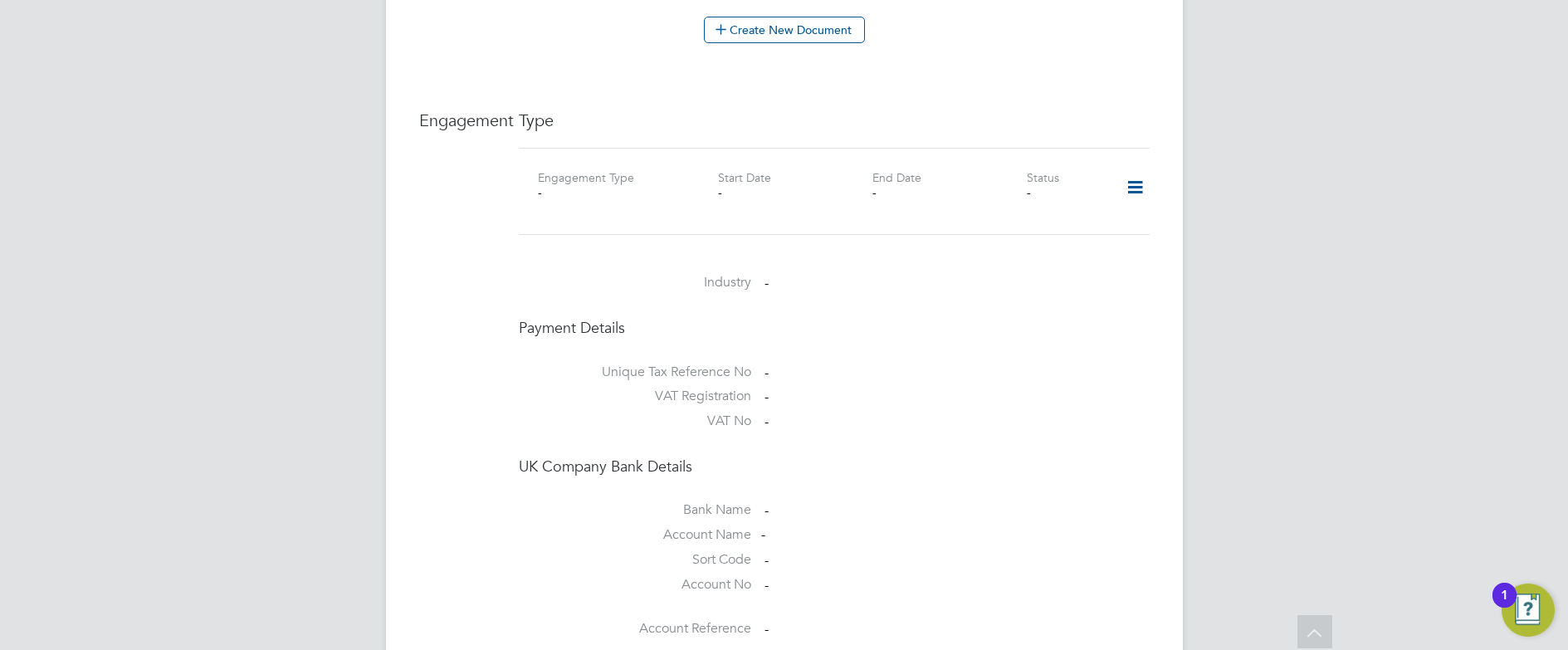
scroll to position [1075, 0]
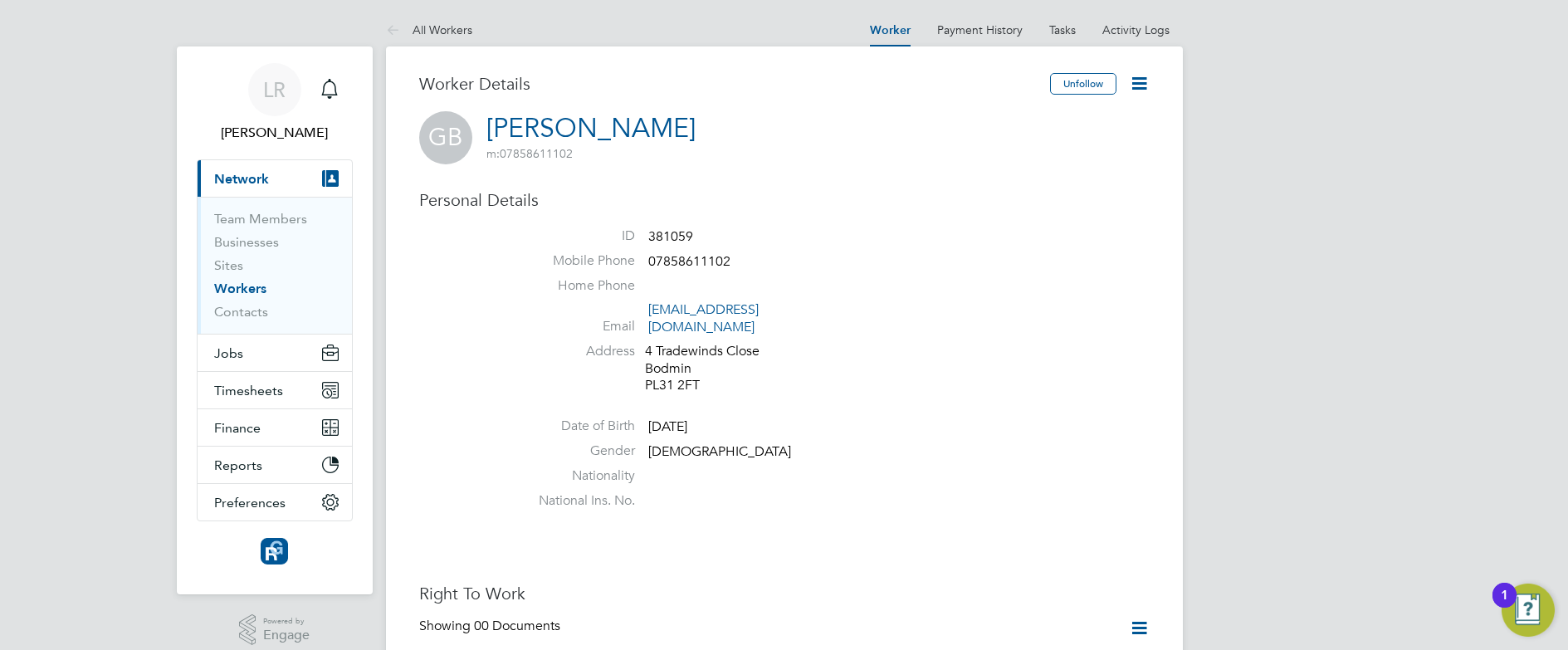
click at [1133, 80] on icon at bounding box center [1139, 83] width 21 height 21
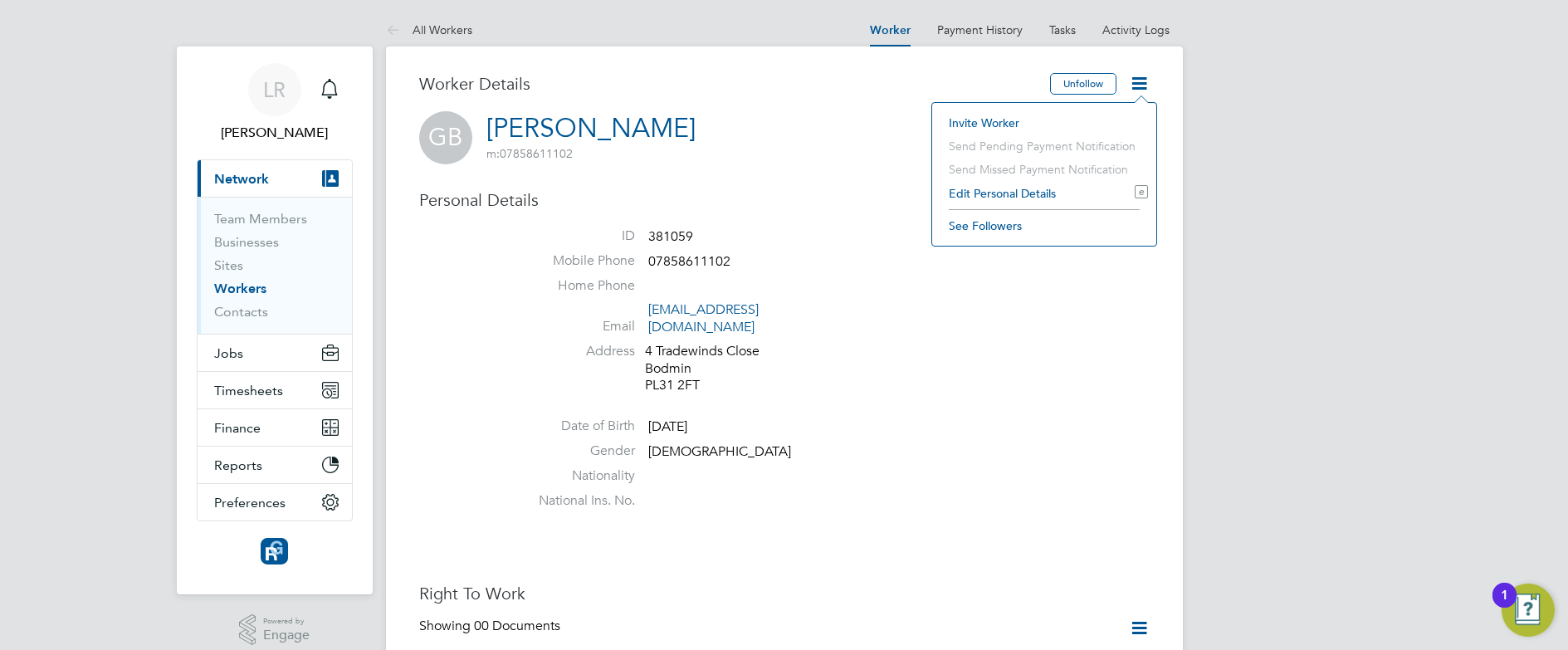
click at [875, 419] on li "Date of Birth [DEMOGRAPHIC_DATA]" at bounding box center [834, 430] width 631 height 25
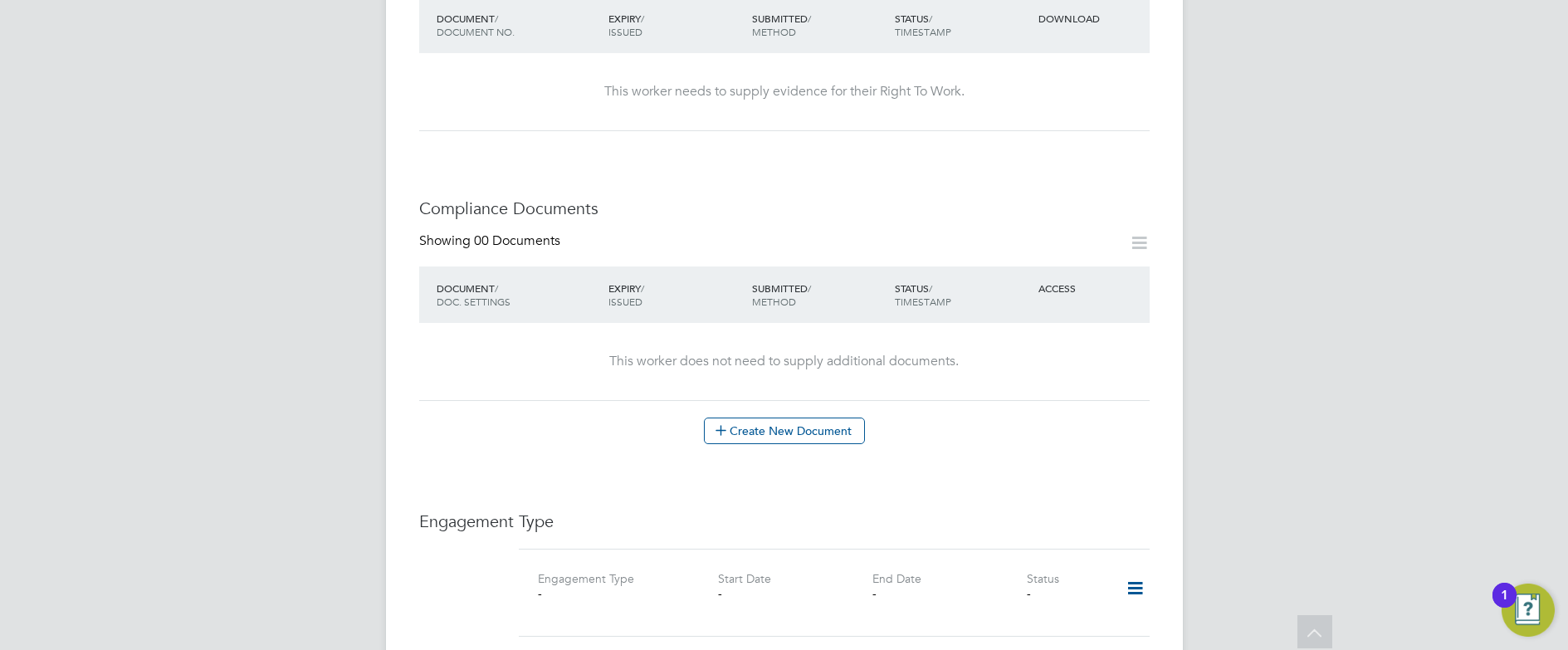
scroll to position [650, 0]
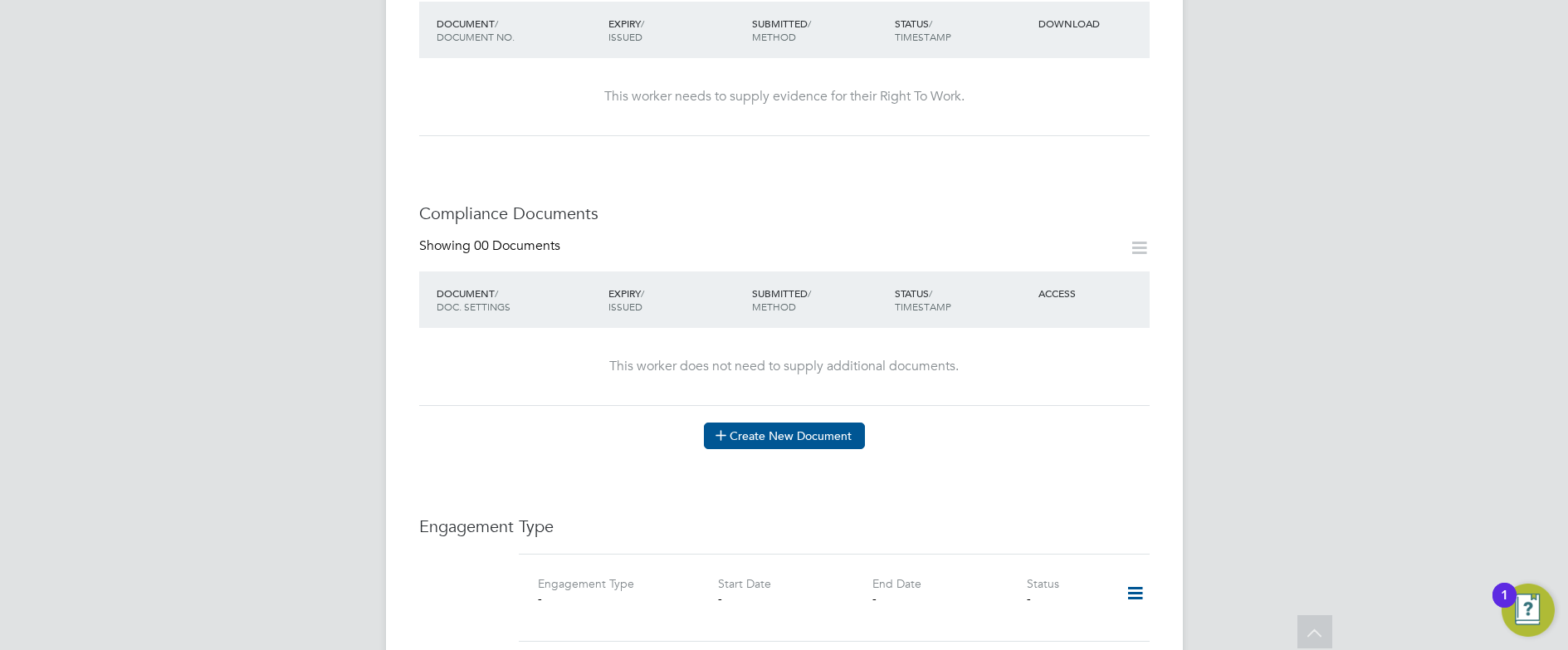
click at [791, 422] on button "Create New Document" at bounding box center [784, 435] width 161 height 26
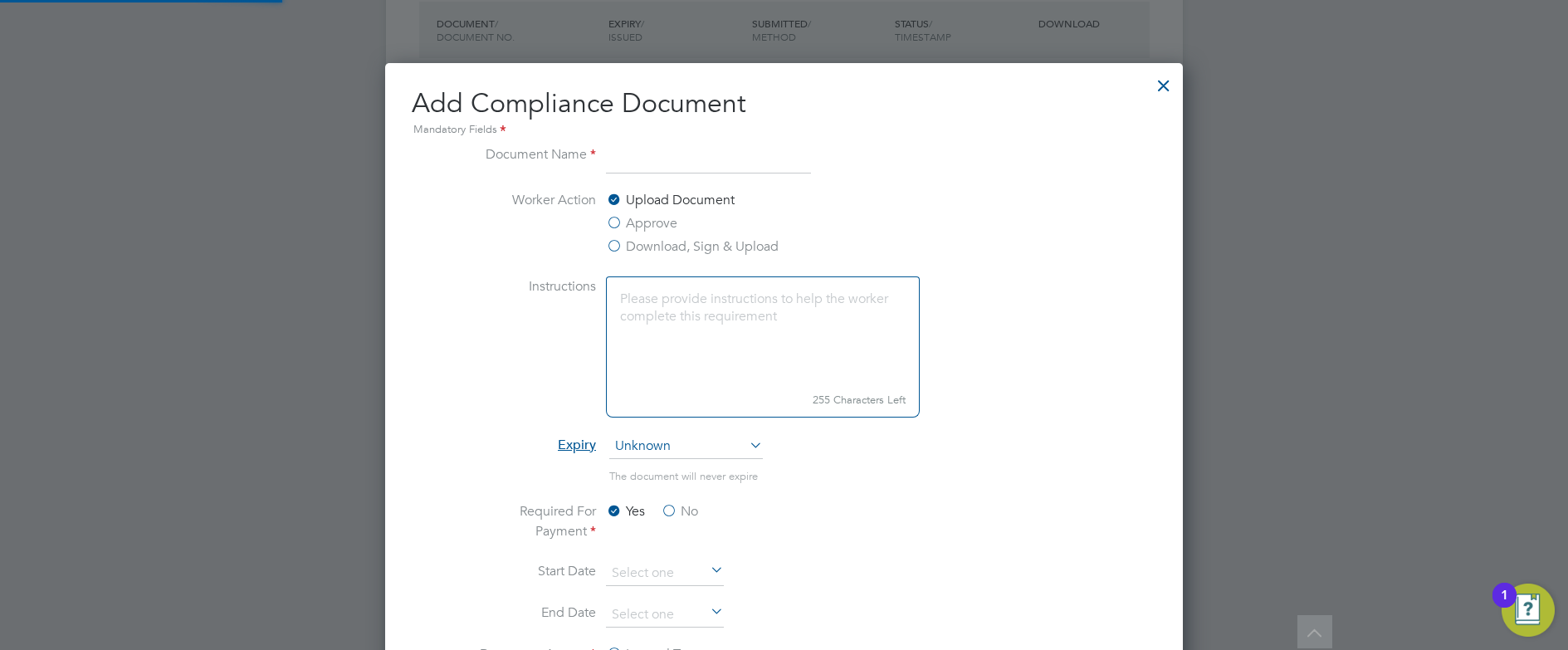
scroll to position [871, 798]
type input "Passport"
click at [635, 336] on textarea at bounding box center [763, 332] width 314 height 110
click at [696, 454] on span "Unknown" at bounding box center [686, 446] width 153 height 25
click at [644, 555] on li "Specific date" at bounding box center [686, 557] width 155 height 21
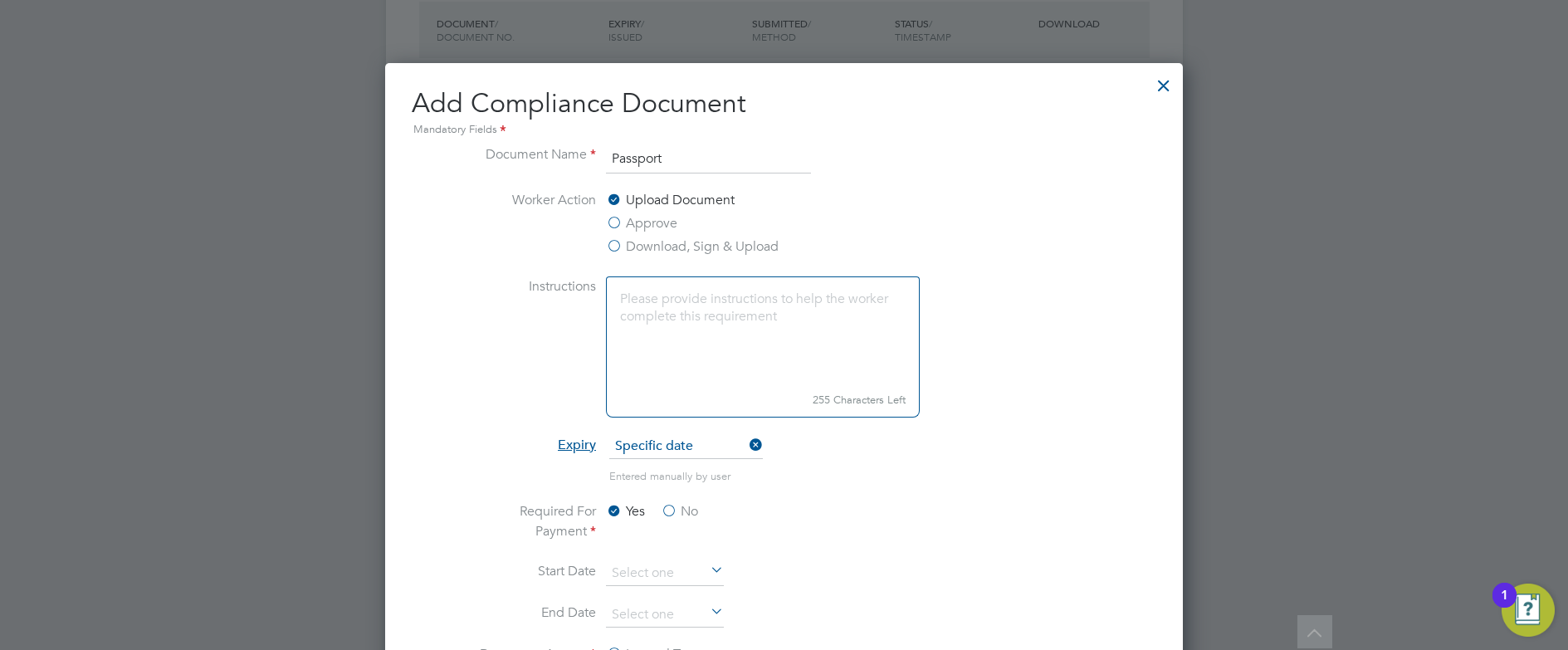
click at [860, 443] on li "Expiry Specific date" at bounding box center [784, 455] width 625 height 41
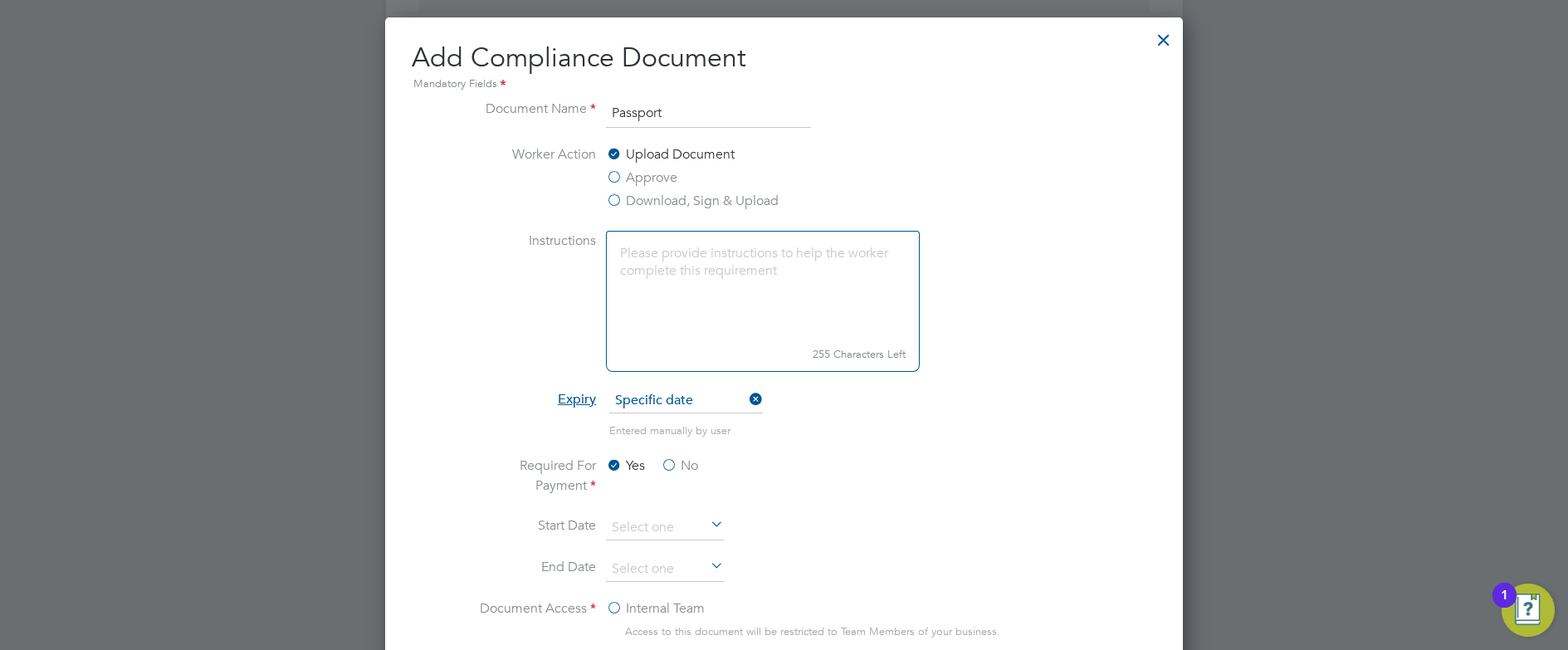
click at [747, 392] on icon at bounding box center [747, 399] width 0 height 23
click at [747, 402] on icon at bounding box center [747, 399] width 0 height 23
click at [747, 394] on icon at bounding box center [747, 399] width 0 height 23
click at [823, 432] on li "The document will never expire" at bounding box center [784, 438] width 625 height 34
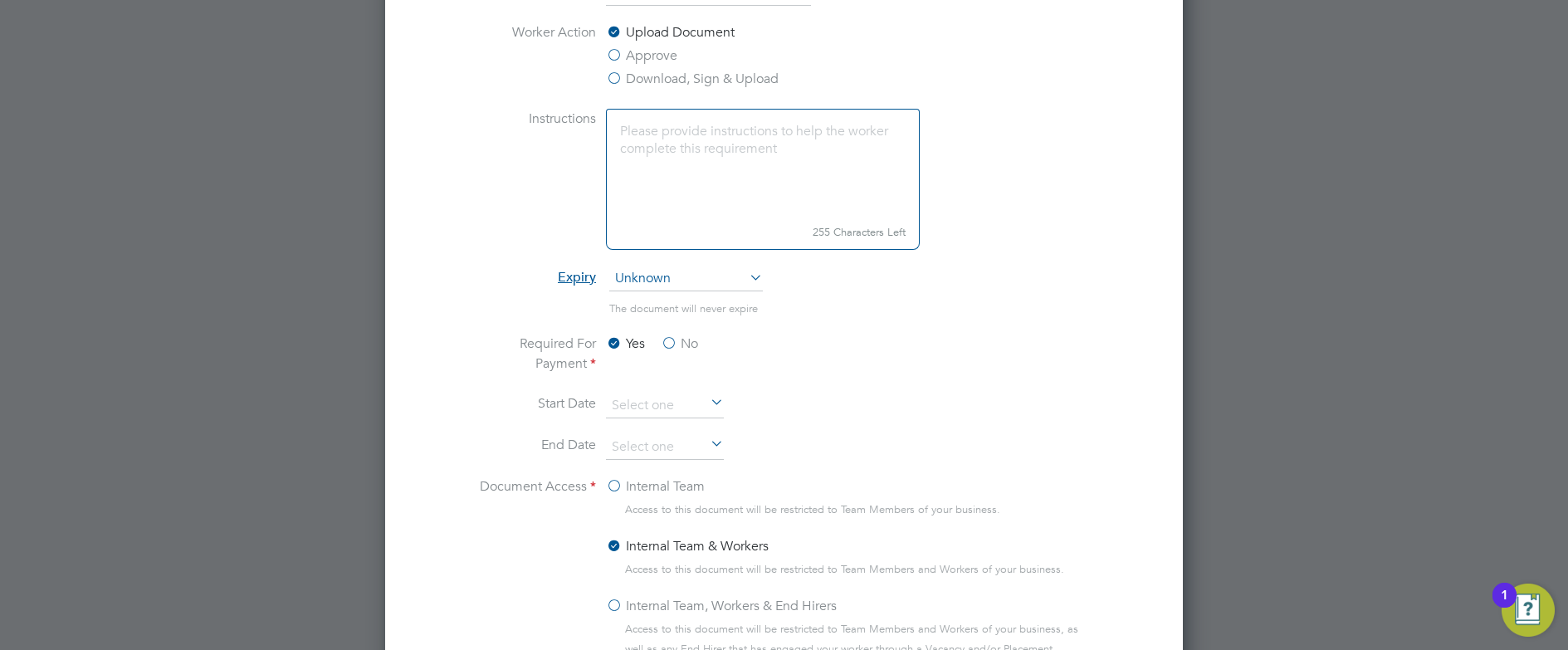
scroll to position [821, 0]
click at [671, 342] on label "No" at bounding box center [679, 340] width 37 height 20
click at [0, 0] on input "No" at bounding box center [0, 0] width 0 height 0
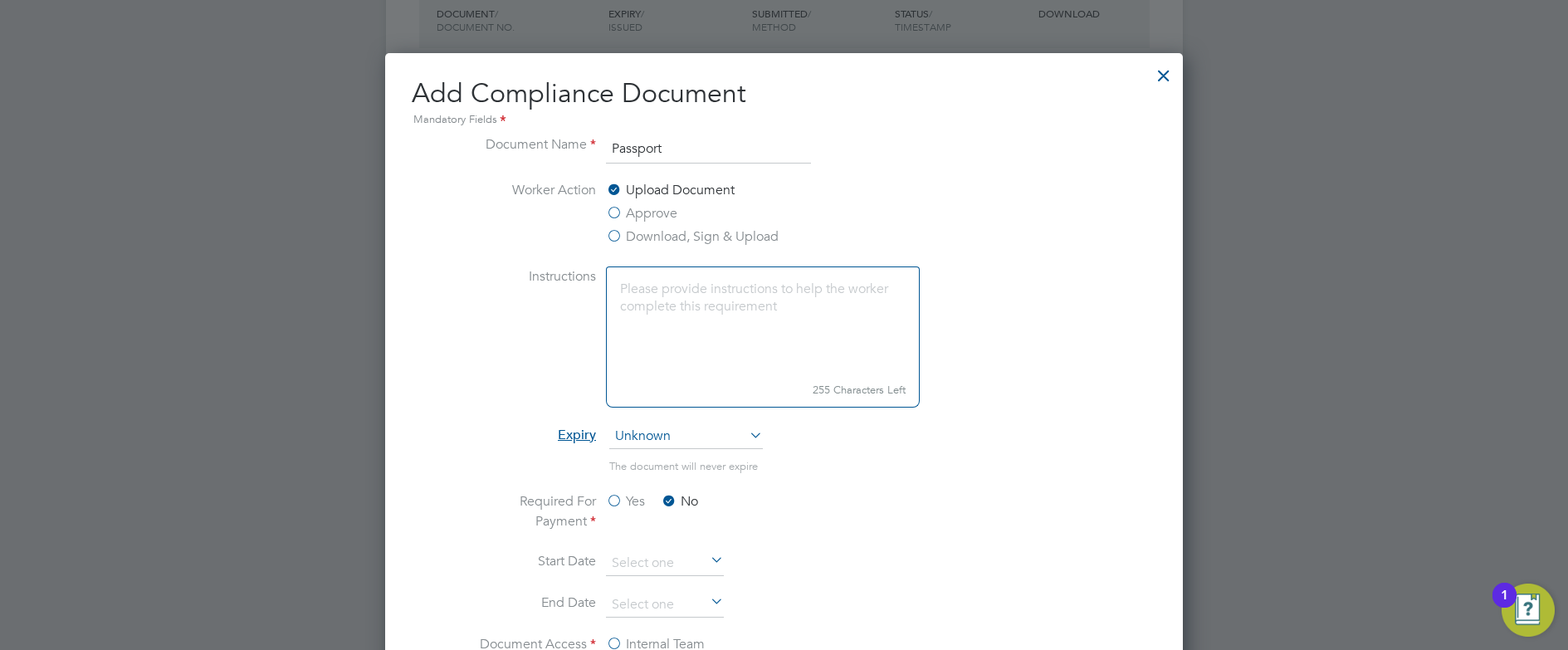
scroll to position [658, 0]
click at [1164, 73] on div at bounding box center [1164, 73] width 30 height 30
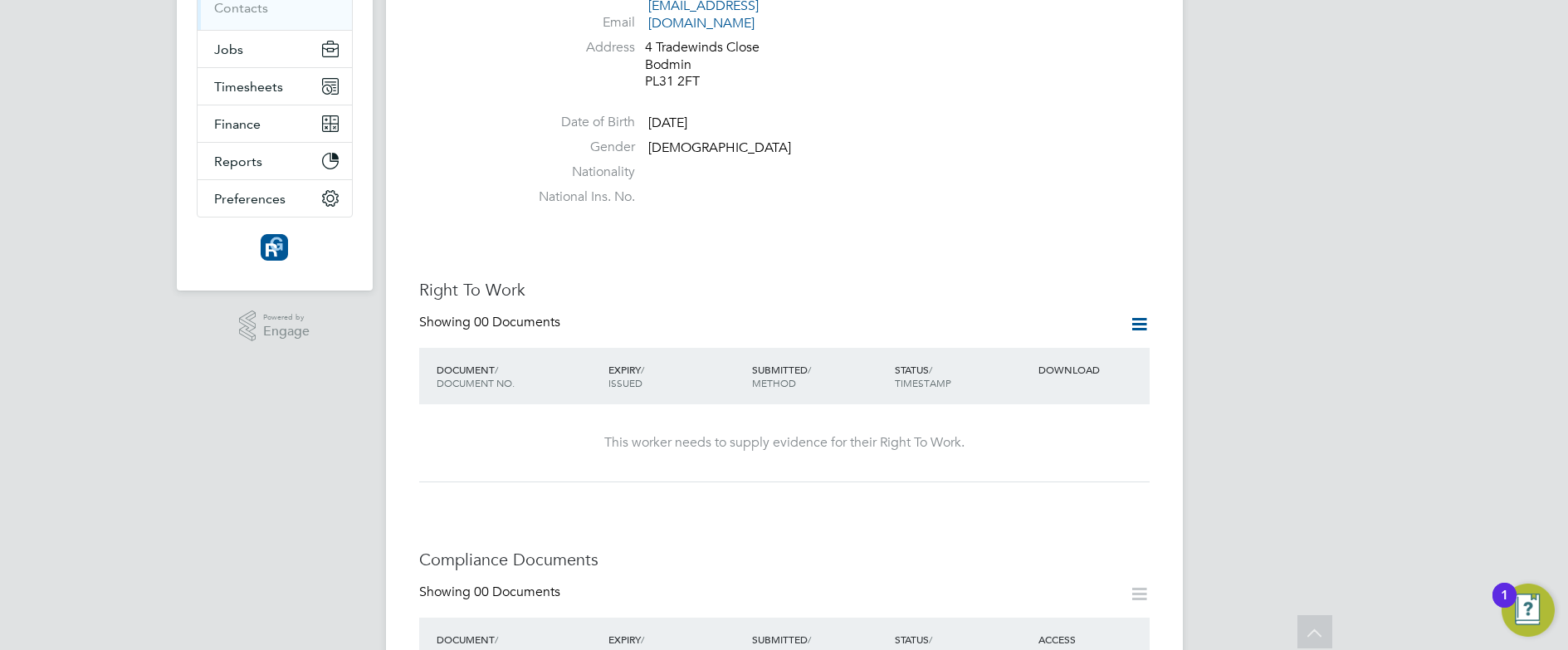
scroll to position [303, 0]
click at [1139, 315] on icon at bounding box center [1139, 325] width 21 height 21
click at [1017, 346] on li "Add Right To Work Document" at bounding box center [1047, 348] width 200 height 23
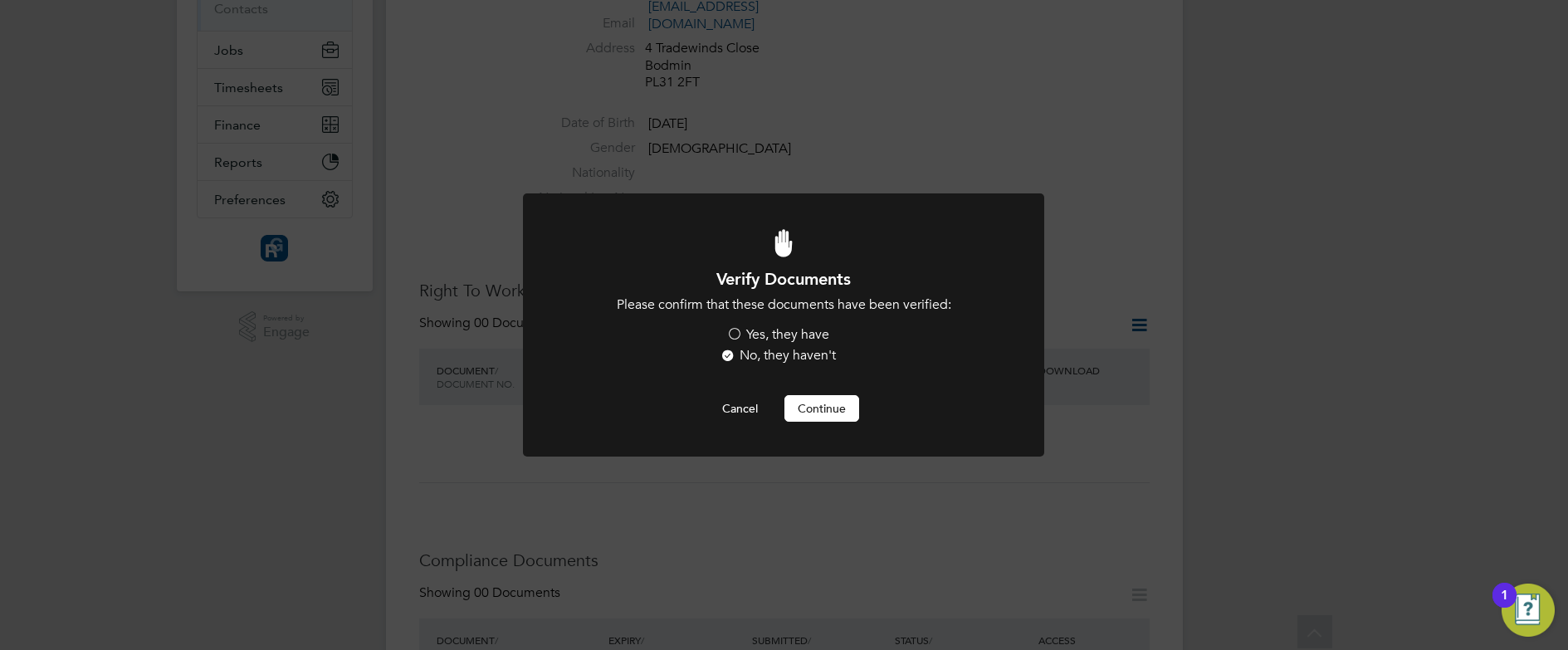
scroll to position [0, 0]
click at [734, 328] on label "Yes, they have" at bounding box center [777, 334] width 103 height 18
click at [0, 0] on input "Yes, they have" at bounding box center [0, 0] width 0 height 0
click at [804, 398] on button "Continue" at bounding box center [822, 408] width 75 height 26
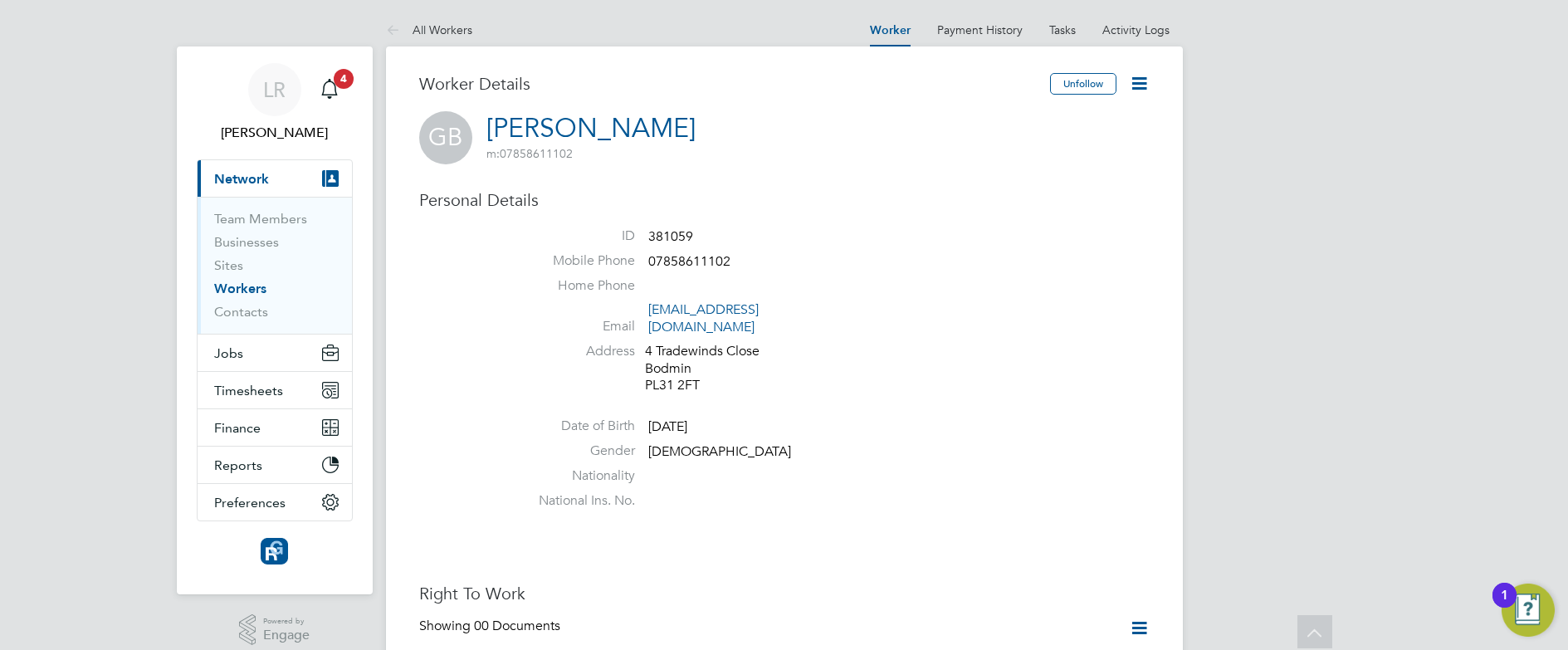
scroll to position [303, 0]
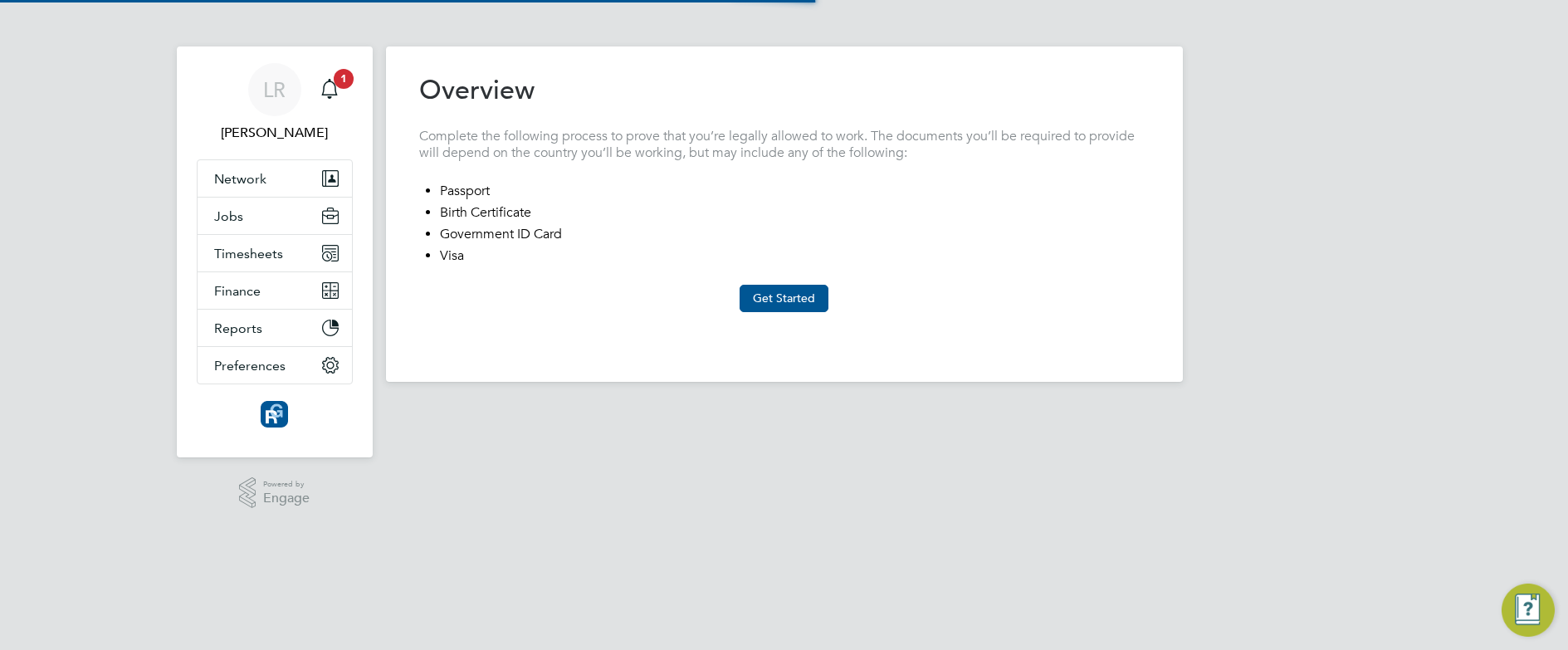
type input "[GEOGRAPHIC_DATA]"
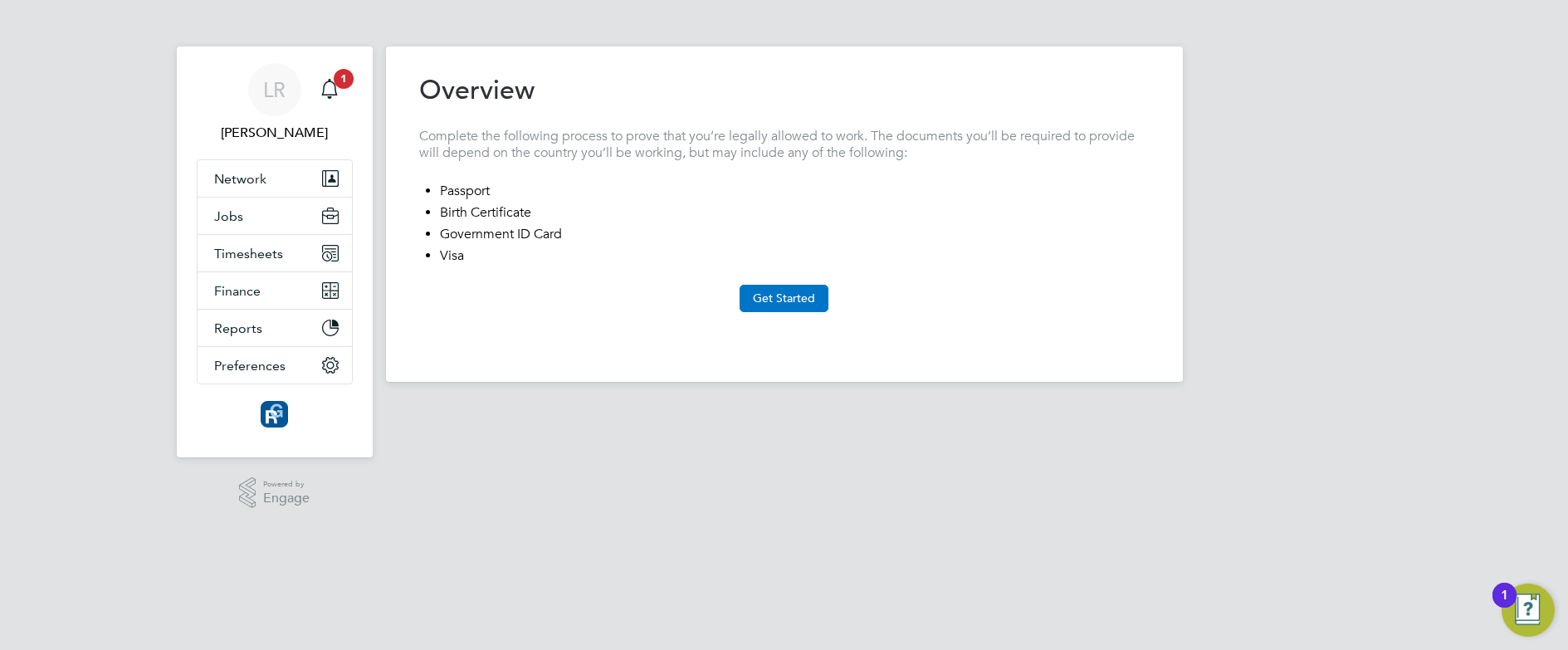
click at [771, 300] on button "Get Started" at bounding box center [784, 298] width 89 height 26
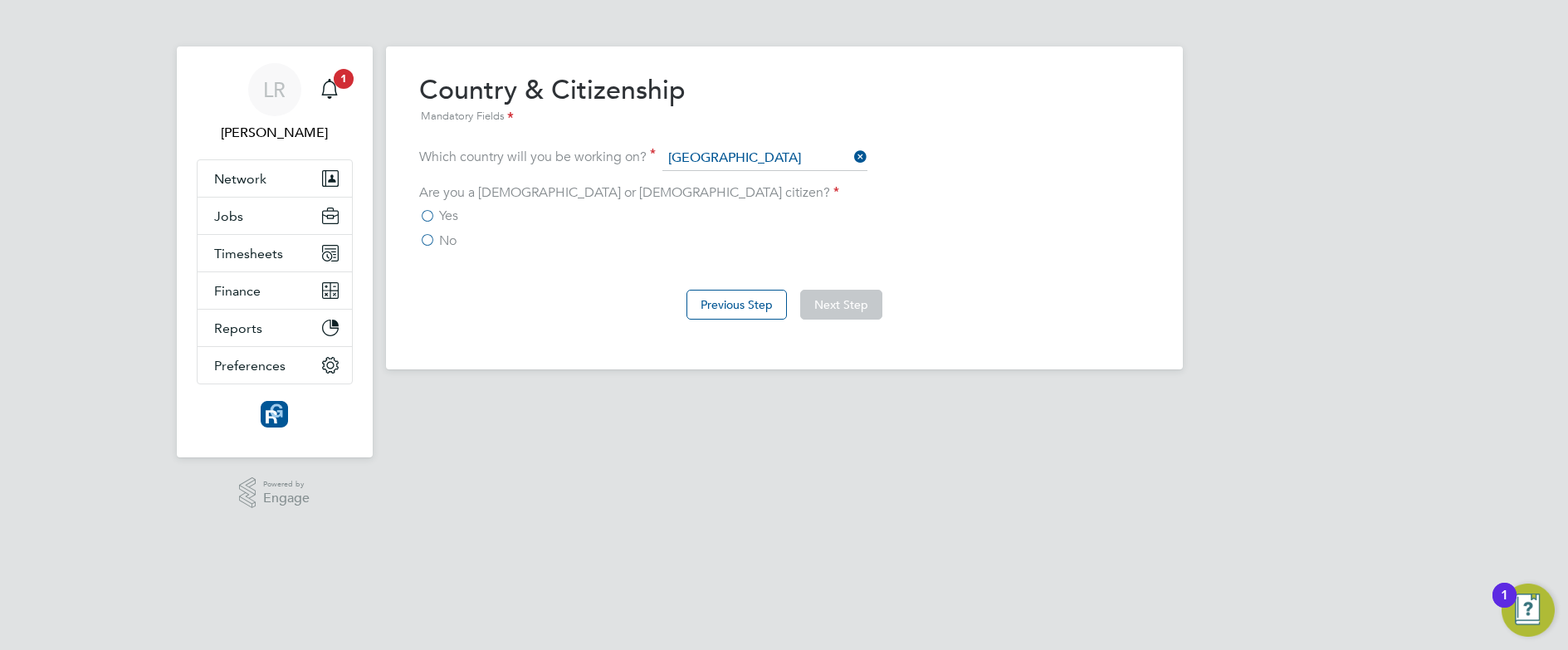
click at [425, 215] on label "Yes" at bounding box center [439, 216] width 39 height 17
click at [0, 0] on input "Yes" at bounding box center [0, 0] width 0 height 0
click at [823, 301] on button "Next Step" at bounding box center [842, 304] width 82 height 30
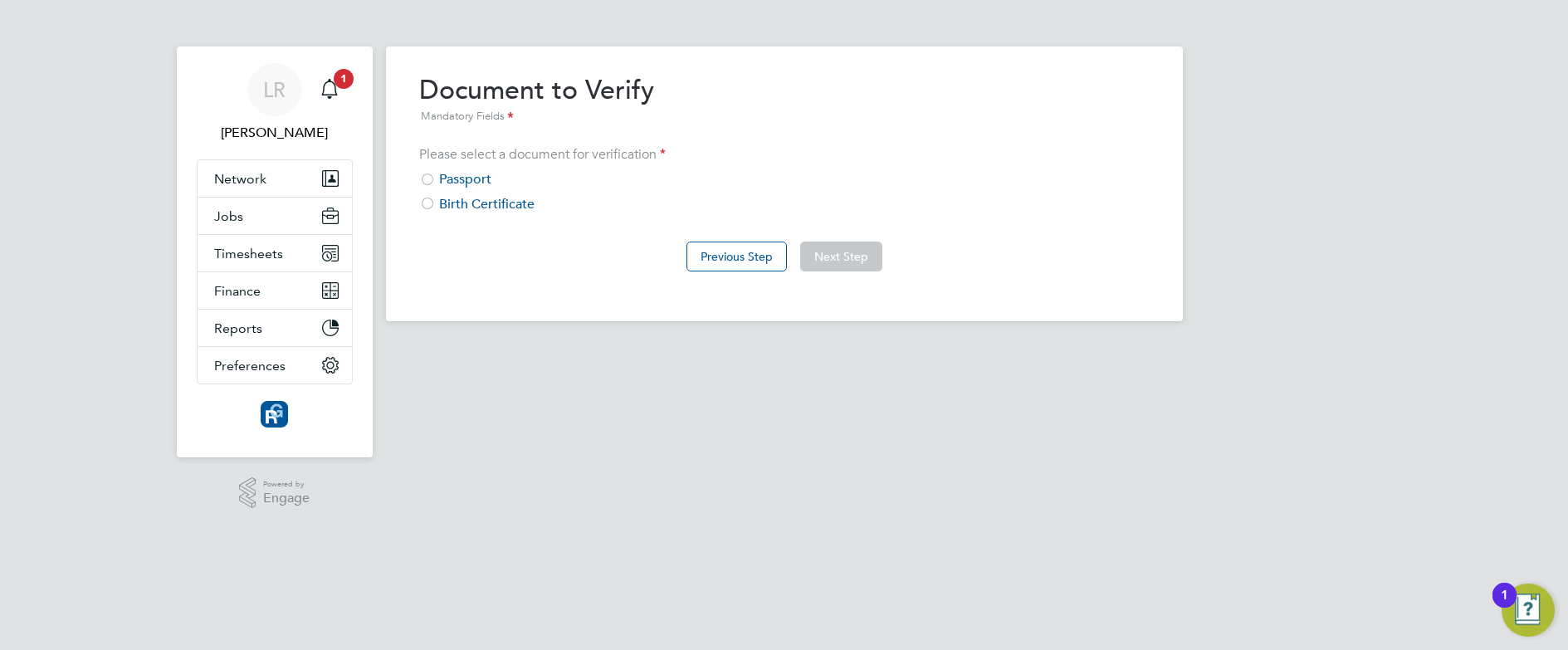
click at [429, 177] on div at bounding box center [428, 181] width 17 height 17
click at [841, 250] on button "Next Step" at bounding box center [842, 257] width 82 height 30
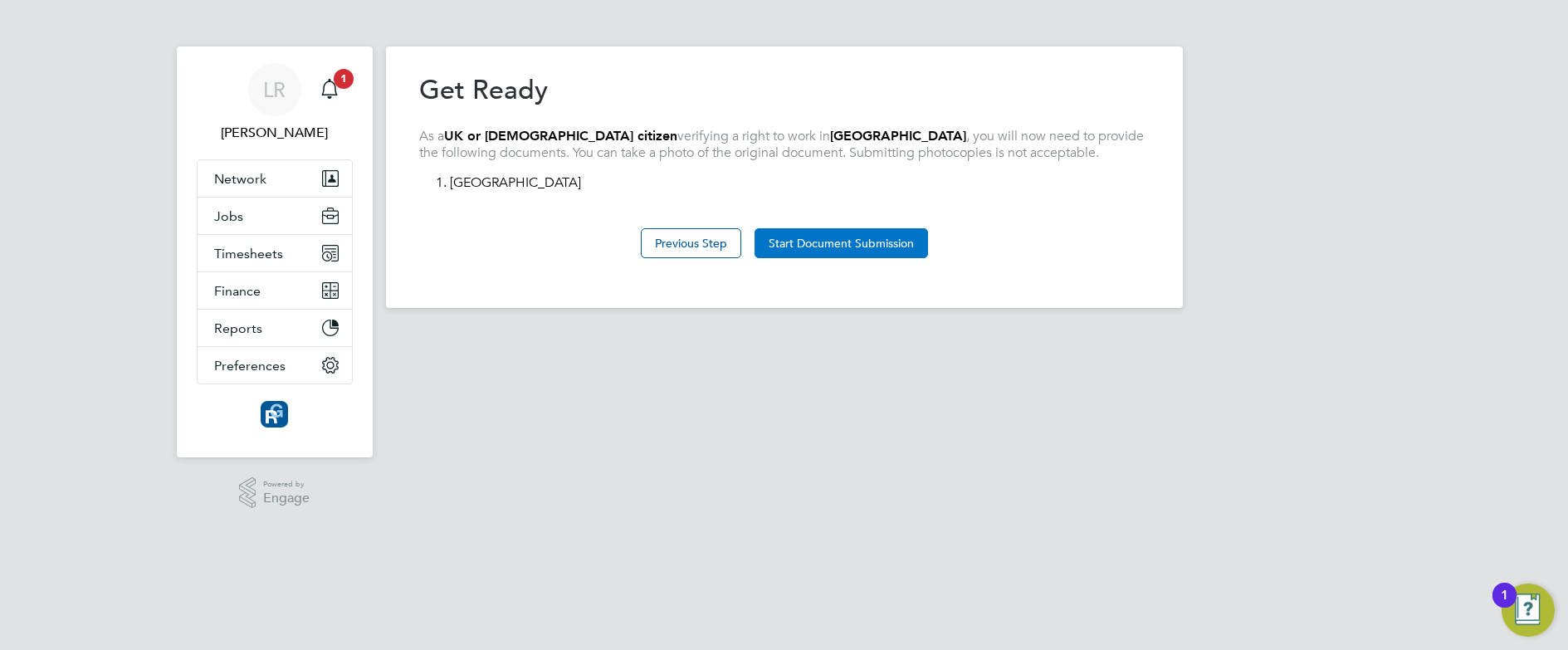
click at [803, 243] on button "Start Document Submission" at bounding box center [842, 243] width 174 height 30
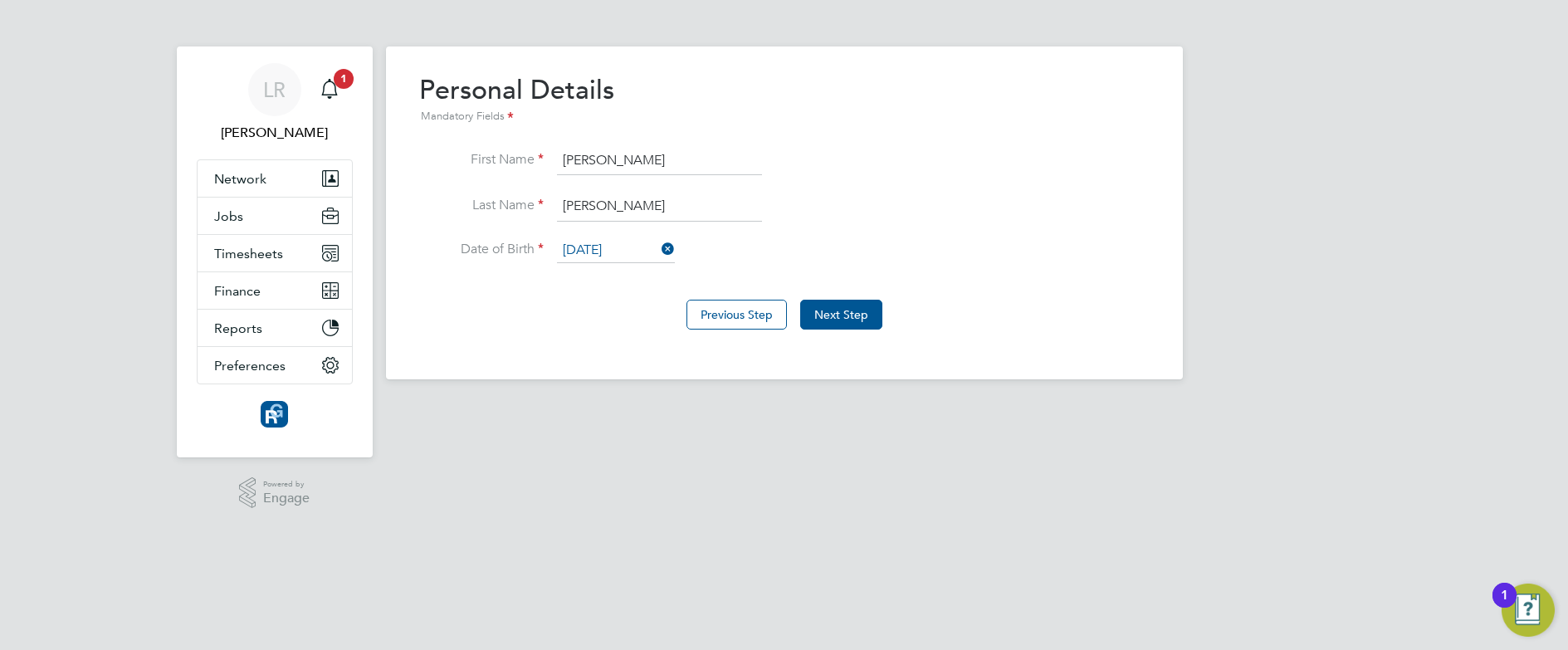
click at [445, 349] on div "Overview Complete the following process to prove that you’re legally allowed to…" at bounding box center [784, 213] width 797 height 332
click at [848, 316] on button "Next Step" at bounding box center [842, 315] width 82 height 30
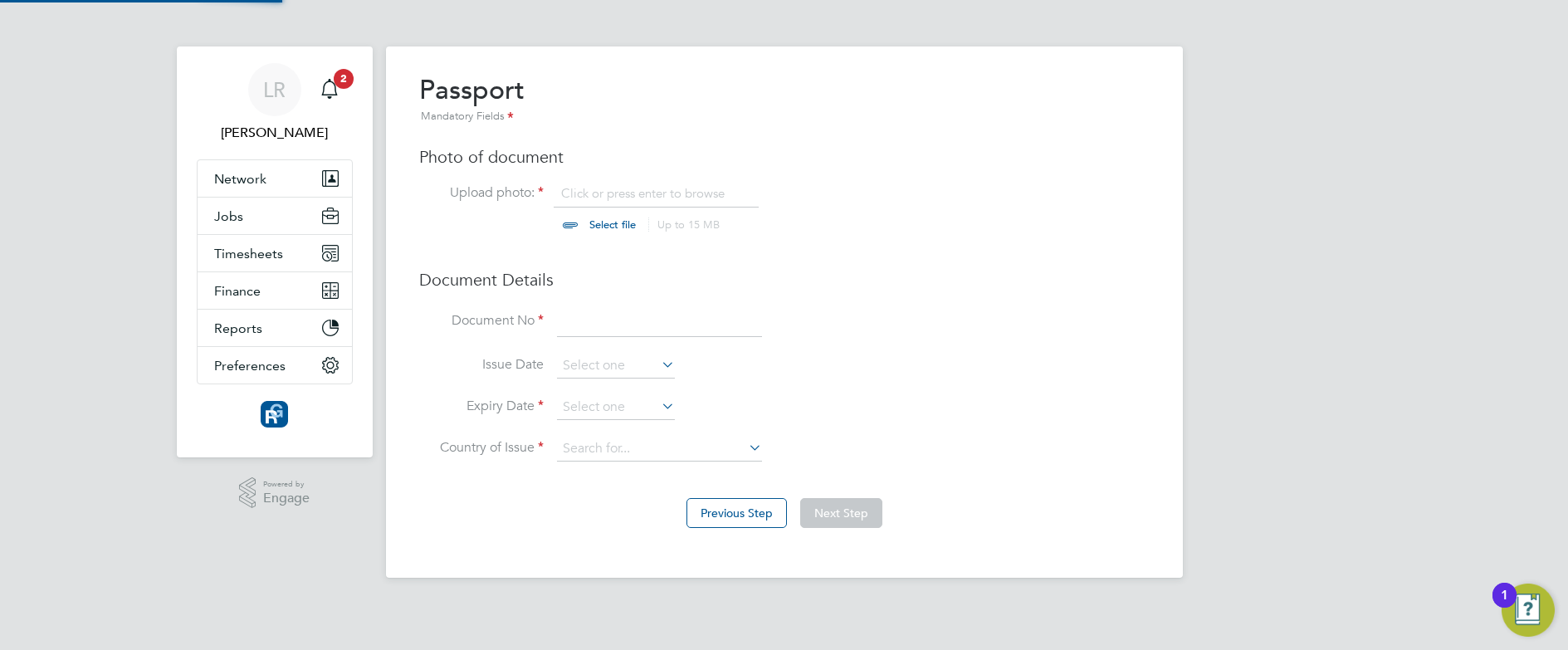
scroll to position [22, 206]
click at [607, 224] on input "file" at bounding box center [628, 209] width 261 height 49
type input "C:\fakepath\gareth pp.jpg"
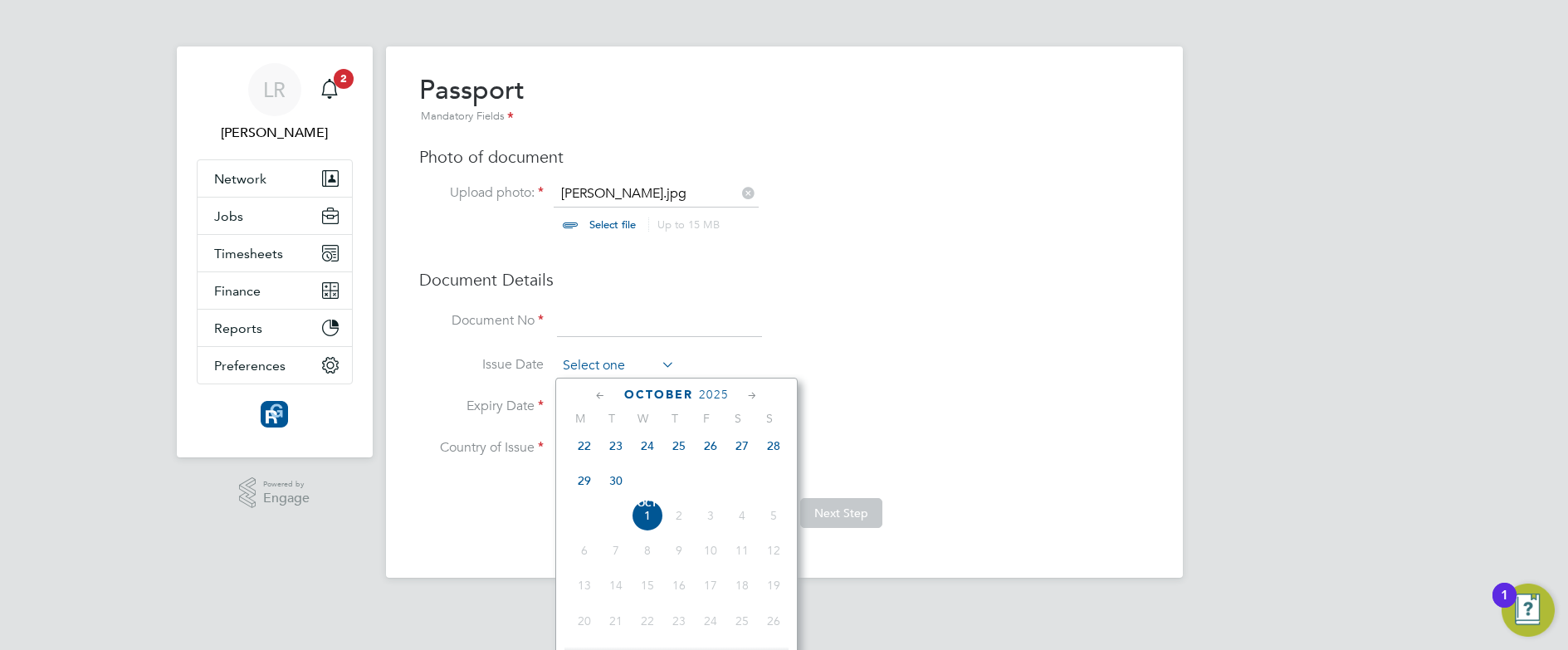
click at [632, 362] on input at bounding box center [616, 365] width 118 height 25
drag, startPoint x: 672, startPoint y: 509, endPoint x: 614, endPoint y: 410, distance: 114.7
click at [614, 410] on div "October 2025 M T W T F S S Jul 1 2 3 4 5 6 7 8 9 10 11 12 13 14 15 16 17 18 19 …" at bounding box center [676, 526] width 242 height 297
click at [714, 390] on span "2025" at bounding box center [714, 394] width 30 height 14
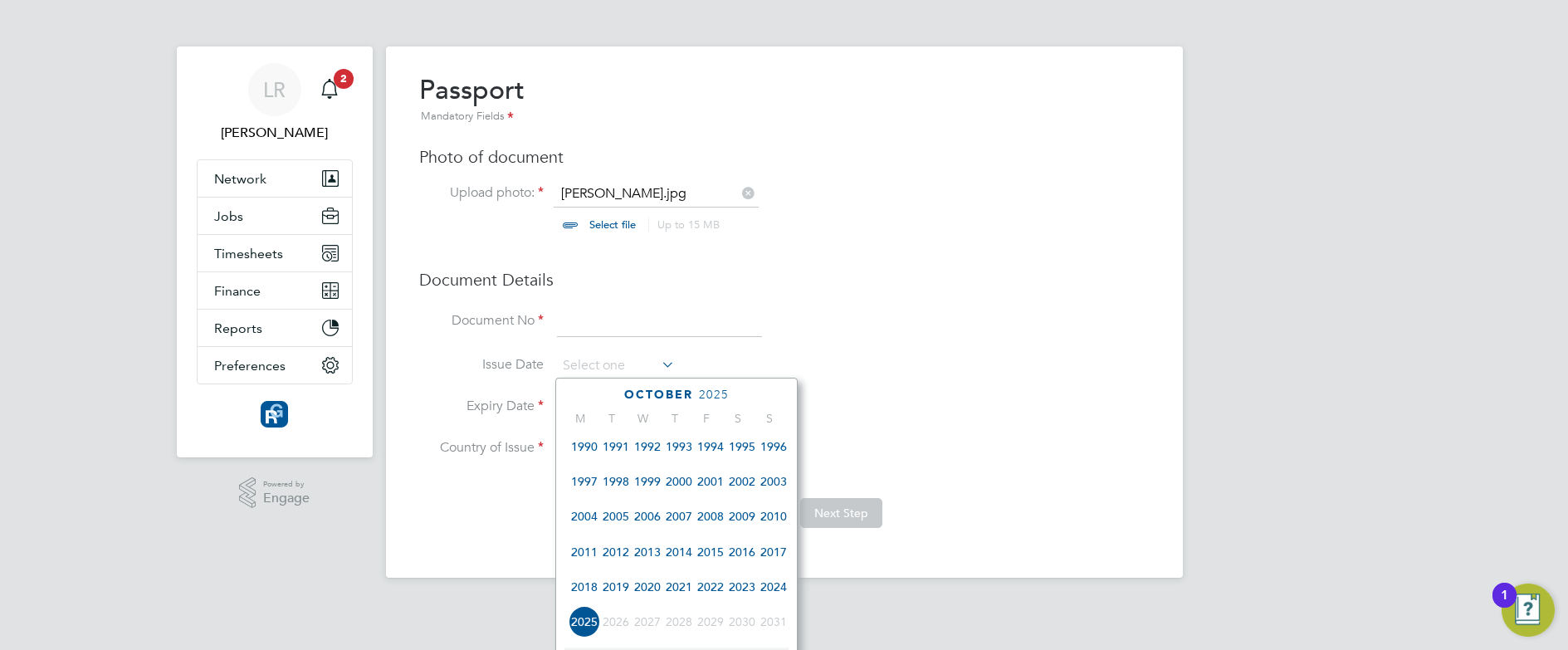
scroll to position [352, 0]
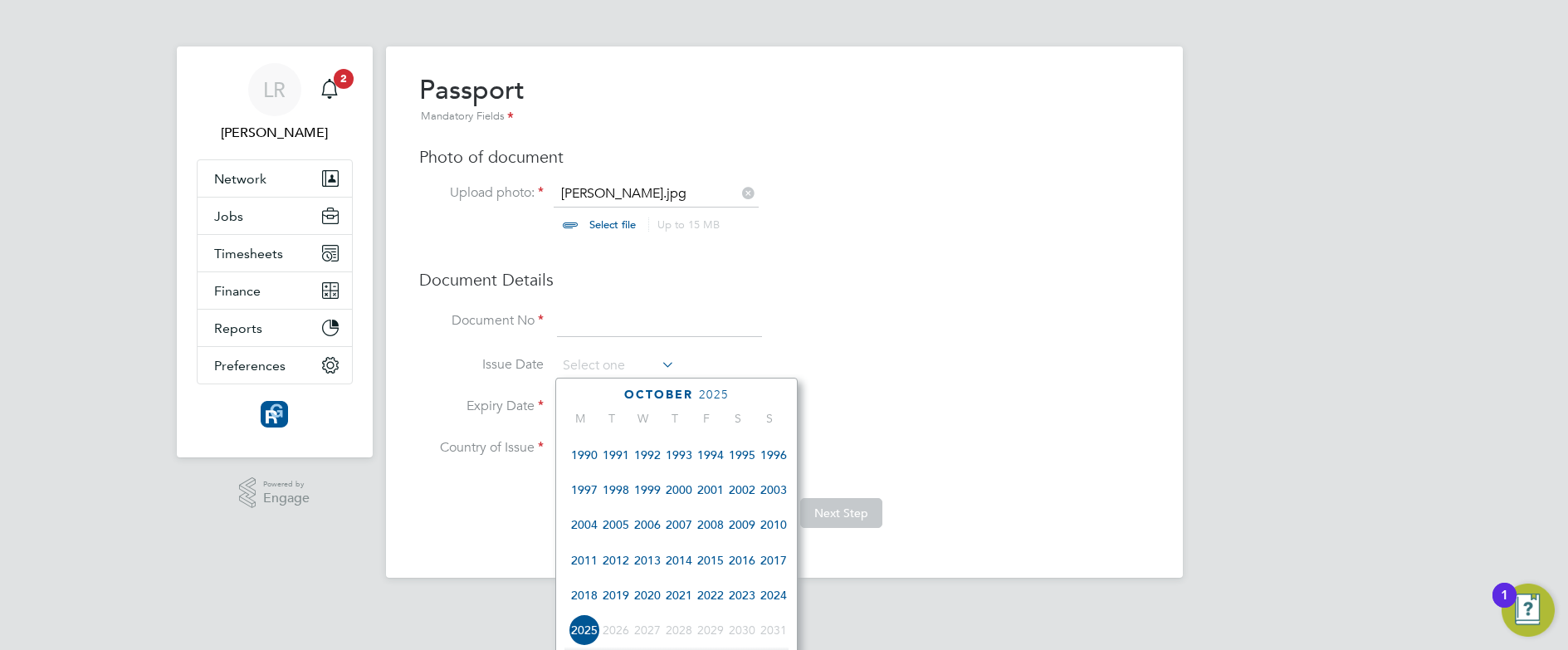
click at [647, 600] on span "2020" at bounding box center [648, 595] width 32 height 32
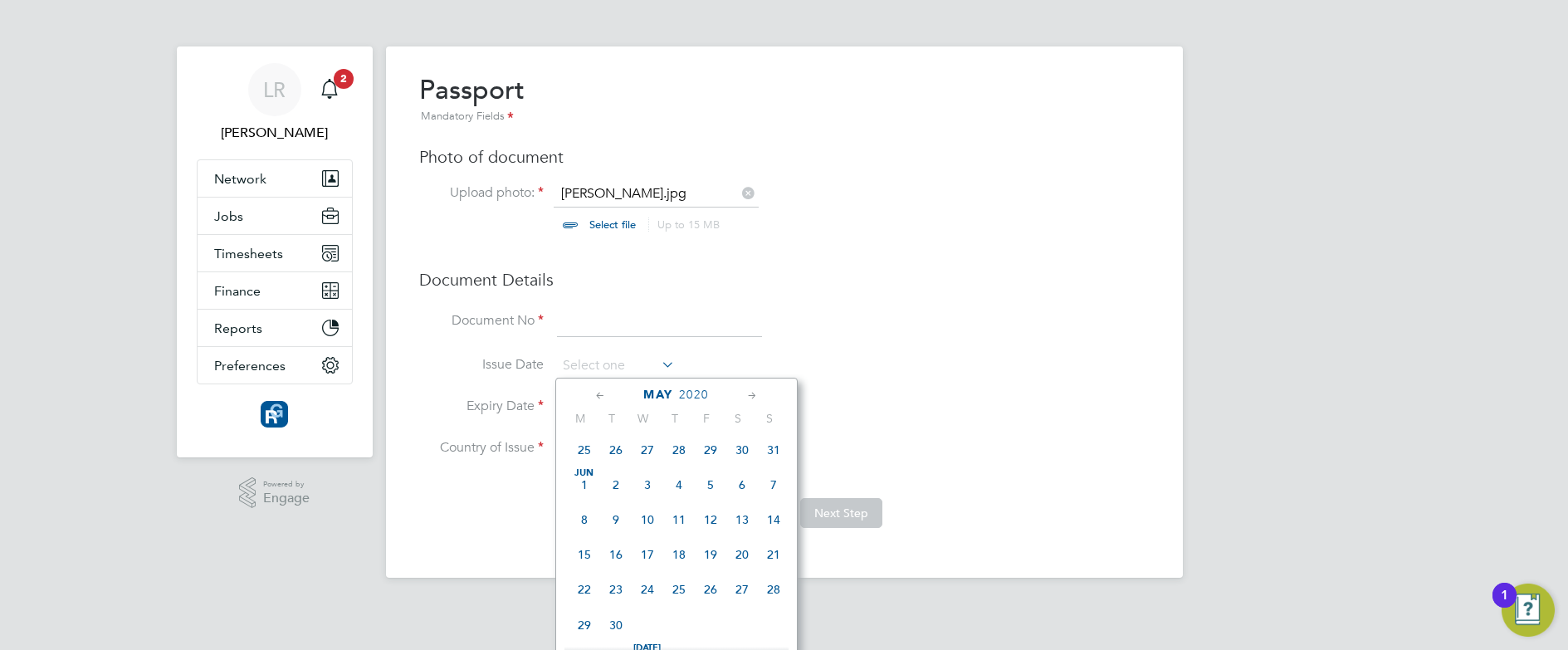
scroll to position [2526, 0]
click at [625, 467] on span "26" at bounding box center [616, 451] width 32 height 32
type input "26 May 2020"
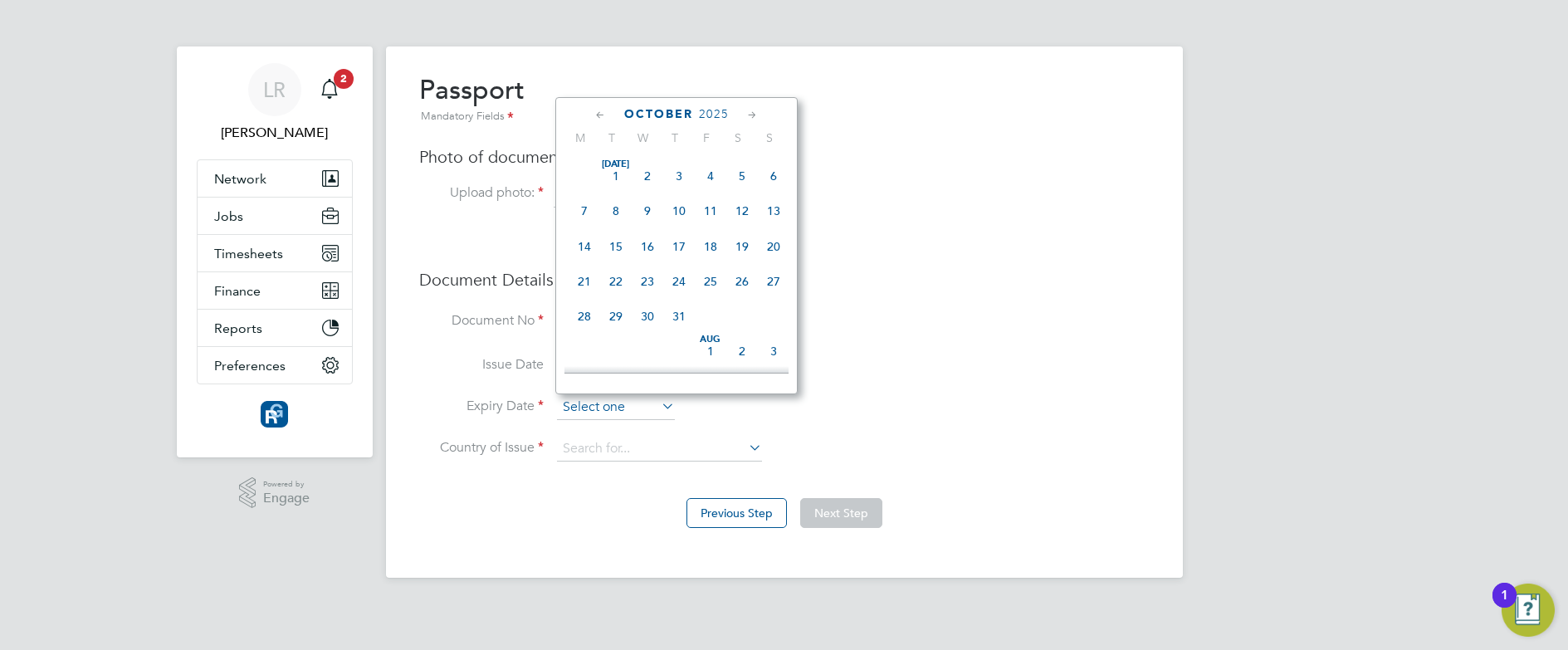
scroll to position [466, 0]
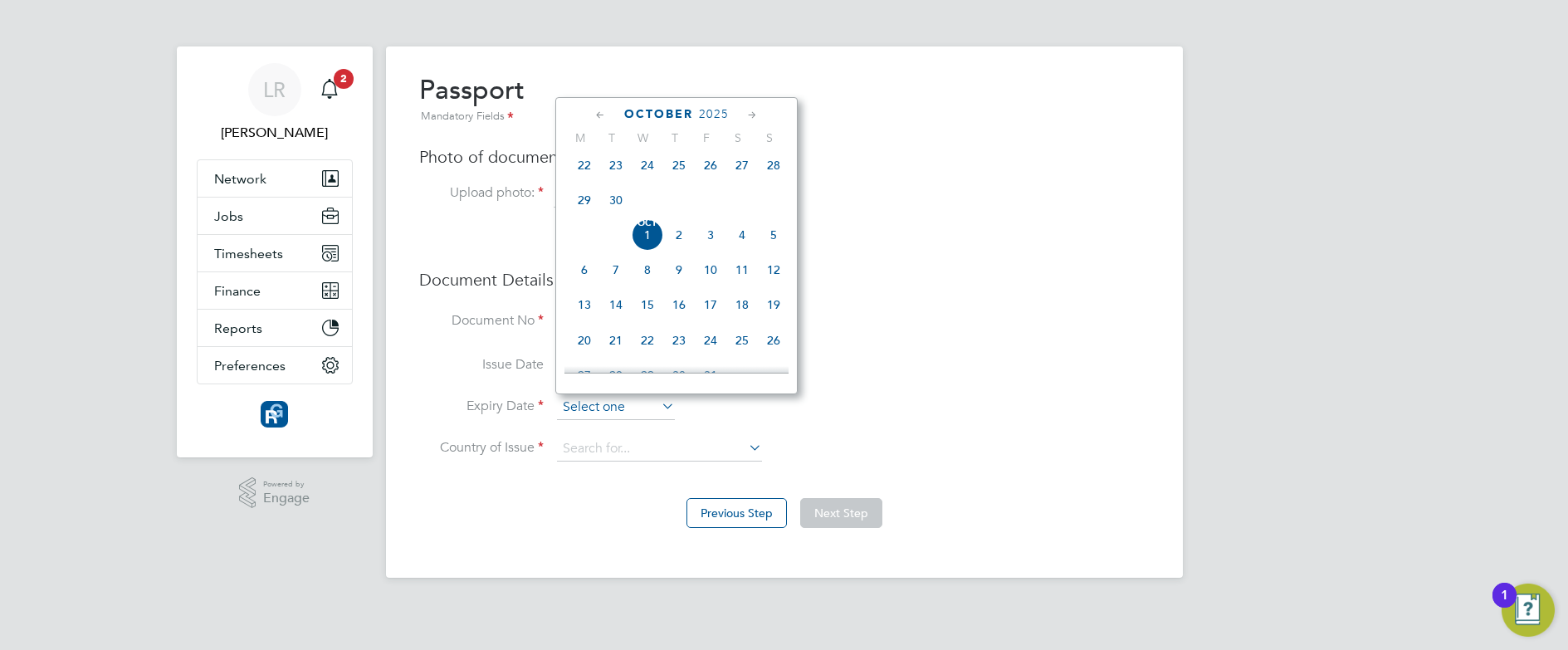
click at [617, 403] on input at bounding box center [616, 407] width 118 height 25
click at [603, 114] on icon at bounding box center [600, 116] width 16 height 19
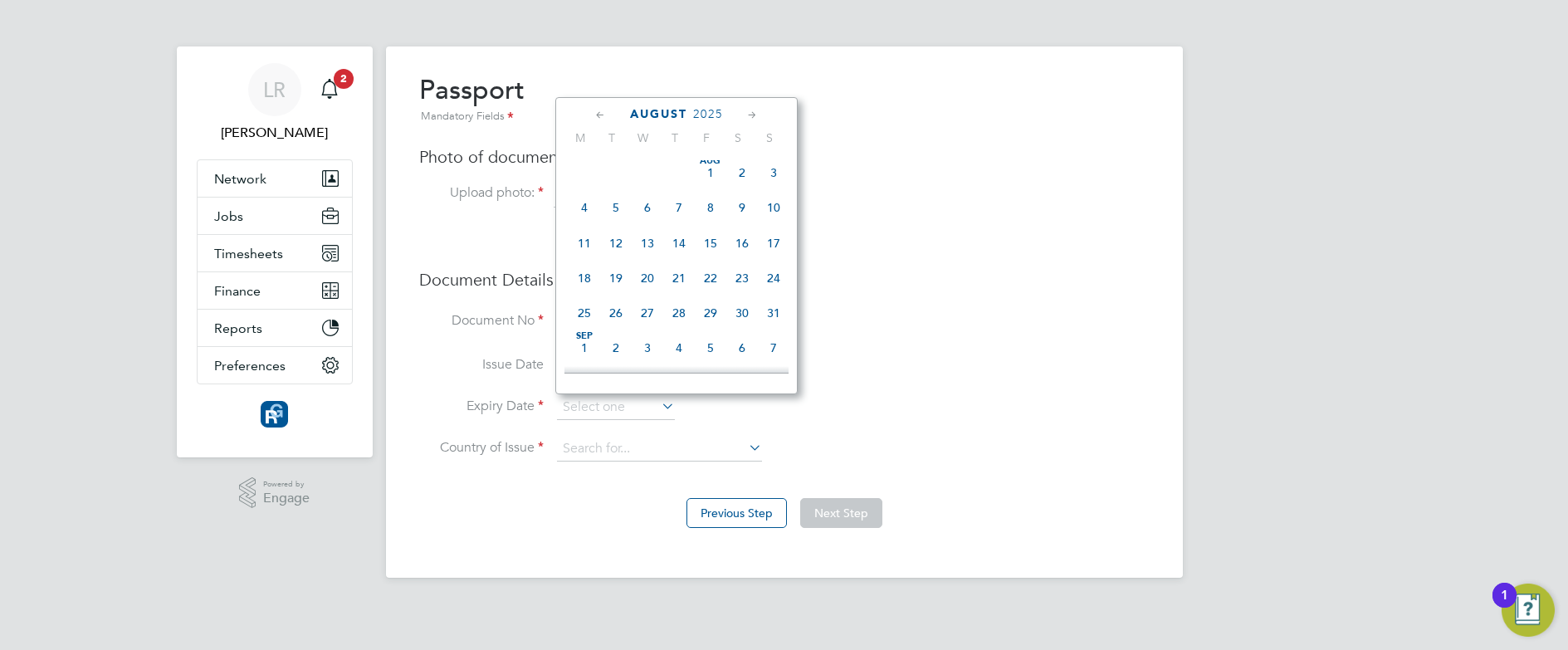
click at [603, 114] on icon at bounding box center [600, 116] width 16 height 19
click at [587, 317] on span "26" at bounding box center [585, 317] width 32 height 32
type input "26 May 2025"
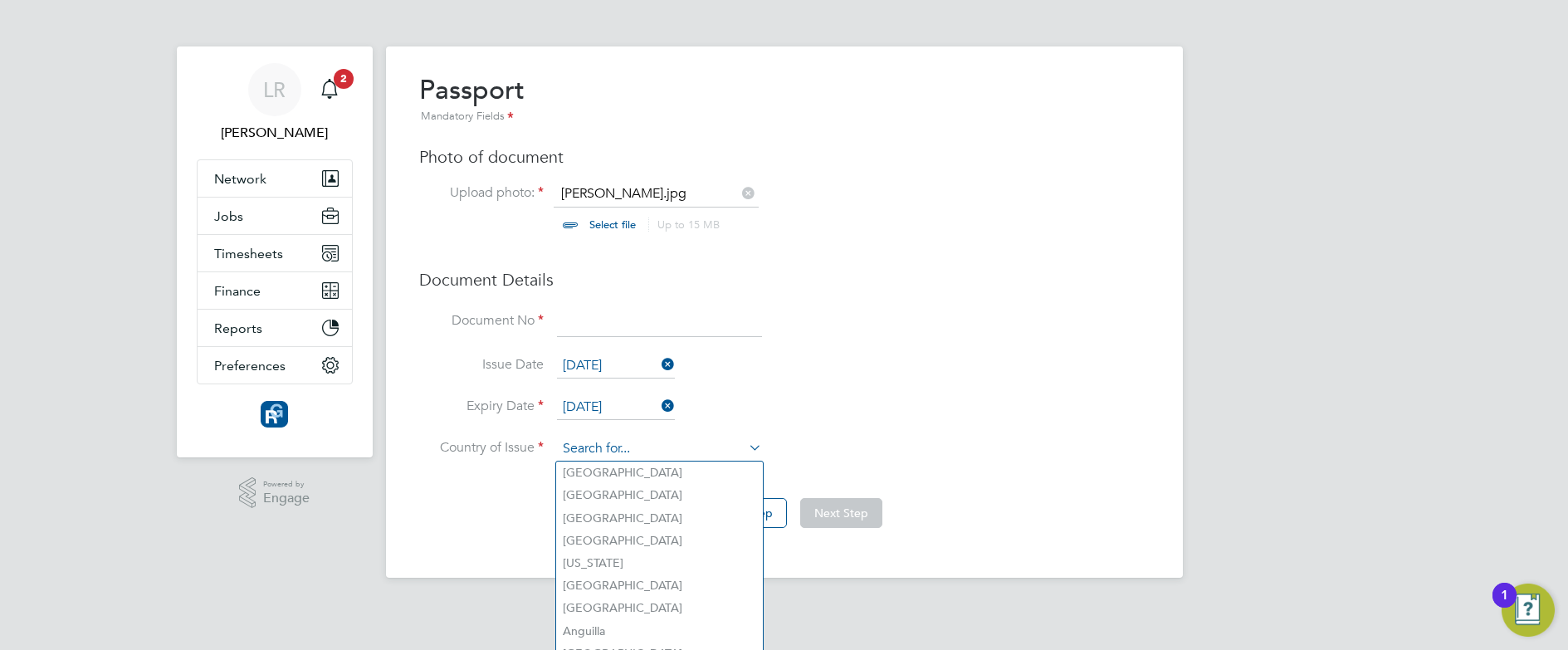
click at [617, 457] on input at bounding box center [659, 448] width 205 height 25
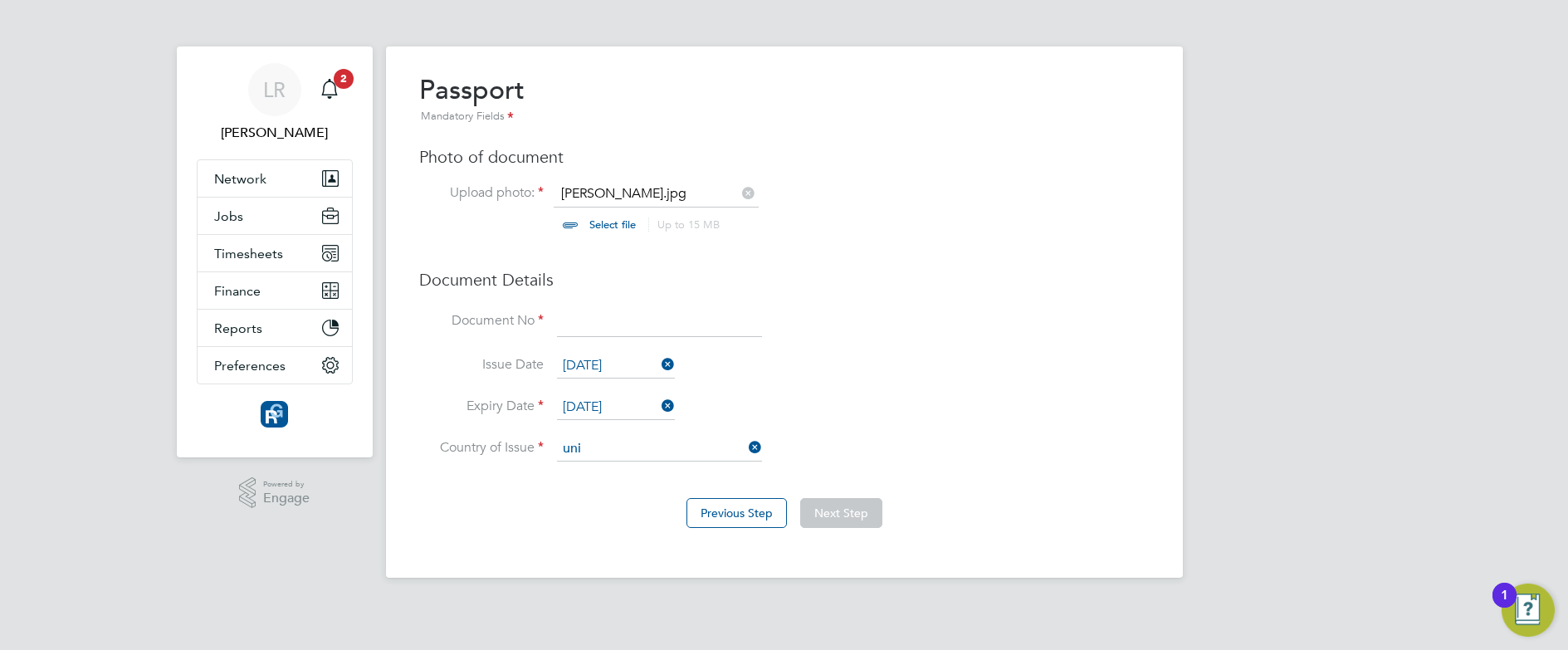
click at [601, 558] on li "Uni ted Kingdom" at bounding box center [713, 563] width 314 height 22
type input "United Kingdom"
click at [579, 328] on input at bounding box center [659, 322] width 205 height 30
type input "120336493"
click at [844, 517] on button "Next Step" at bounding box center [842, 513] width 82 height 30
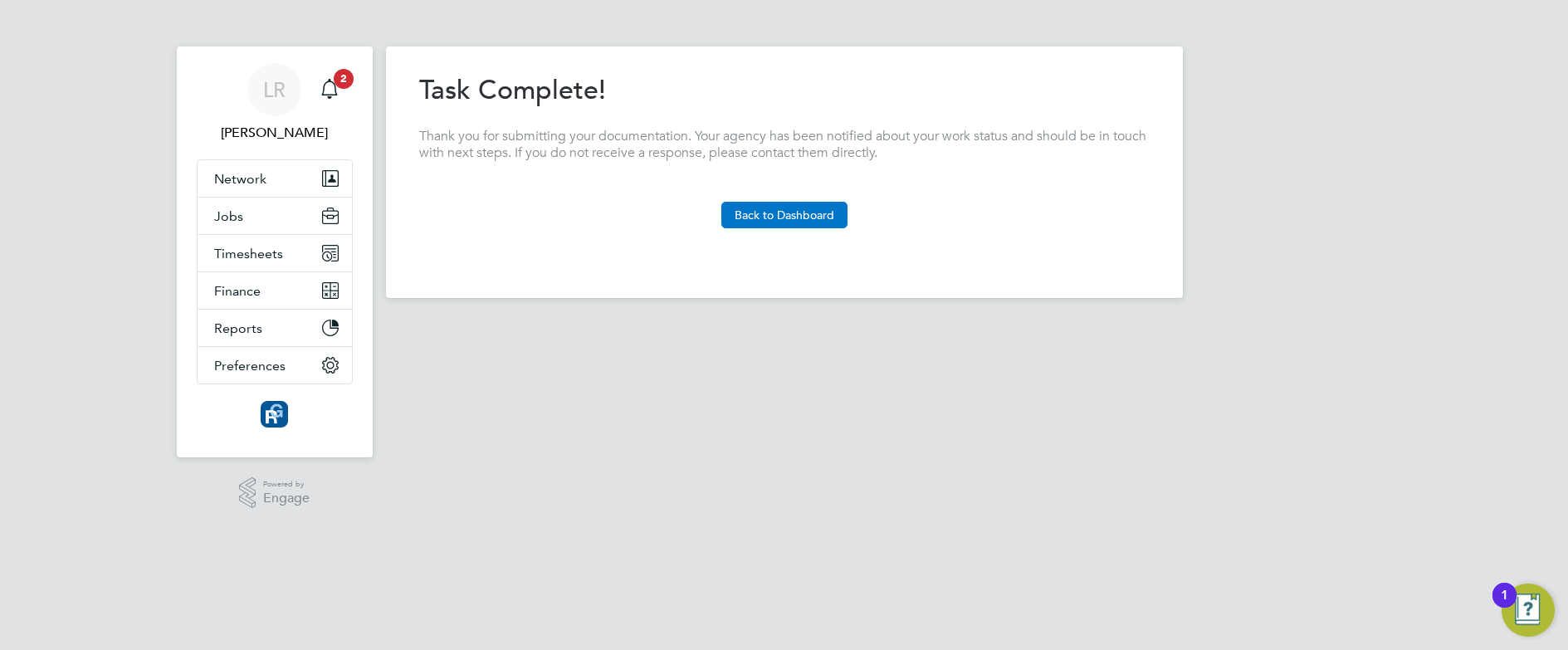
click at [805, 211] on button "Back to Dashboard" at bounding box center [784, 215] width 126 height 26
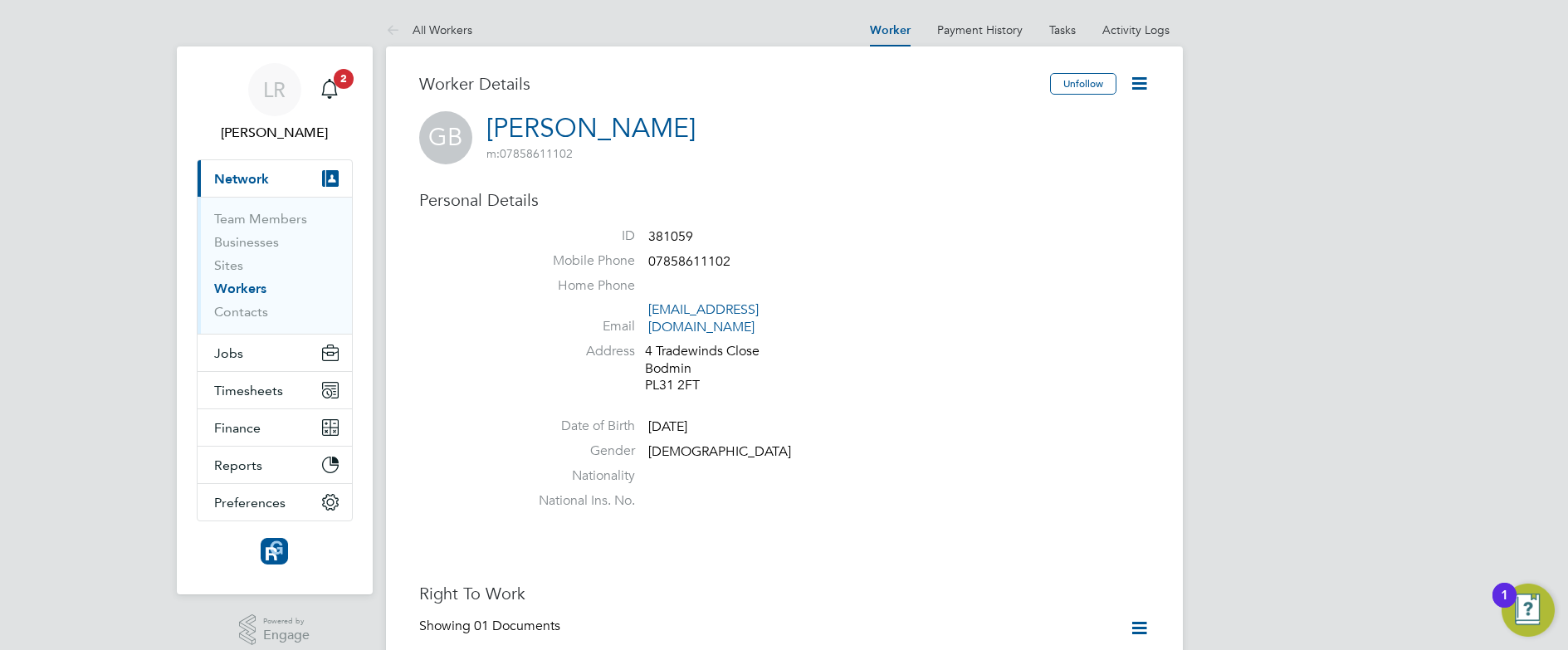
click at [1133, 88] on icon at bounding box center [1139, 83] width 21 height 21
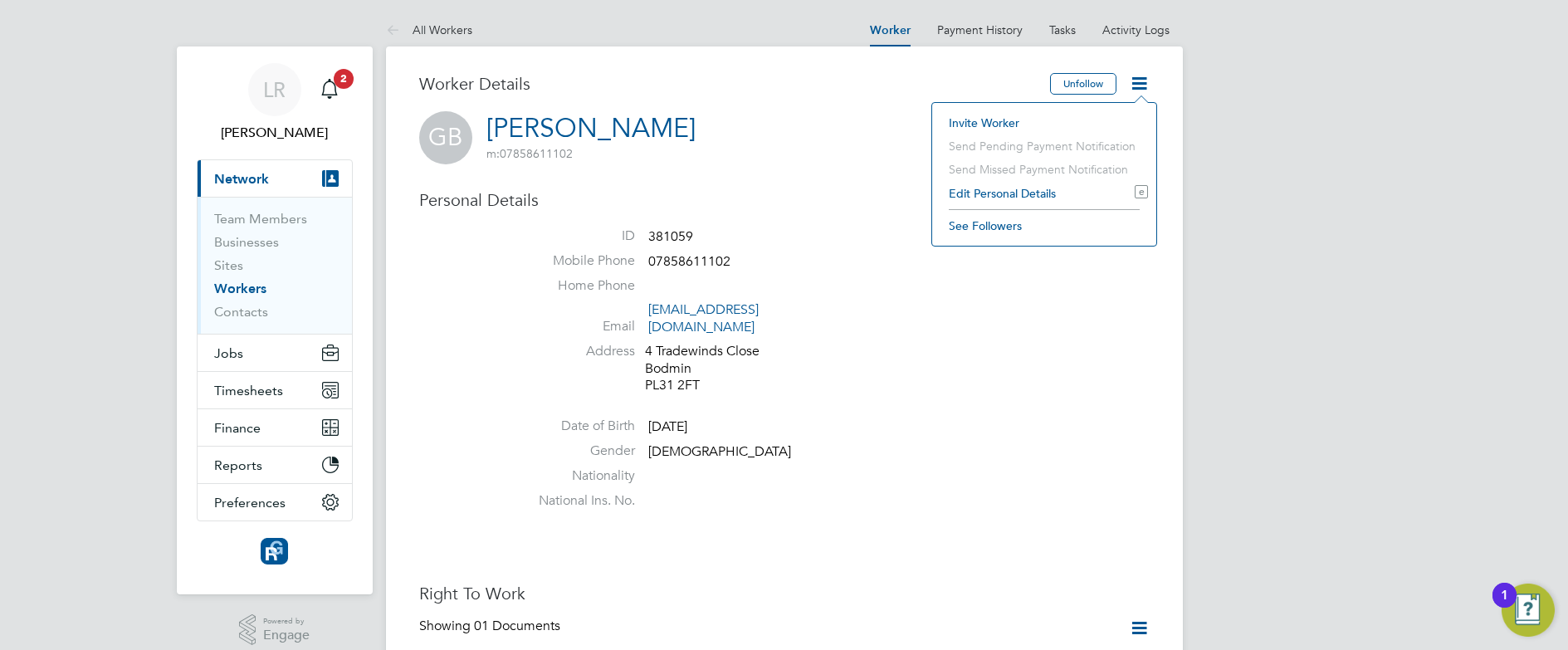
click at [1003, 197] on li "Edit Personal Details e" at bounding box center [1045, 193] width 207 height 23
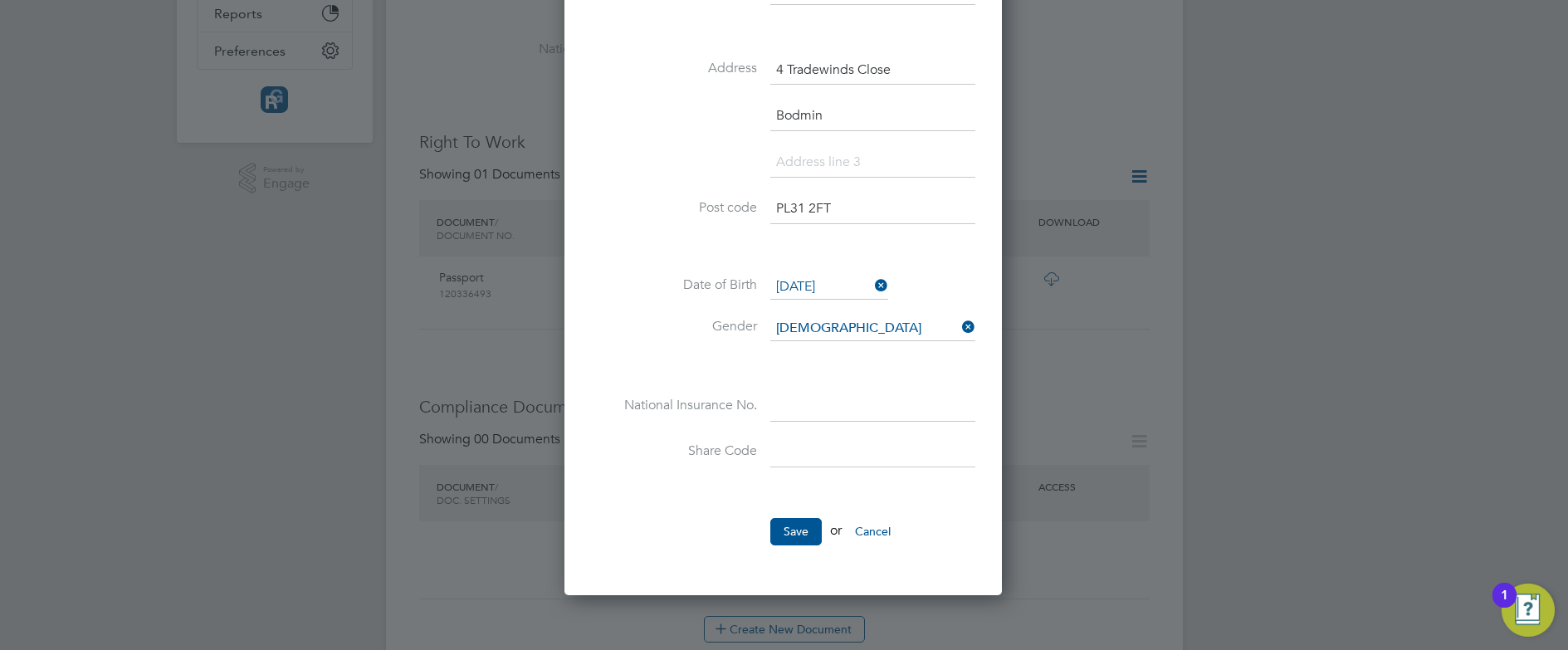
scroll to position [455, 0]
click at [801, 398] on input at bounding box center [873, 403] width 205 height 30
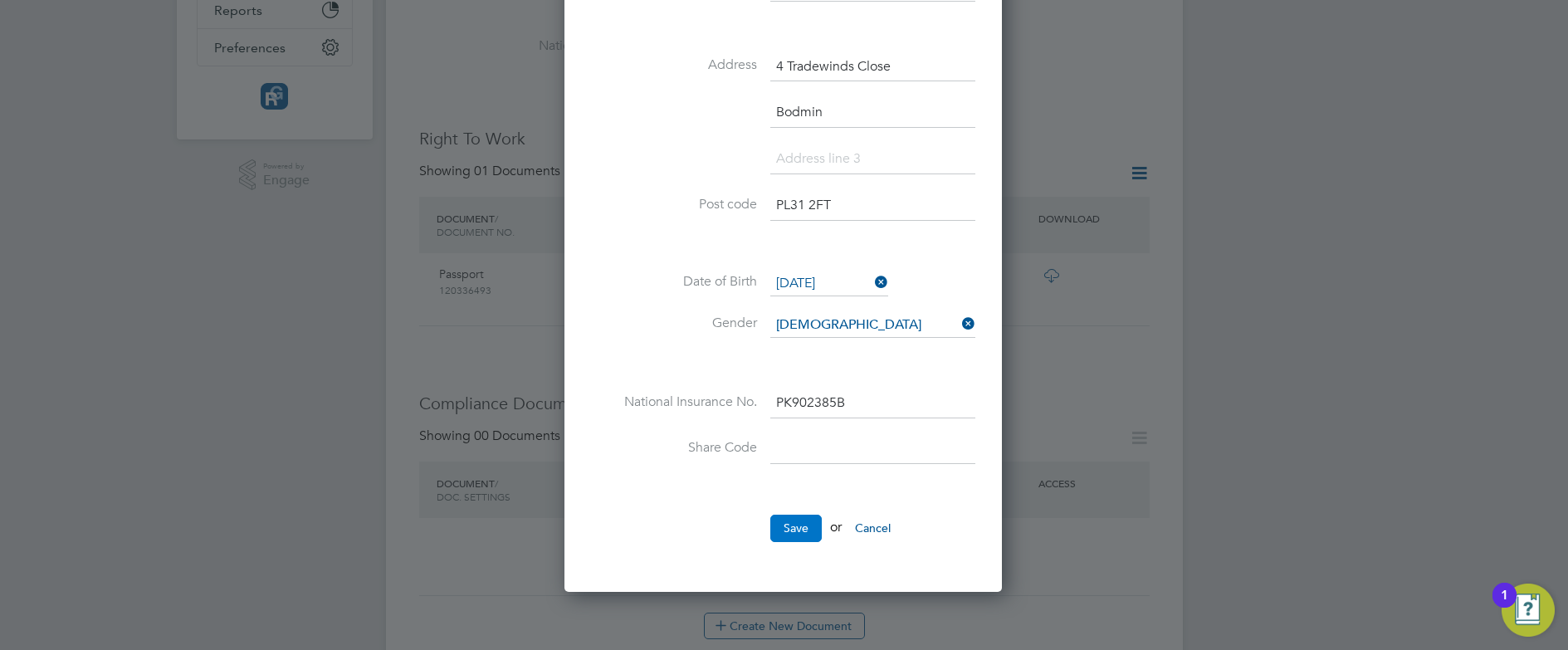
type input "PK 90 23 85 B"
click at [793, 525] on button "Save" at bounding box center [796, 528] width 51 height 26
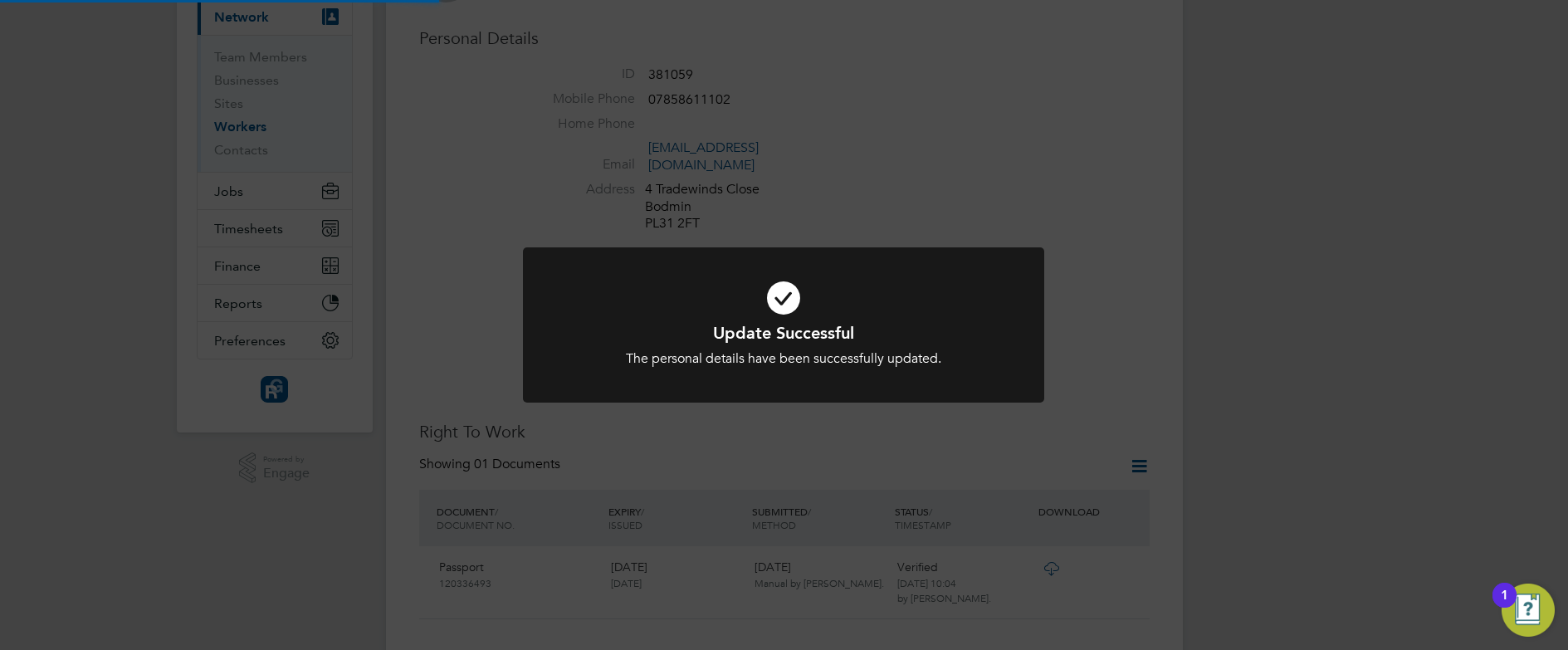
scroll to position [0, 0]
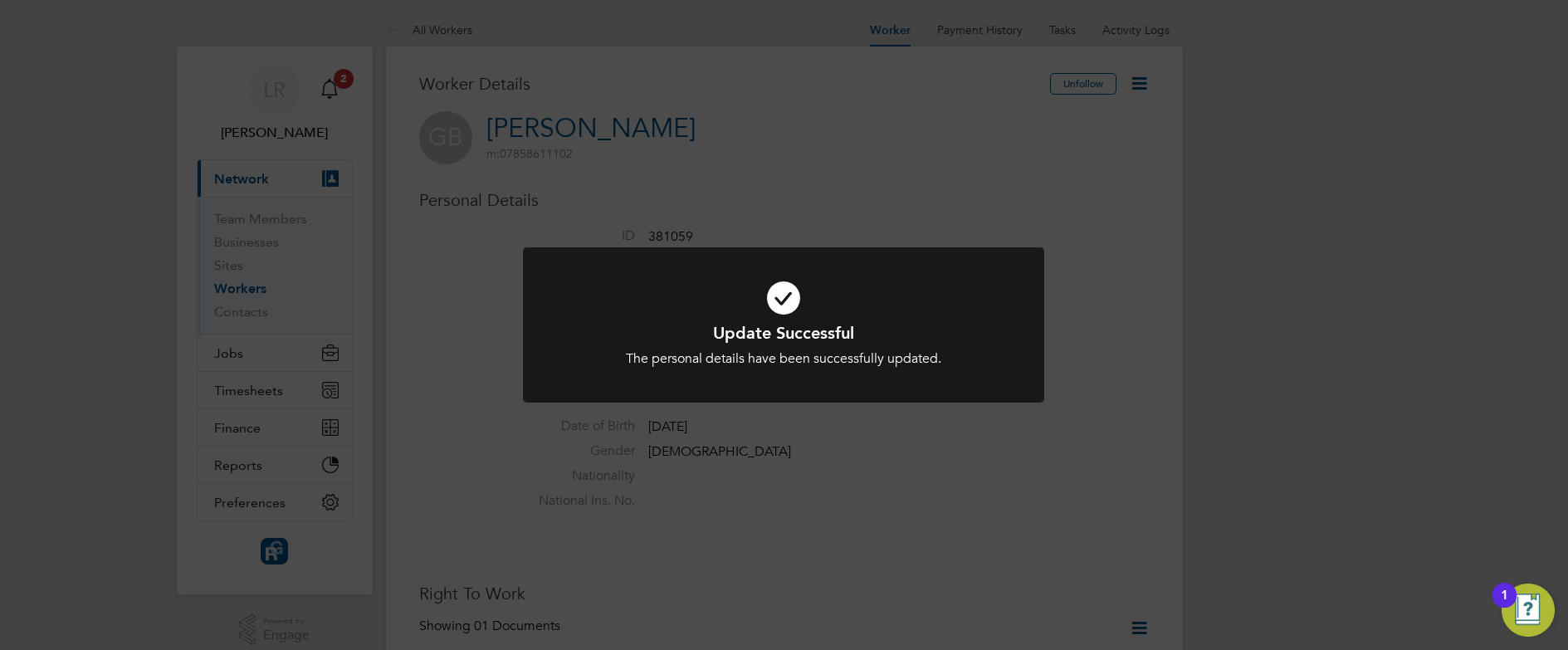
click at [791, 287] on icon at bounding box center [784, 297] width 432 height 64
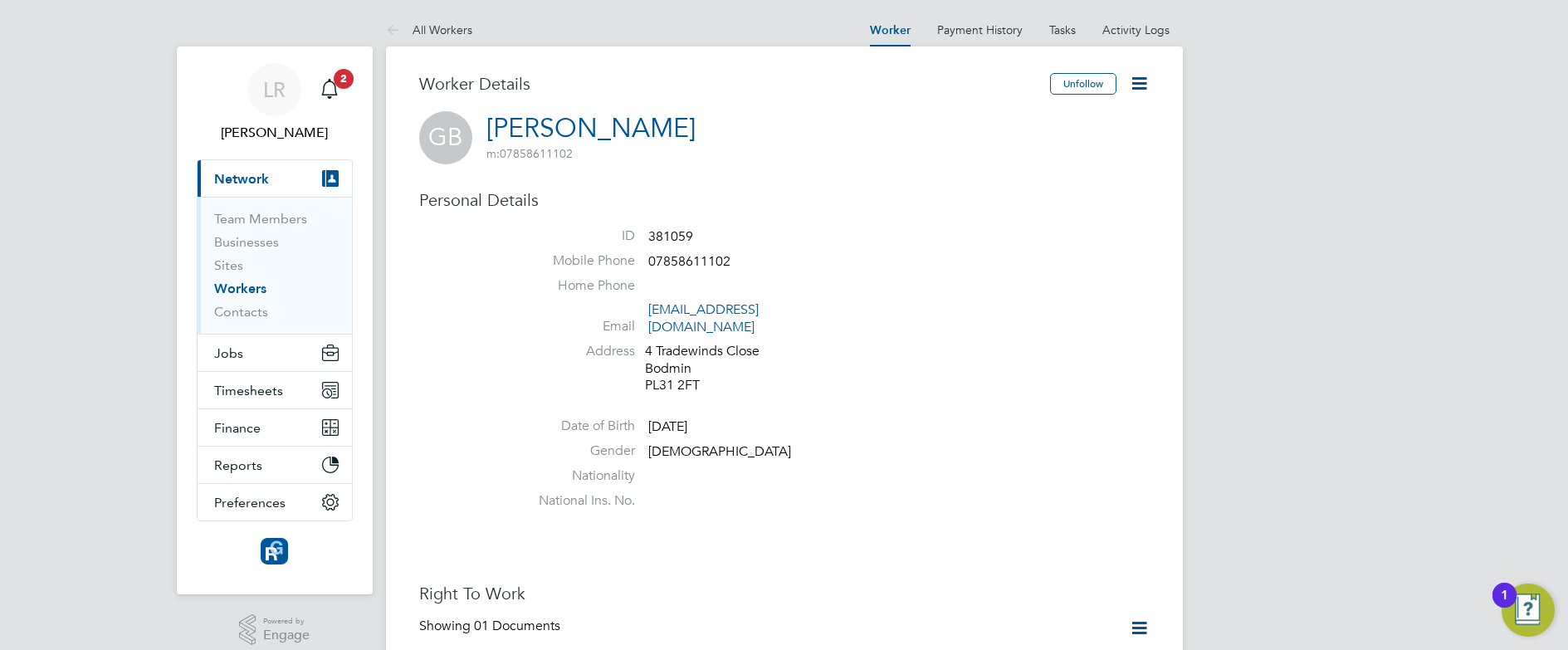
click at [1054, 275] on li "Mobile Phone 07858611102" at bounding box center [834, 264] width 631 height 25
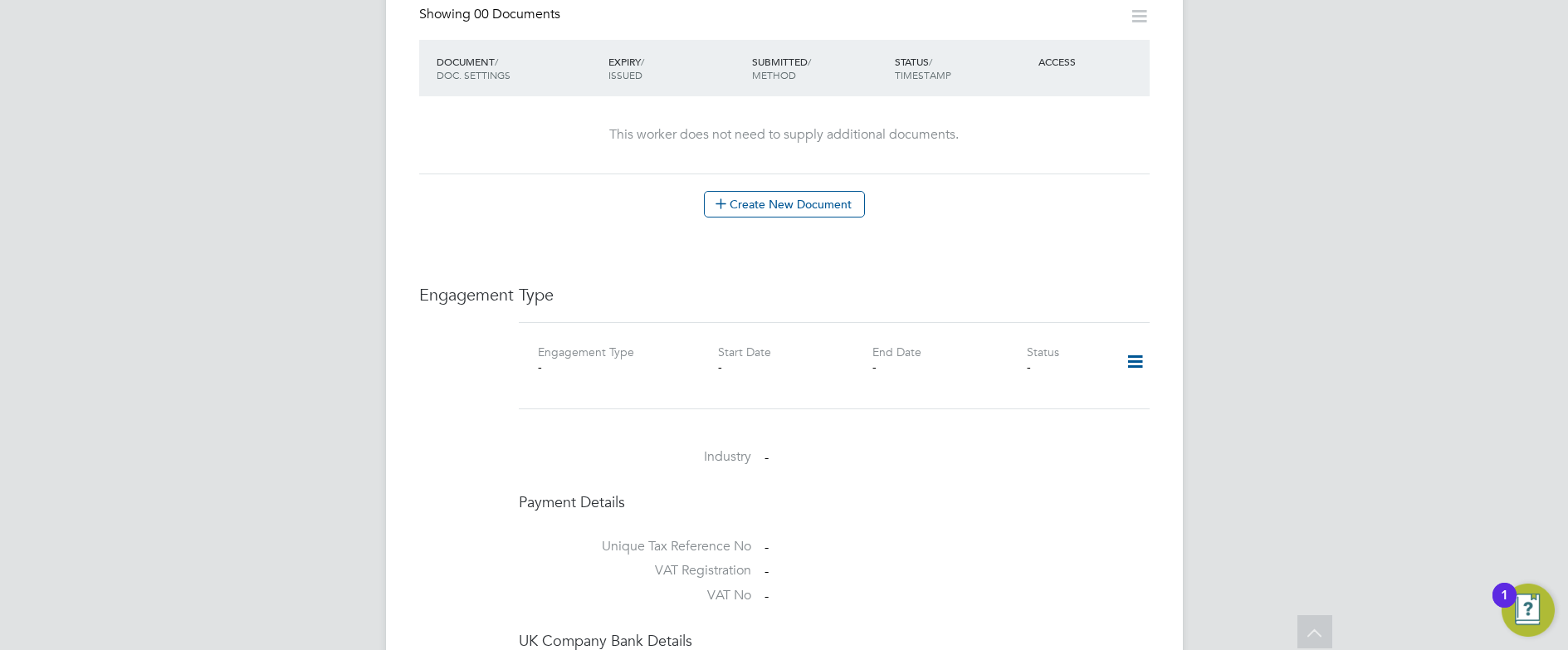
scroll to position [879, 0]
click at [1138, 341] on icon at bounding box center [1134, 359] width 29 height 38
click at [1007, 412] on li "Add Engagement Type" at bounding box center [1051, 414] width 189 height 23
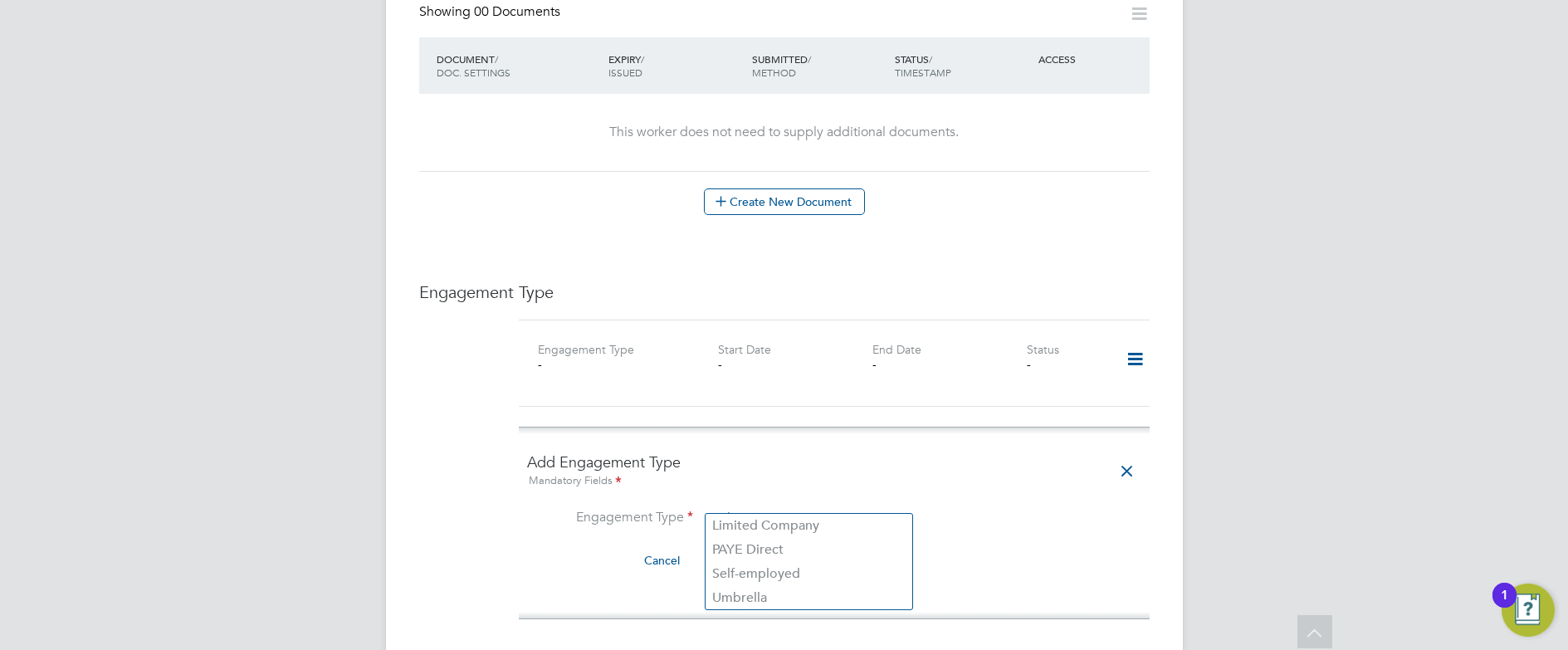
click at [756, 507] on input at bounding box center [808, 518] width 205 height 23
click at [748, 599] on li "Umbrella" at bounding box center [808, 598] width 207 height 24
type input "Umbrella"
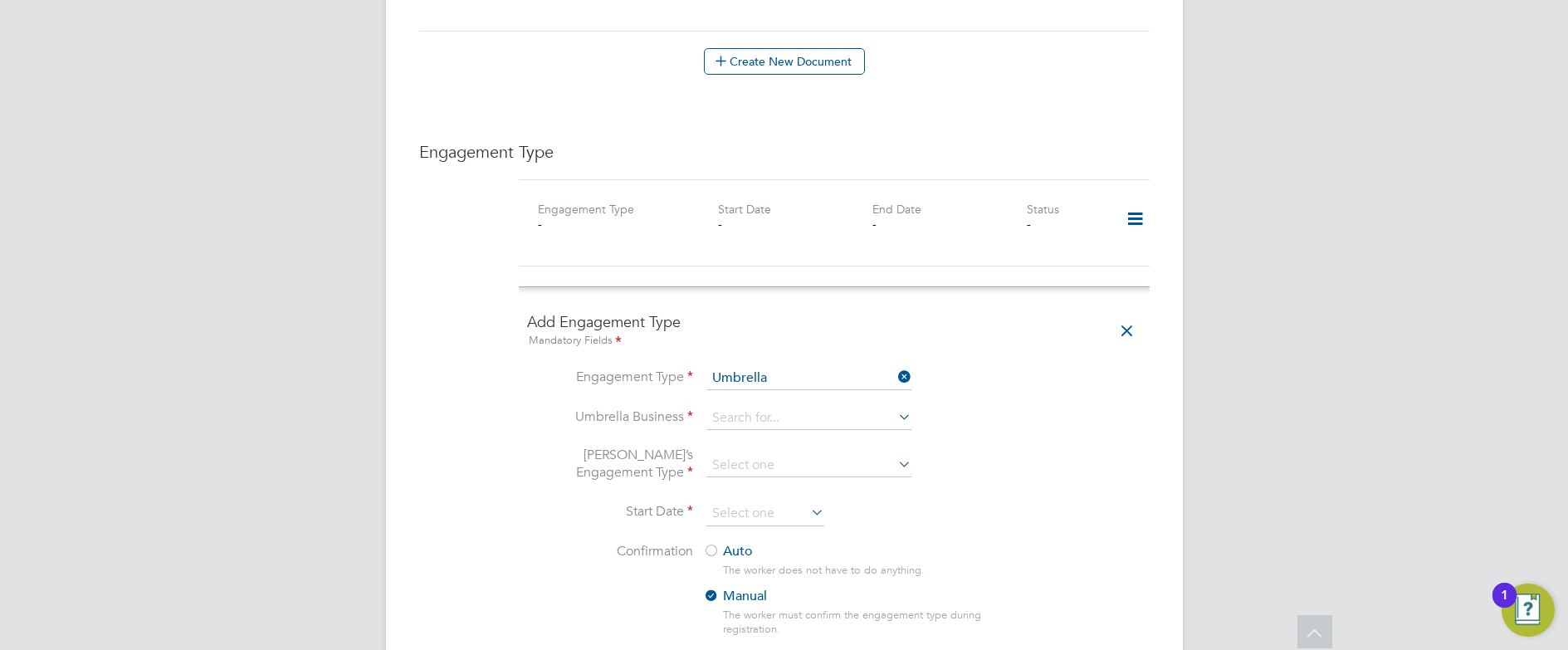
scroll to position [1048, 0]
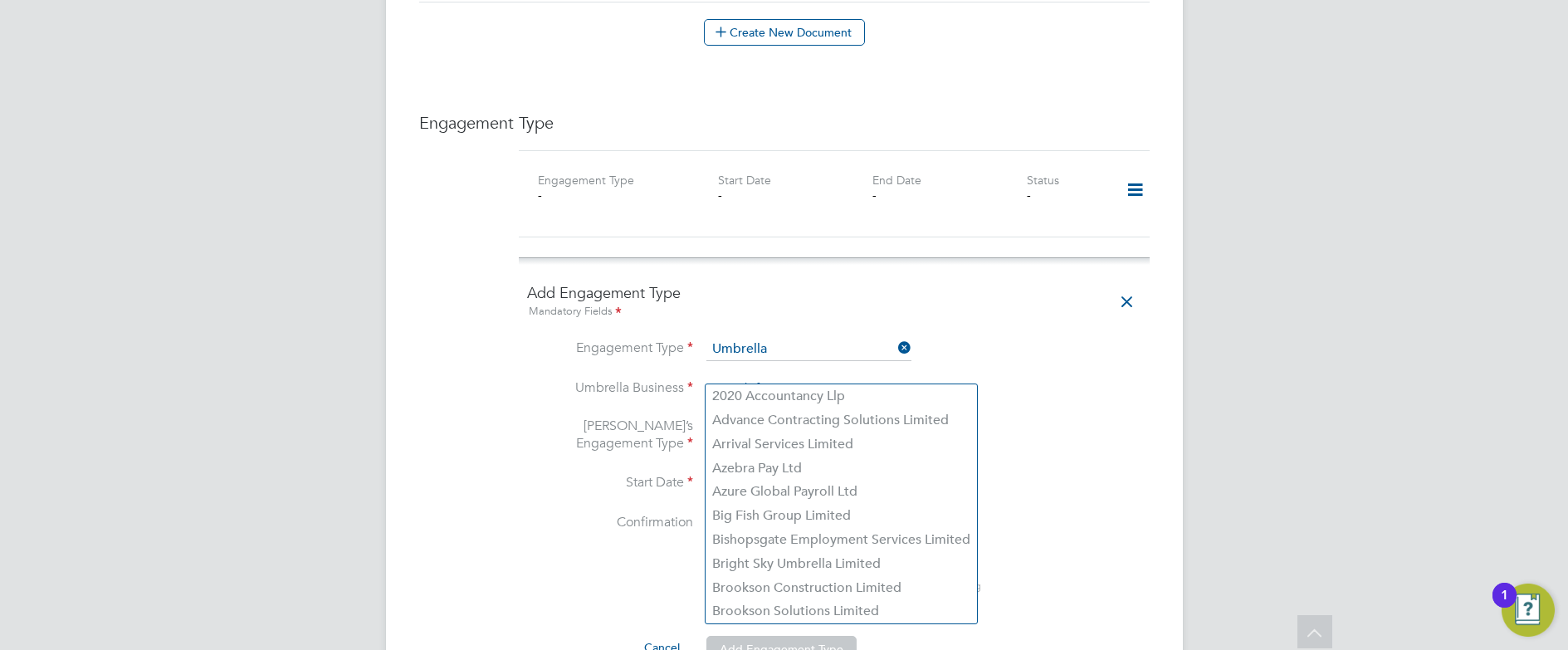
click at [778, 377] on input at bounding box center [808, 389] width 205 height 23
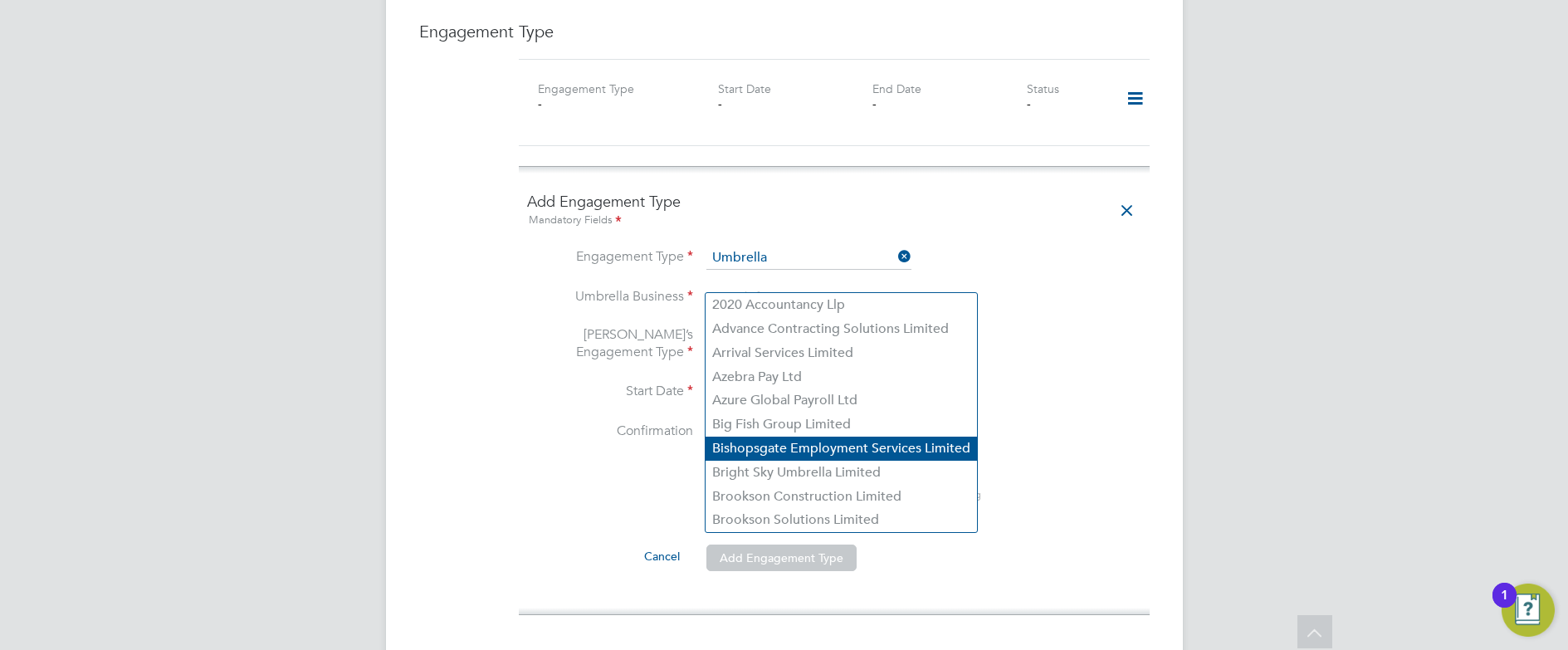
scroll to position [1152, 0]
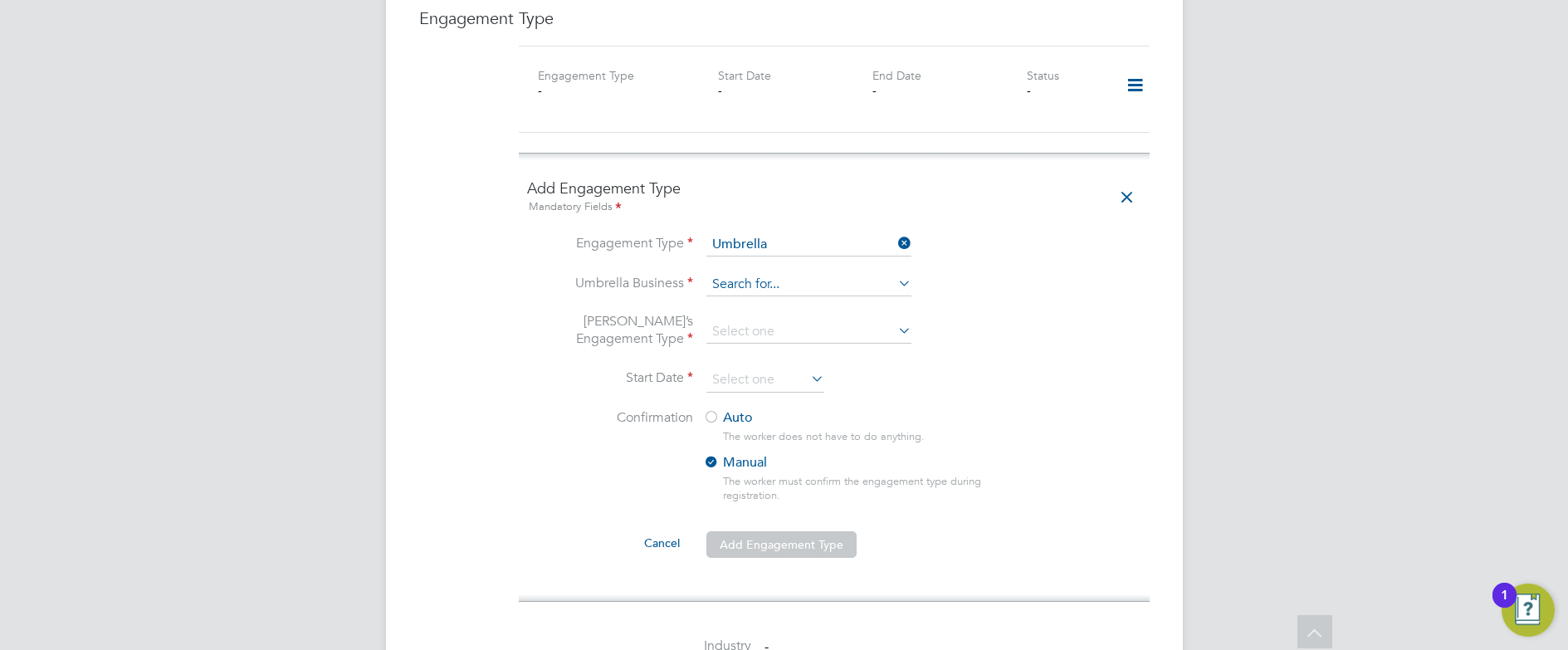
click at [793, 273] on input at bounding box center [808, 284] width 205 height 23
click at [895, 272] on icon at bounding box center [895, 283] width 0 height 23
click at [763, 409] on li "Big Fish Group Limited" at bounding box center [841, 411] width 272 height 24
type input "Big Fish Group Limited"
click at [895, 318] on icon at bounding box center [895, 330] width 0 height 23
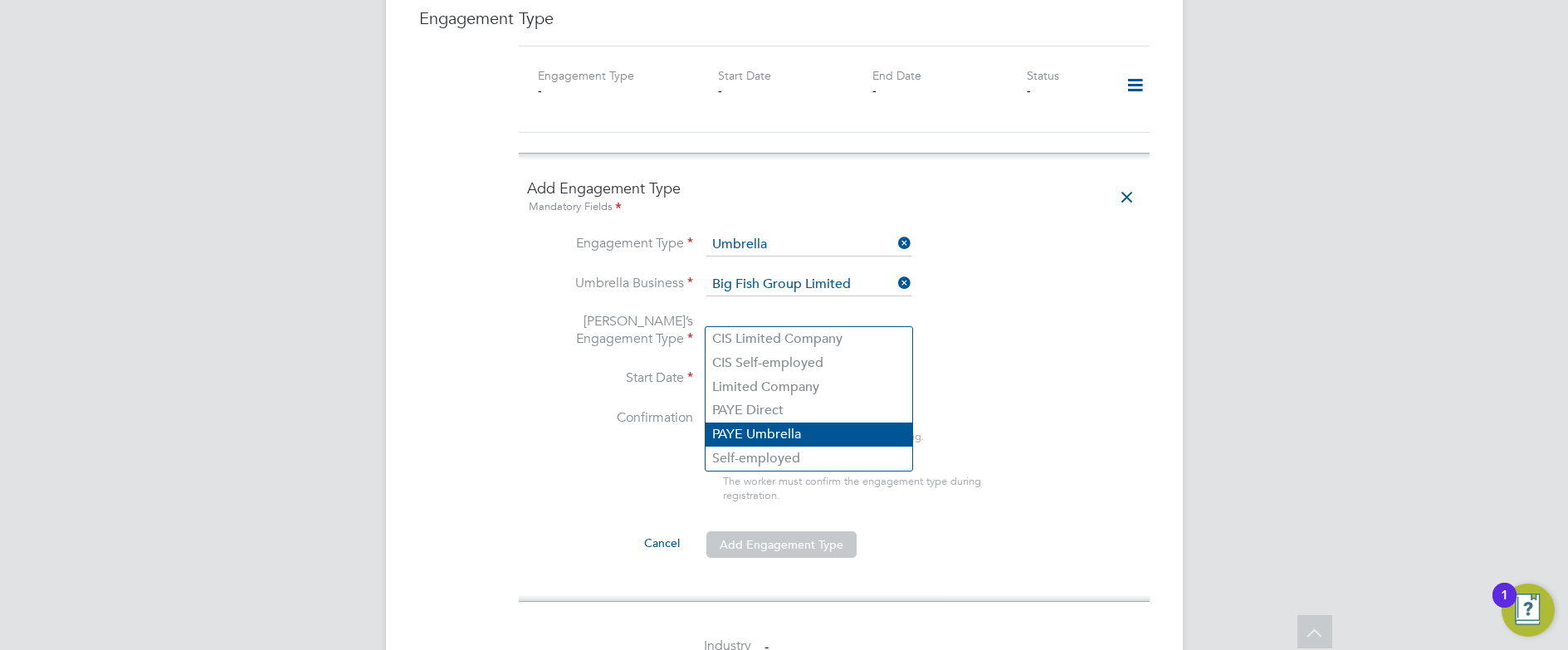
click at [766, 429] on li "PAYE Umbrella" at bounding box center [808, 434] width 207 height 24
type input "PAYE Umbrella"
click at [776, 434] on li "PAYE Umbrella" at bounding box center [808, 434] width 207 height 24
click at [731, 432] on li "PAYE Umbrella" at bounding box center [808, 434] width 207 height 24
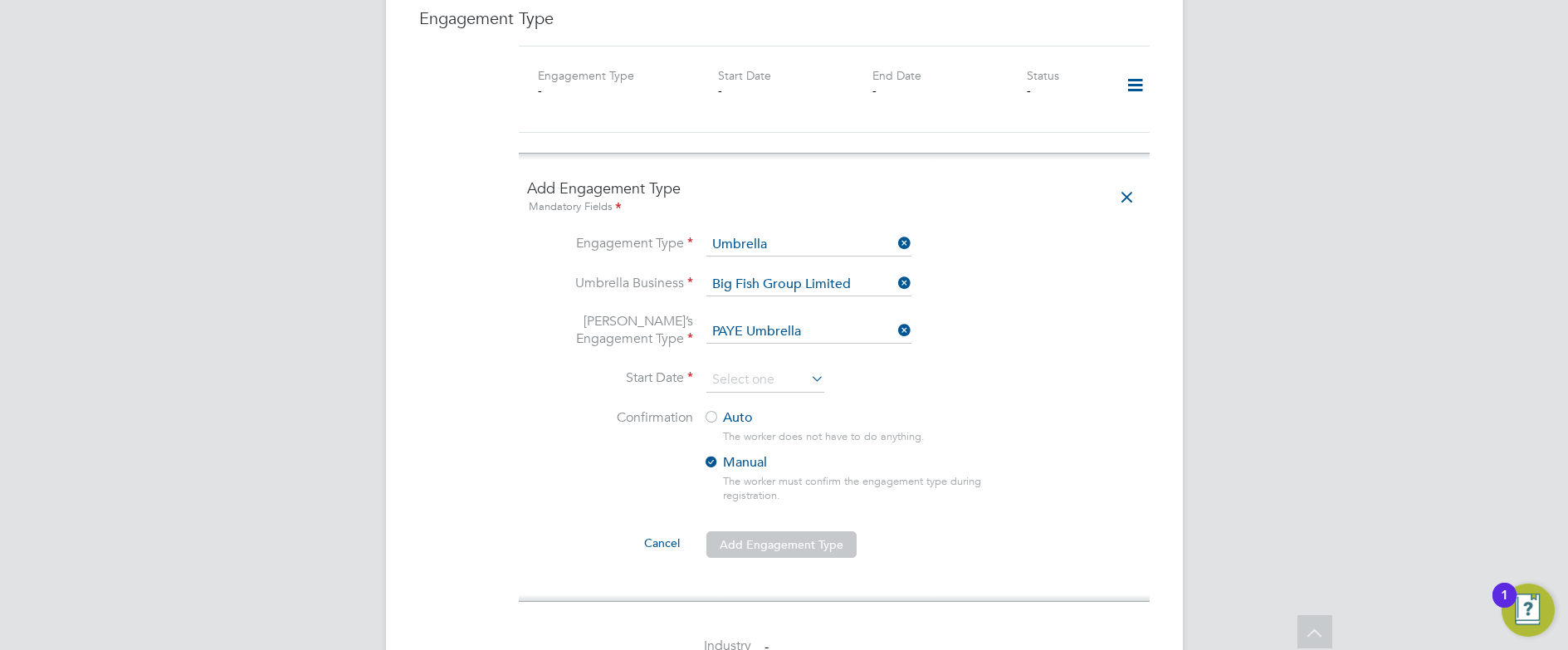
click at [1070, 378] on li "Start Date" at bounding box center [834, 389] width 614 height 41
click at [1128, 182] on icon at bounding box center [1127, 197] width 29 height 38
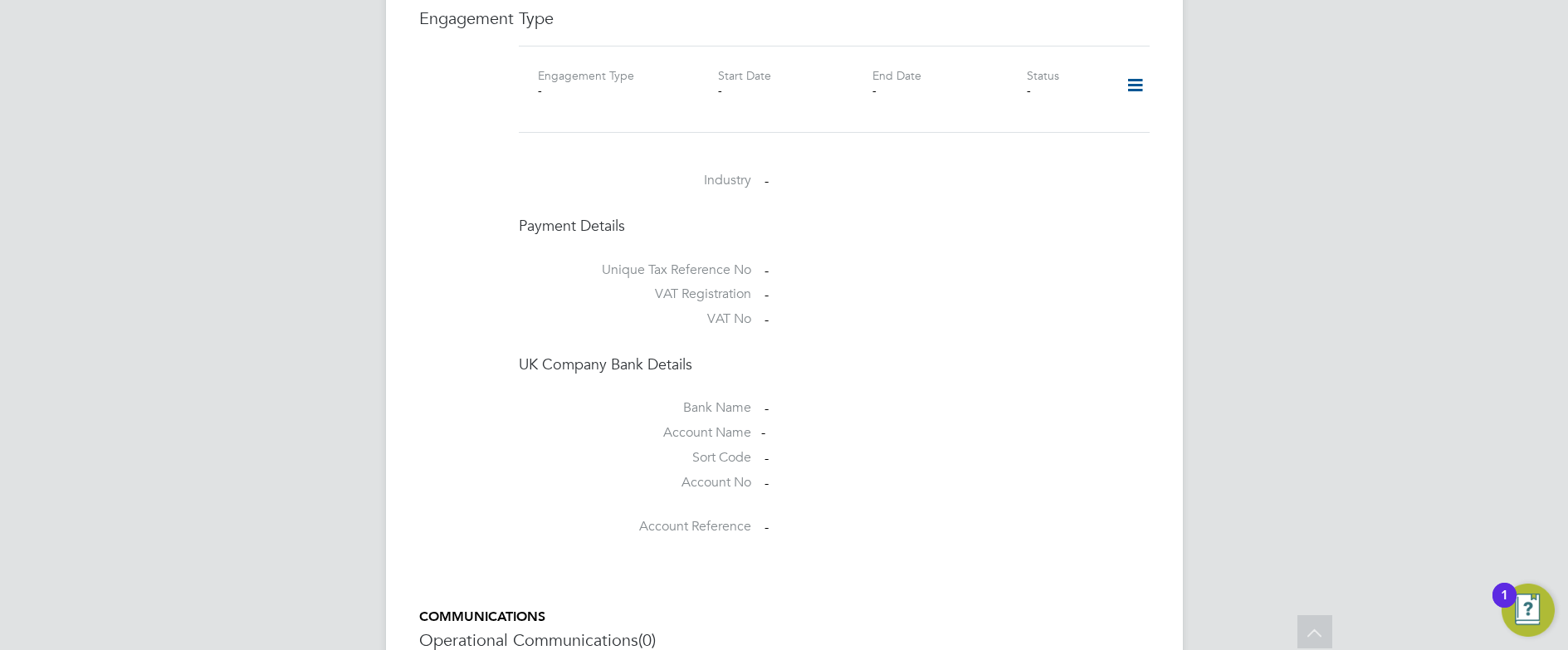
scroll to position [1429, 0]
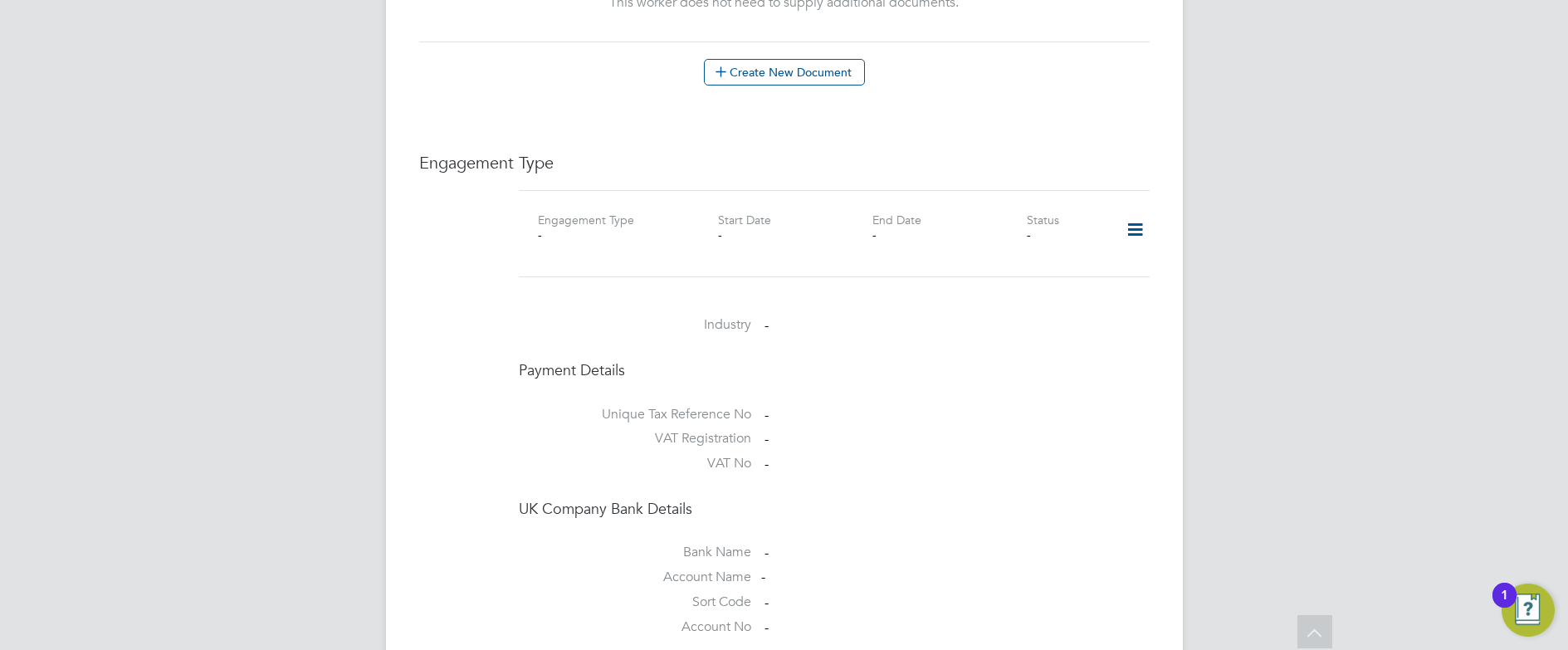
scroll to position [1002, 0]
click at [1140, 217] on icon at bounding box center [1134, 235] width 29 height 38
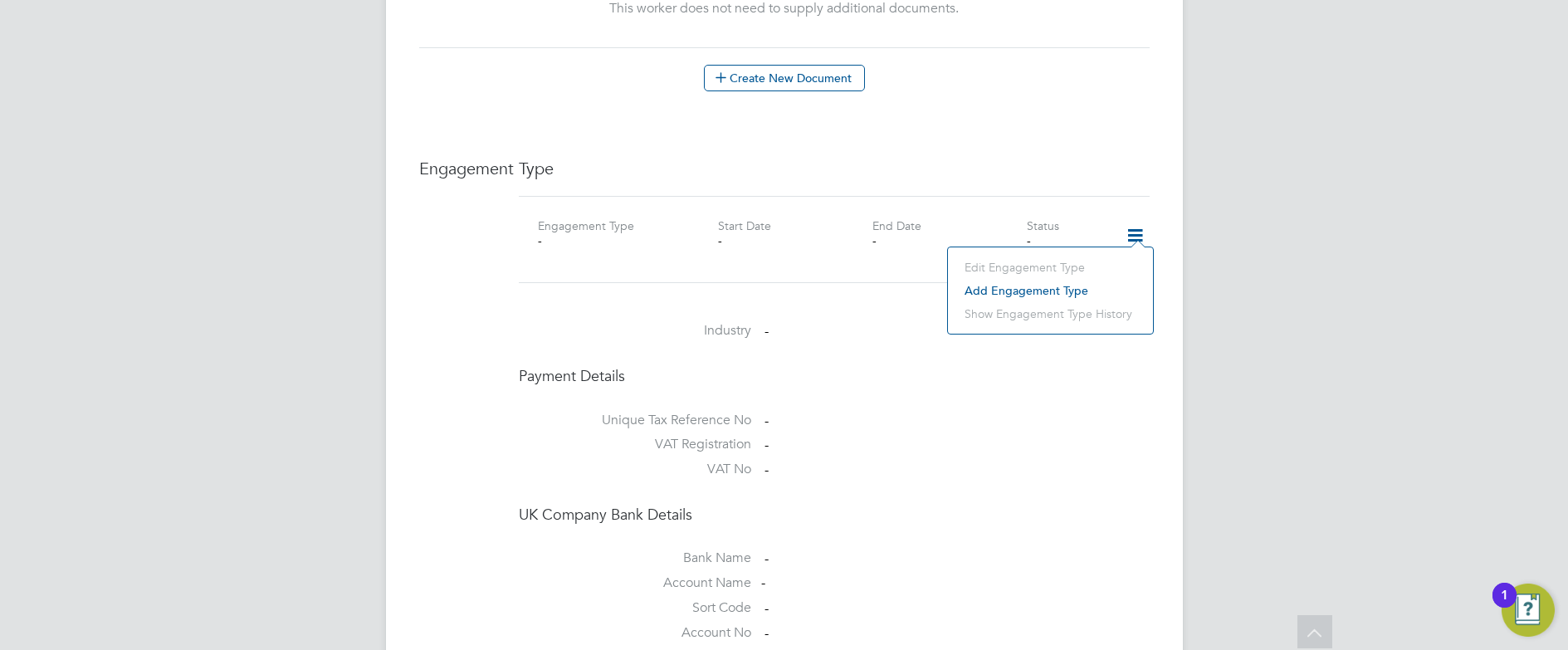
click at [989, 290] on li "Add Engagement Type" at bounding box center [1051, 290] width 189 height 23
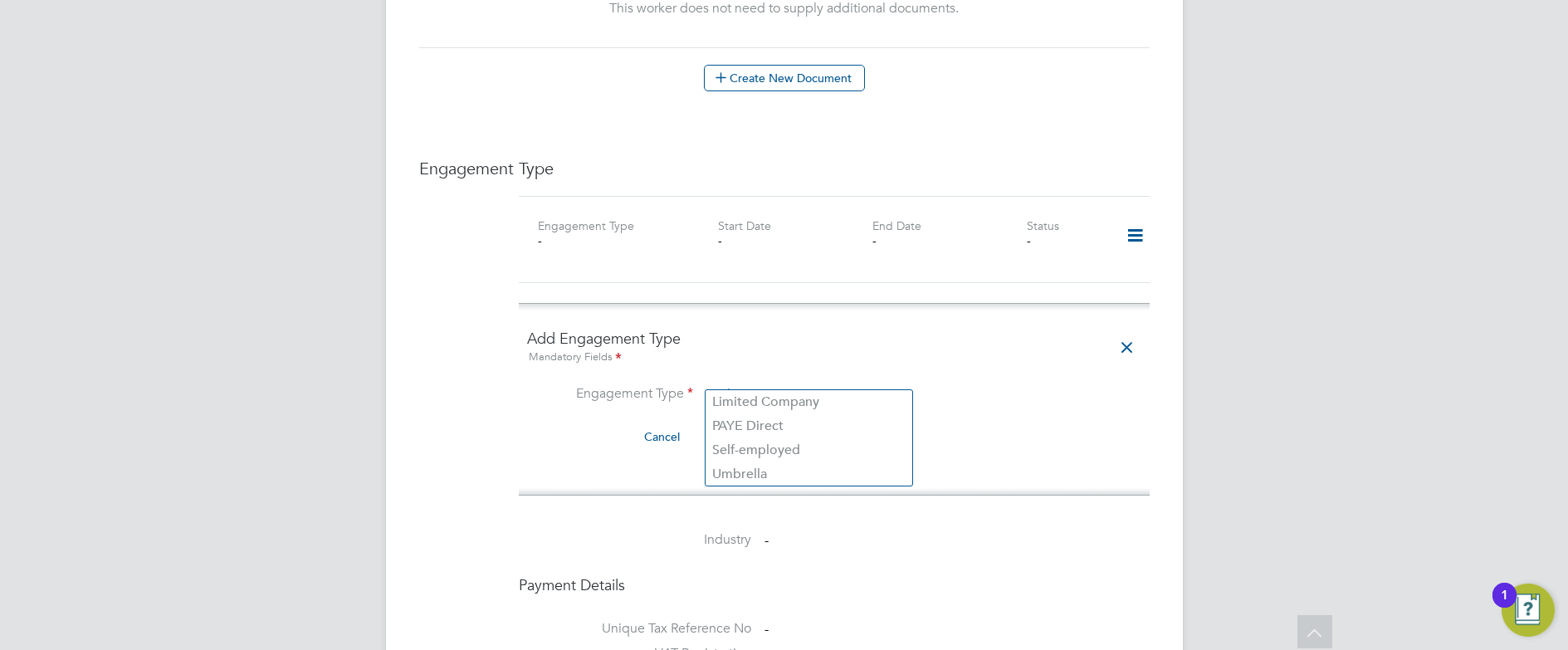
click at [828, 383] on input at bounding box center [808, 394] width 205 height 23
click at [741, 470] on div "All Workers Worker Payment History Tasks Activity Logs Worker Payment History T…" at bounding box center [784, 143] width 797 height 2264
click at [794, 387] on input at bounding box center [808, 394] width 205 height 23
click at [719, 472] on li "Umbrella" at bounding box center [808, 474] width 207 height 24
type input "Umbrella"
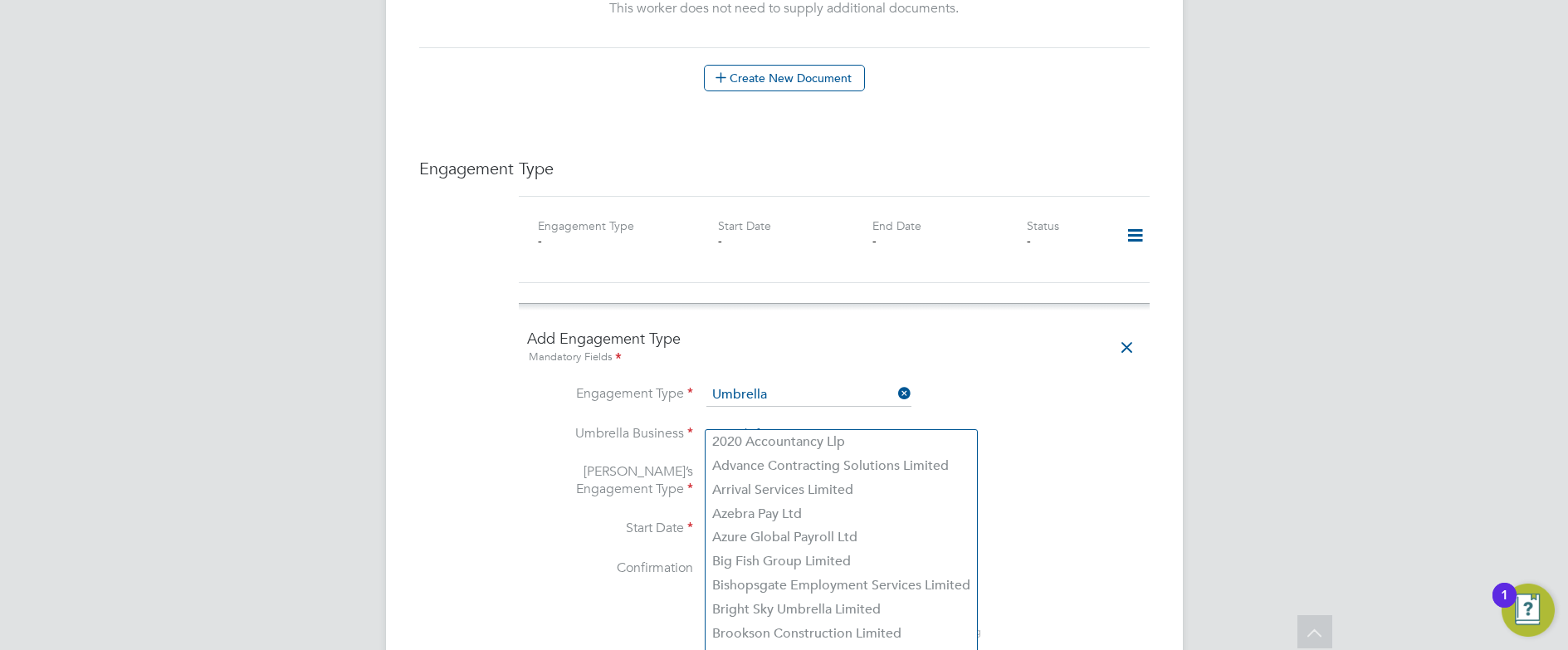
click at [759, 423] on input at bounding box center [808, 434] width 205 height 23
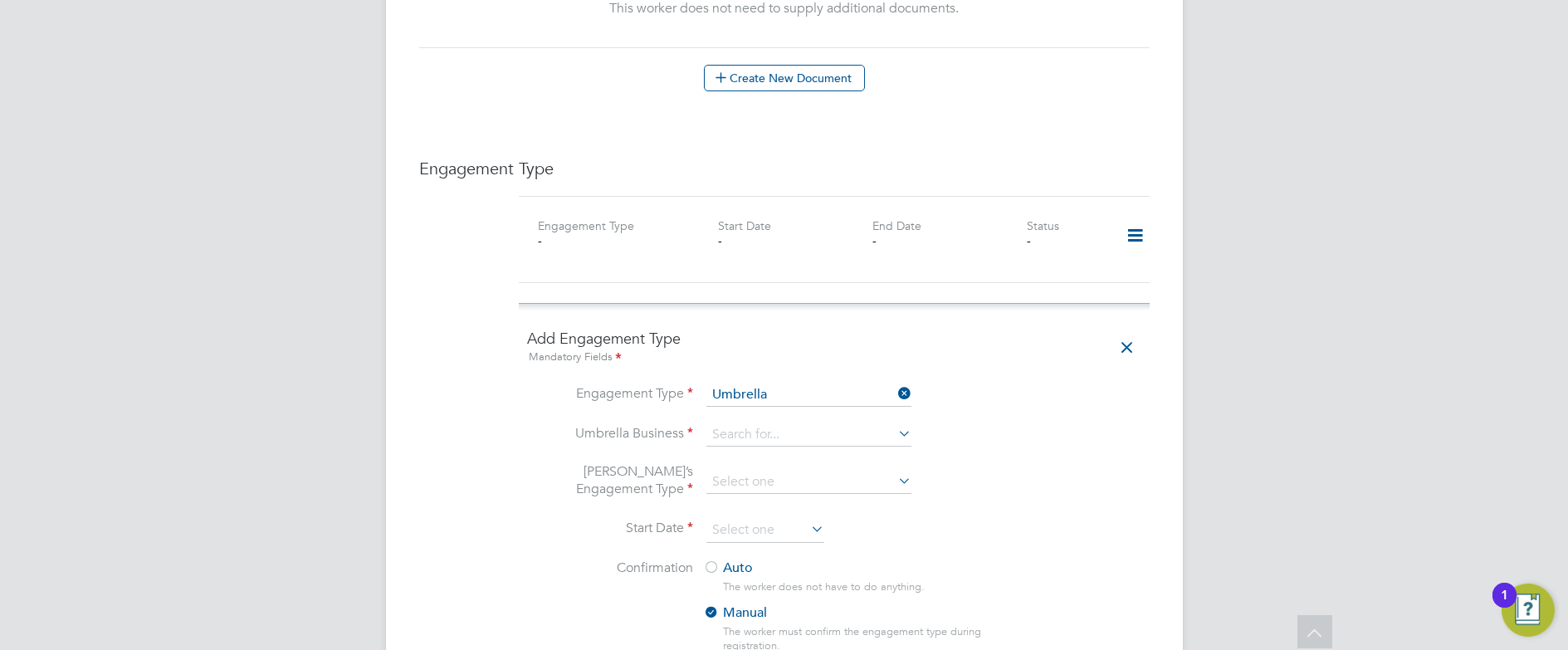
click at [743, 559] on li "Big Fish Group Limited" at bounding box center [841, 561] width 272 height 24
type input "Big Fish Group Limited"
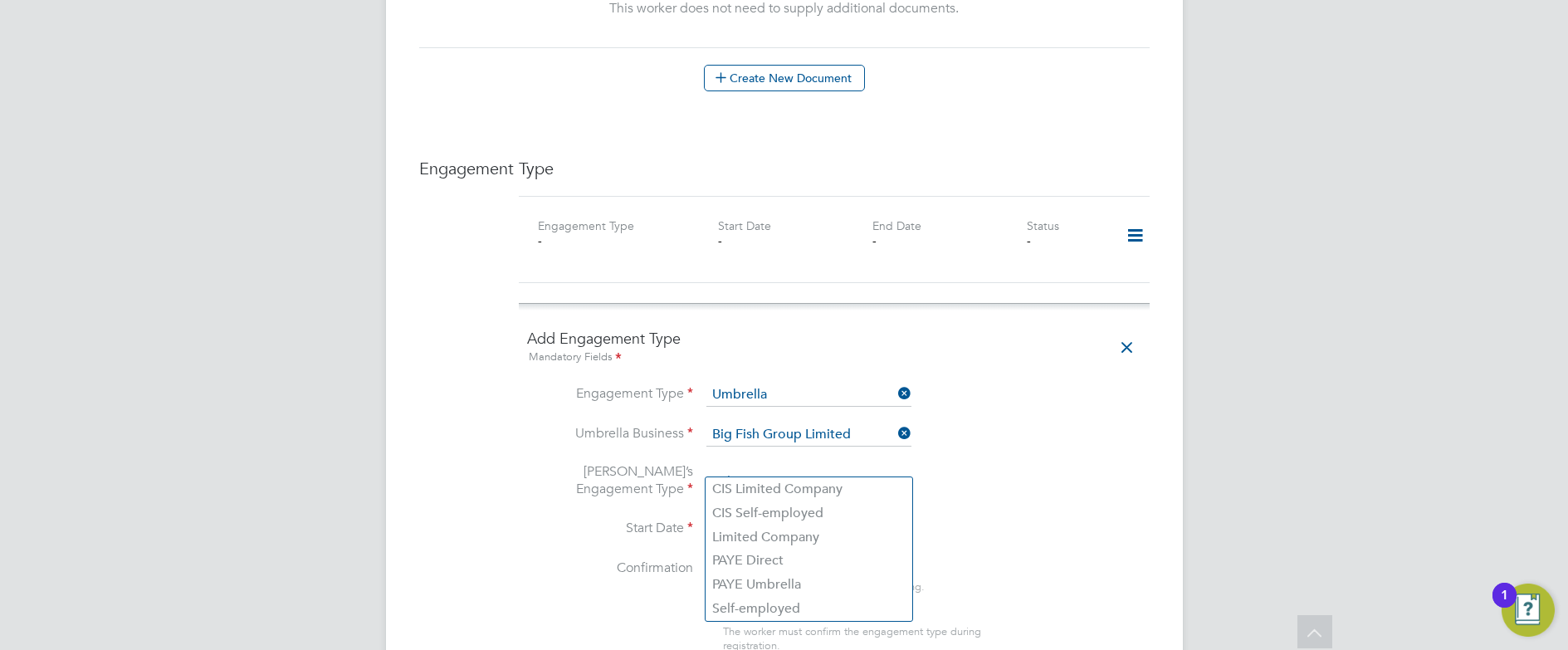
click at [789, 473] on input at bounding box center [808, 482] width 205 height 23
click at [763, 580] on li "PAYE Umbrella" at bounding box center [808, 585] width 207 height 24
type input "PAYE Umbrella"
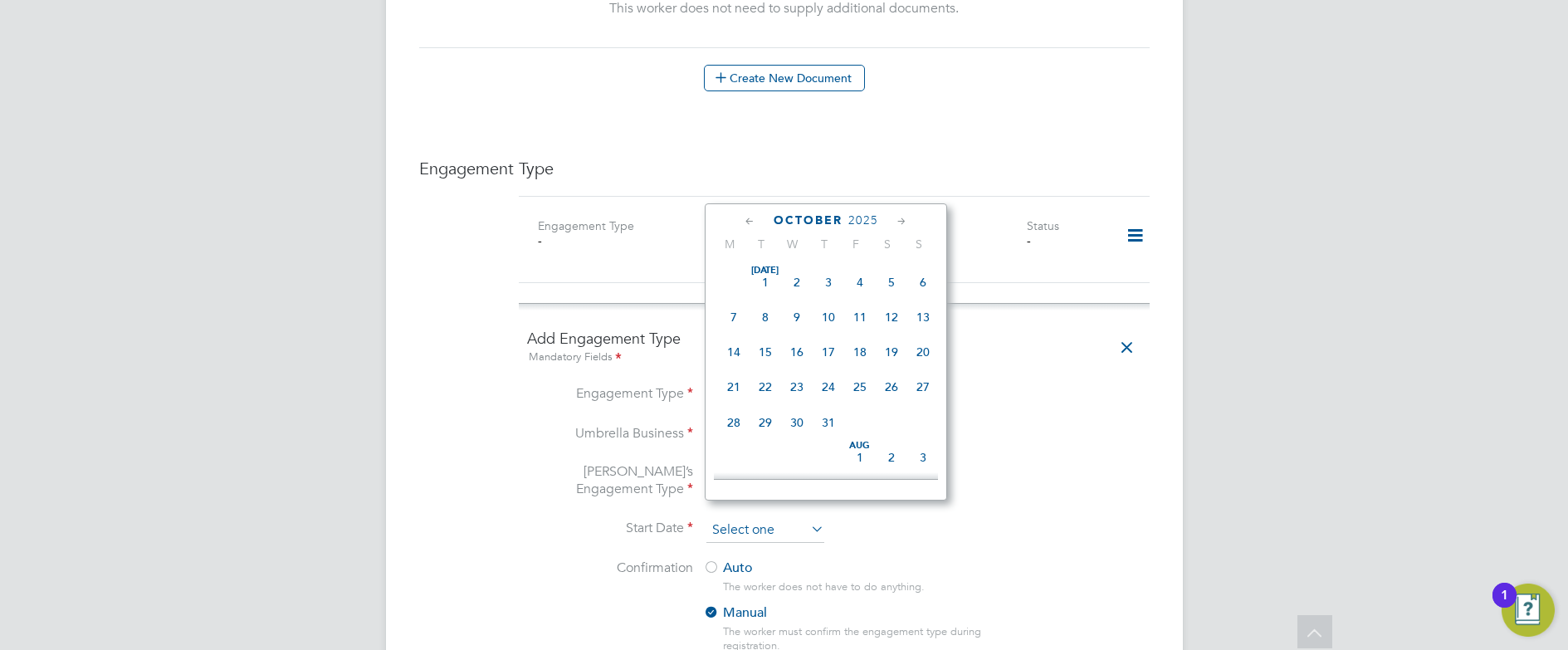
scroll to position [466, 0]
click at [755, 517] on input at bounding box center [765, 530] width 118 height 25
click at [734, 324] on span "22" at bounding box center [734, 314] width 32 height 32
type input "22 Sep 2025"
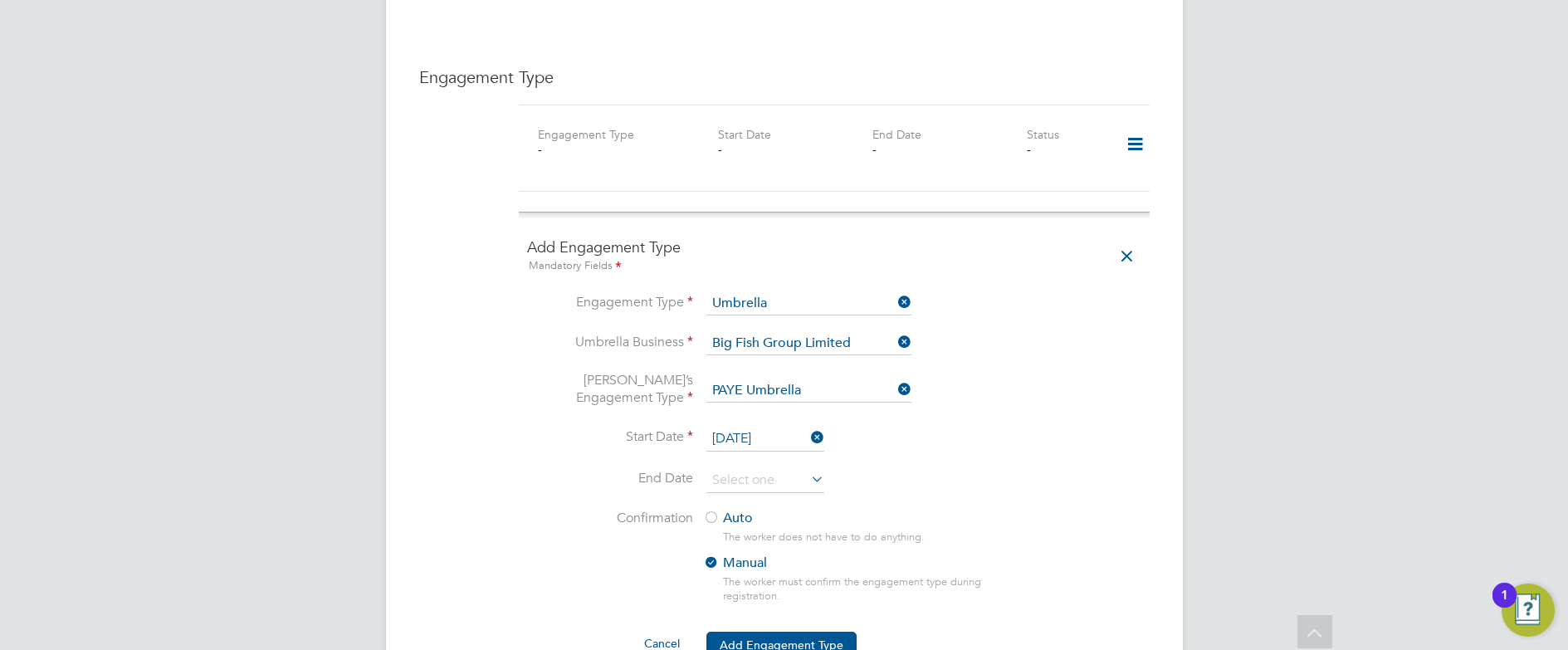
scroll to position [1097, 0]
click at [808, 422] on icon at bounding box center [808, 433] width 0 height 23
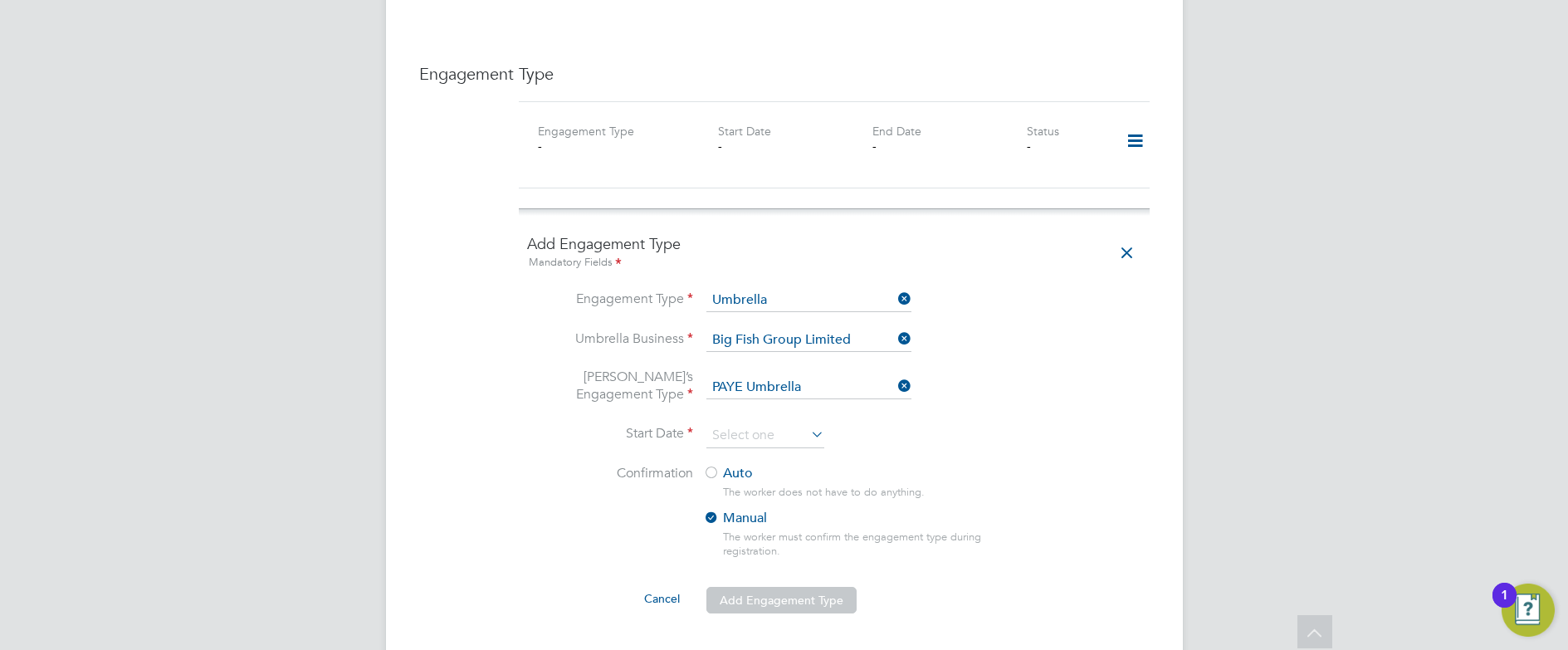
click at [808, 422] on icon at bounding box center [808, 433] width 0 height 23
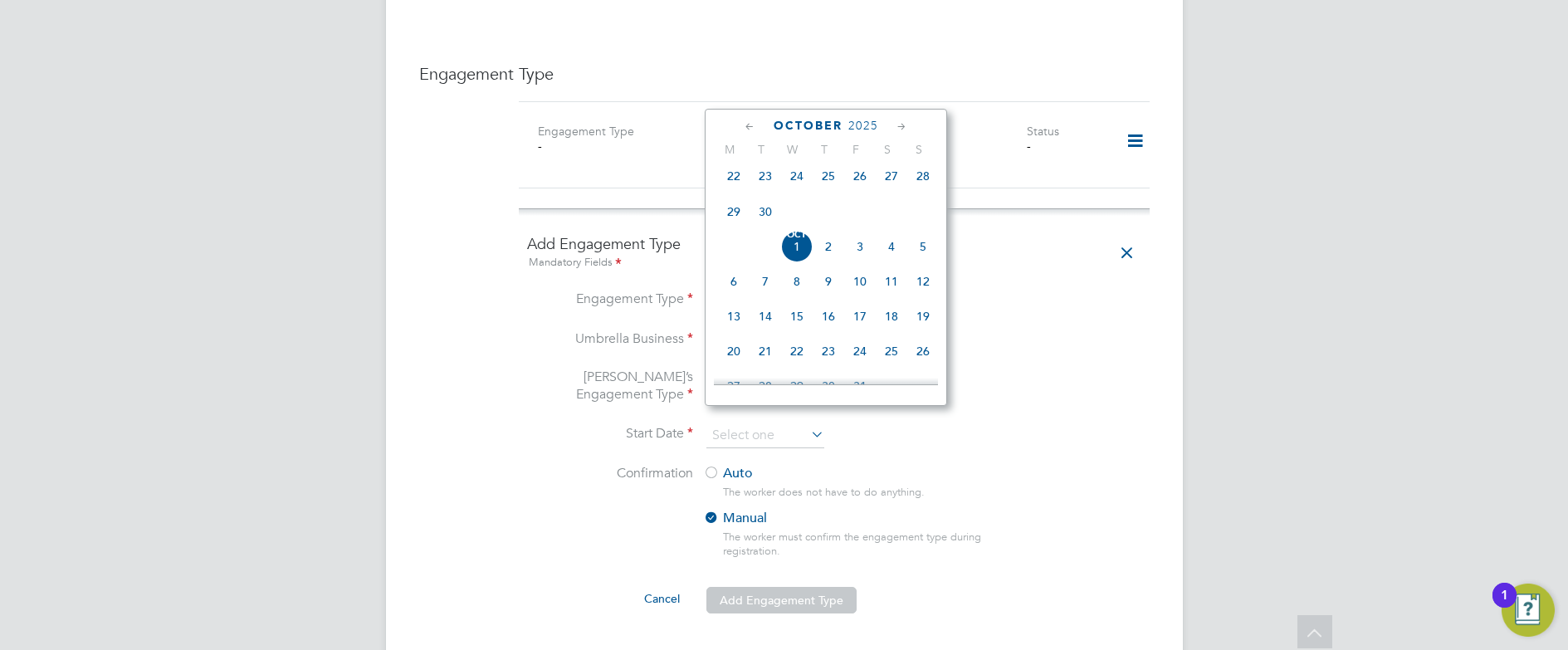
click at [764, 183] on span "23" at bounding box center [765, 176] width 32 height 32
type input "23 Sep 2025"
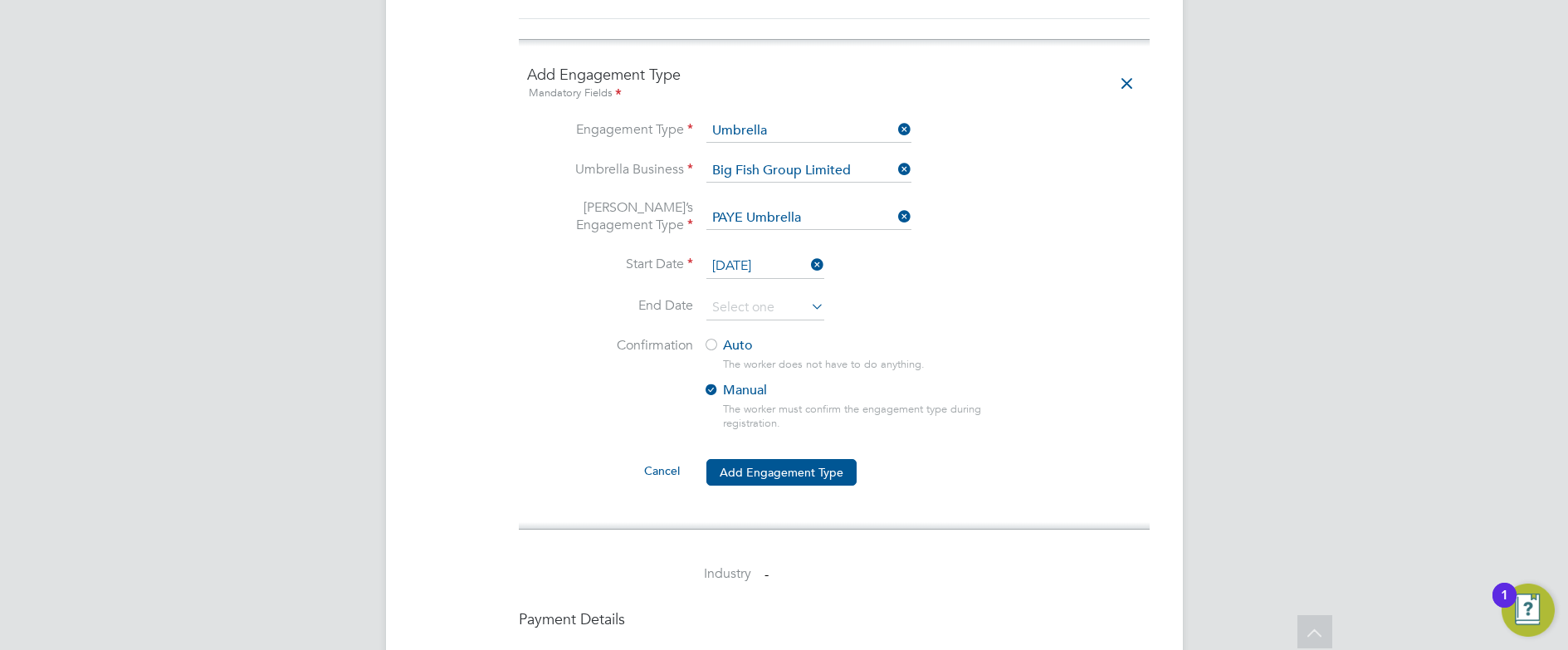
scroll to position [1267, 0]
click at [718, 337] on div at bounding box center [712, 346] width 17 height 17
click at [767, 458] on button "Add Engagement Type" at bounding box center [781, 471] width 150 height 26
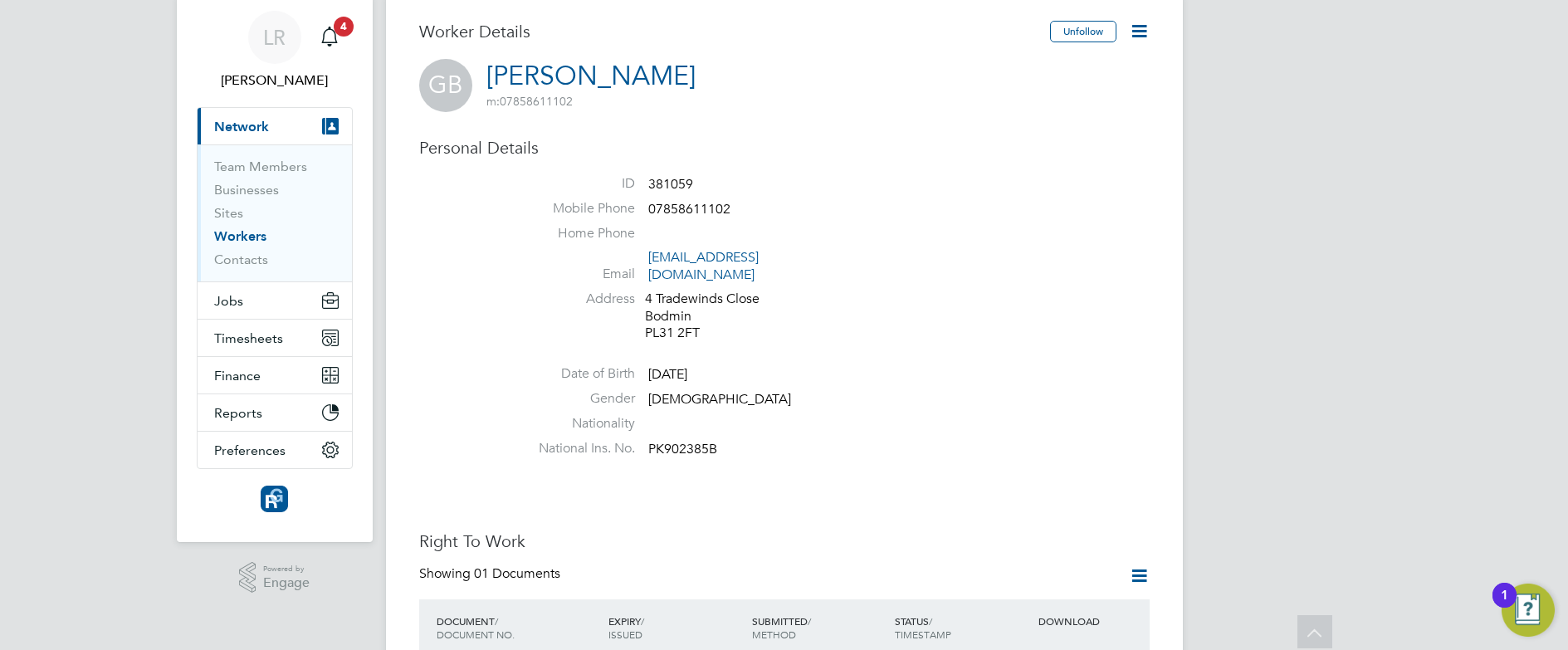
scroll to position [0, 0]
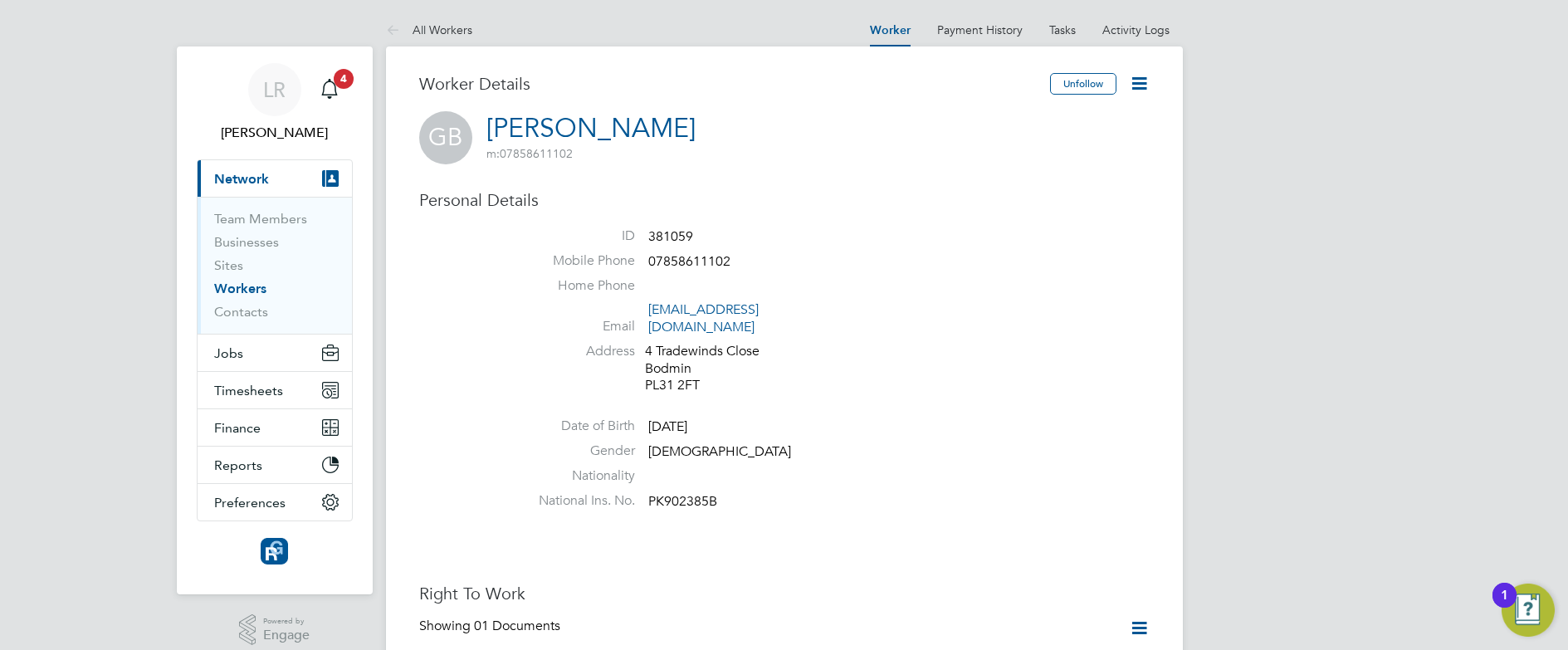
click at [241, 287] on link "Workers" at bounding box center [240, 288] width 52 height 16
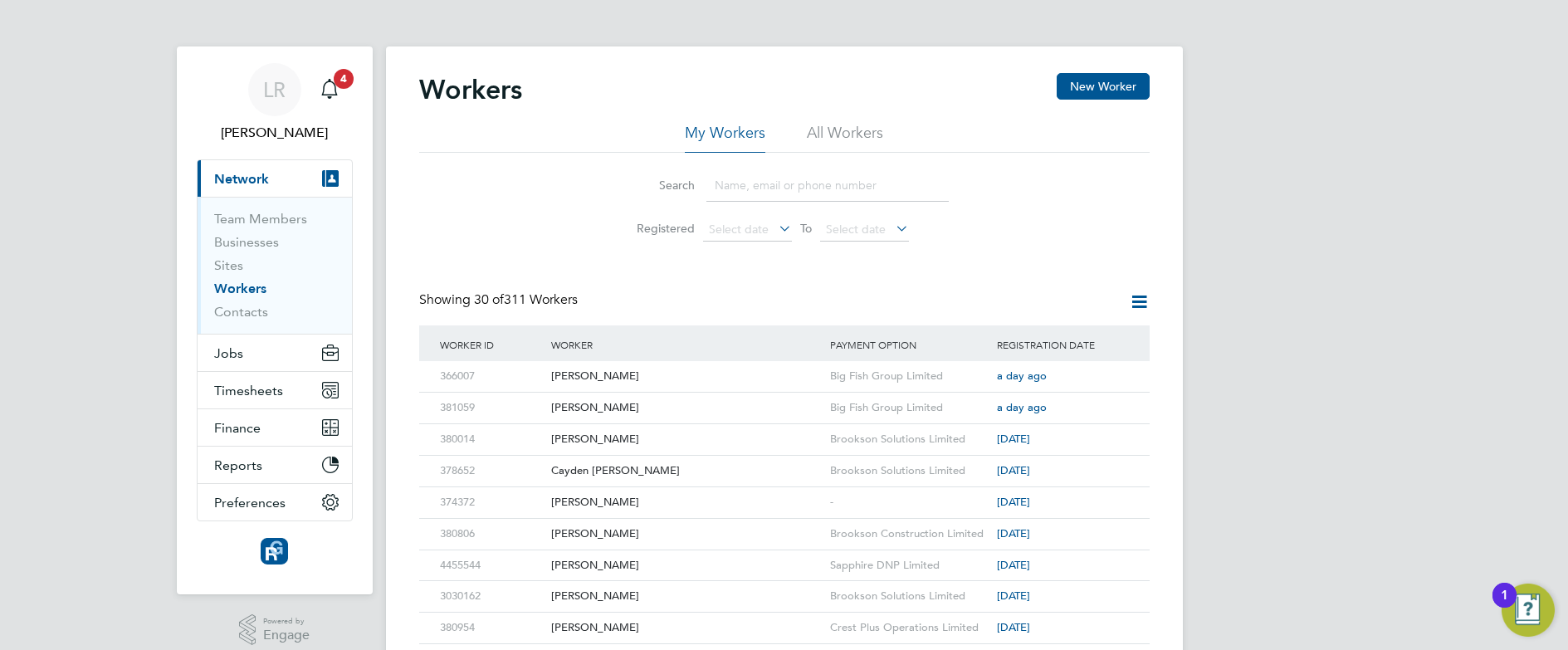
click at [838, 134] on li "All Workers" at bounding box center [846, 137] width 77 height 30
click at [772, 183] on input at bounding box center [827, 185] width 242 height 33
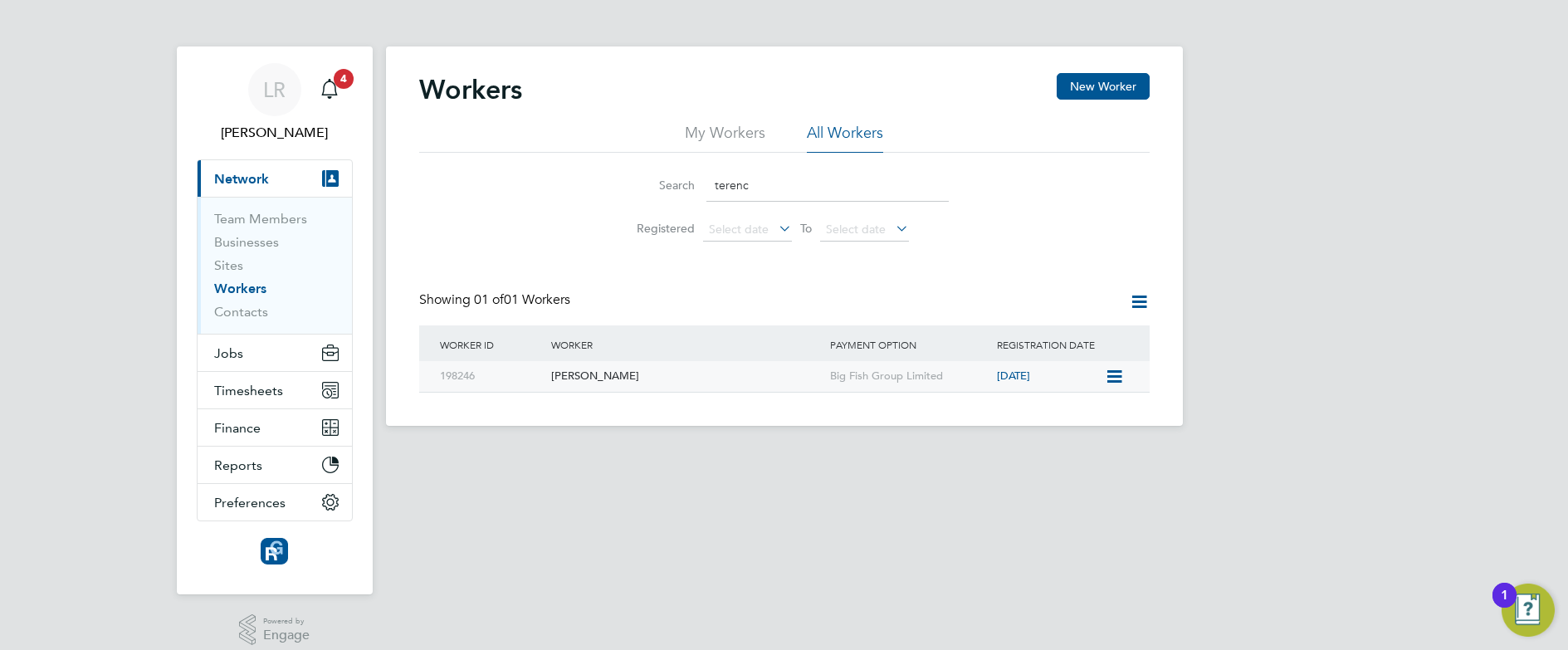
type input "terenc"
click at [1113, 376] on icon at bounding box center [1114, 376] width 17 height 20
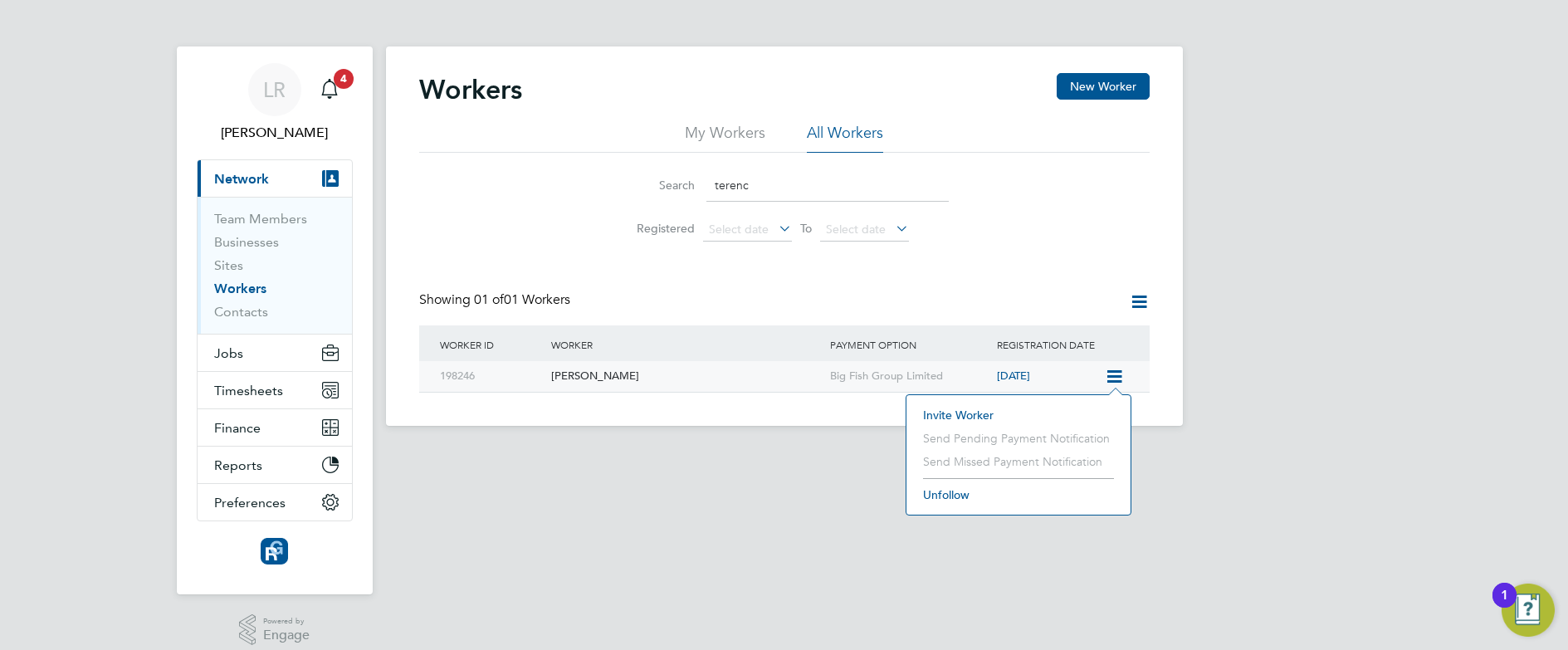
click at [751, 380] on div "Terence Slyfield" at bounding box center [687, 375] width 279 height 31
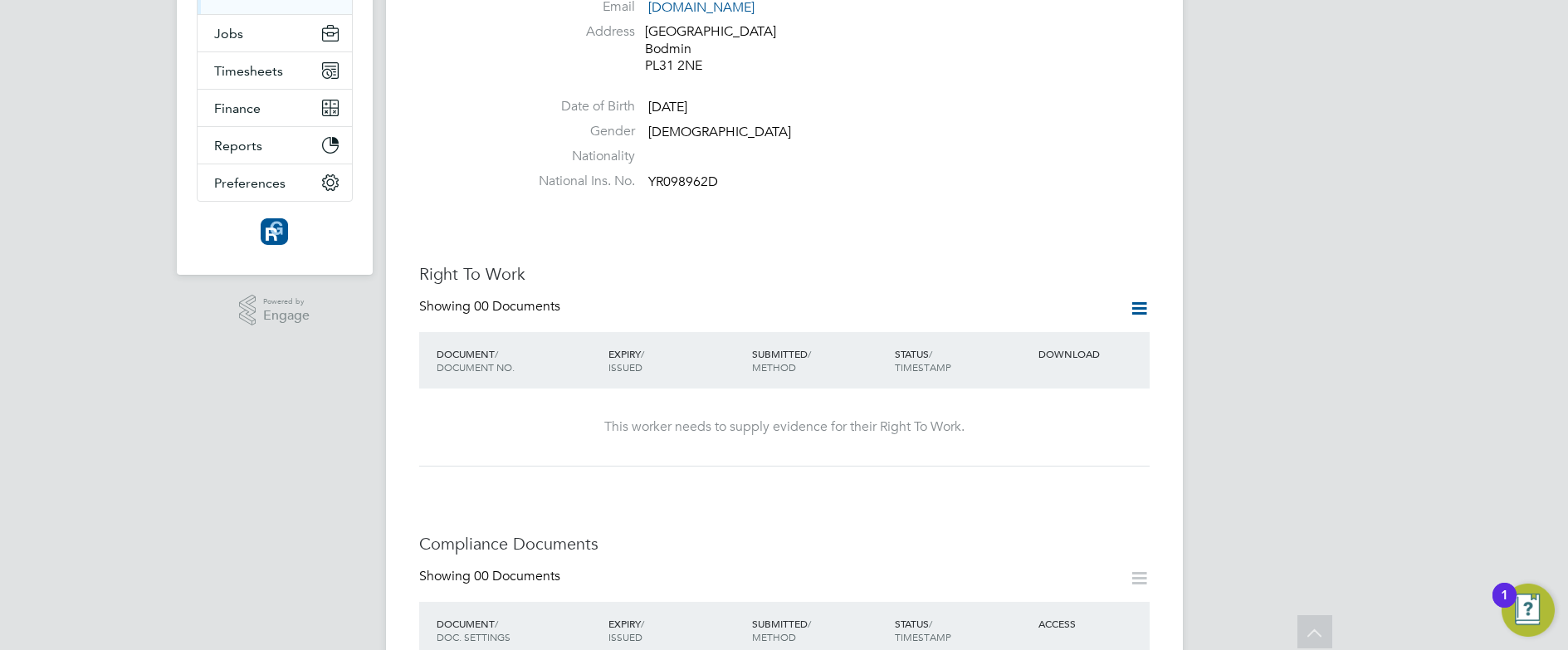
scroll to position [318, 0]
click at [1138, 299] on icon at bounding box center [1139, 309] width 21 height 21
